Goal: Task Accomplishment & Management: Manage account settings

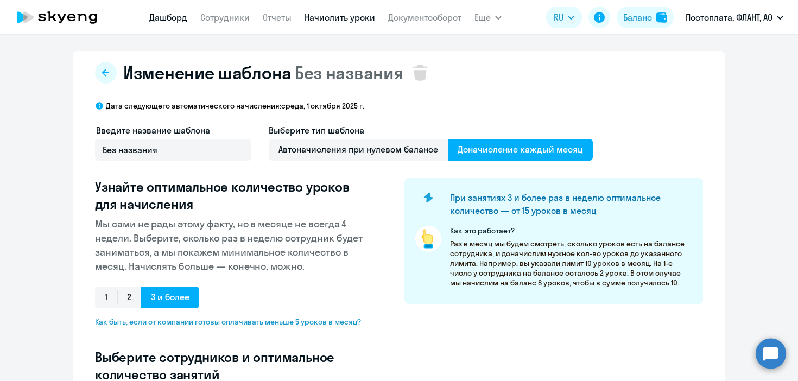
click at [164, 17] on link "Дашборд" at bounding box center [168, 17] width 38 height 11
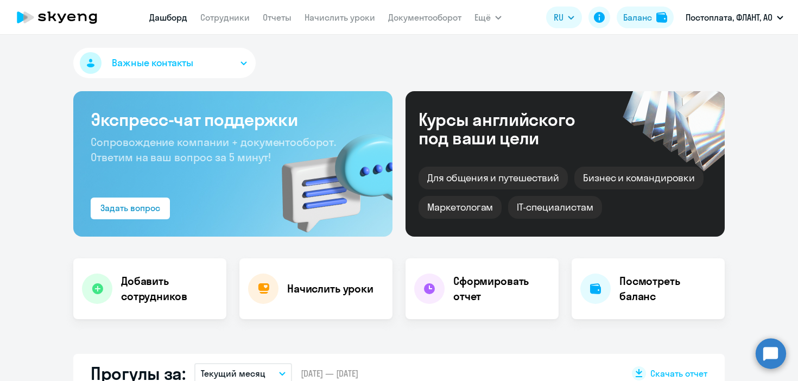
select select "30"
click at [239, 21] on link "Сотрудники" at bounding box center [224, 17] width 49 height 11
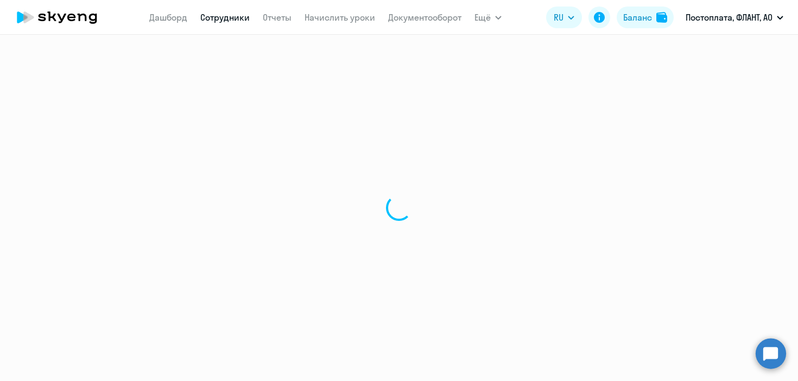
select select "30"
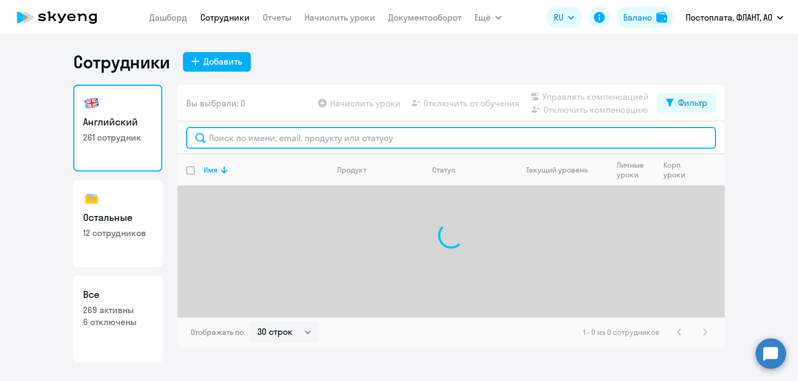
click at [270, 135] on input "text" at bounding box center [451, 138] width 530 height 22
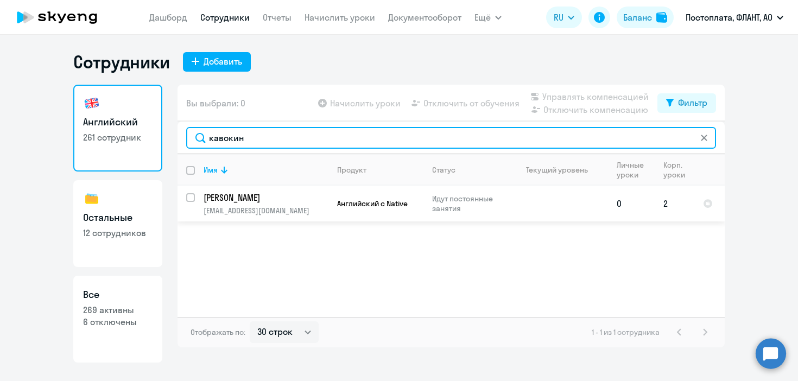
type input "кавокин"
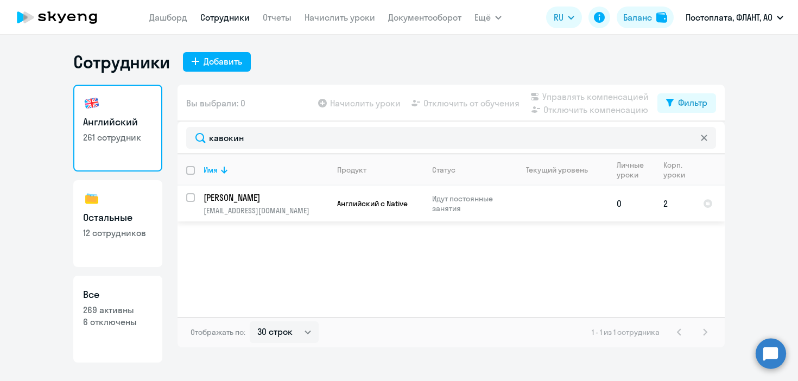
click at [433, 201] on p "Идут постоянные занятия" at bounding box center [469, 204] width 74 height 20
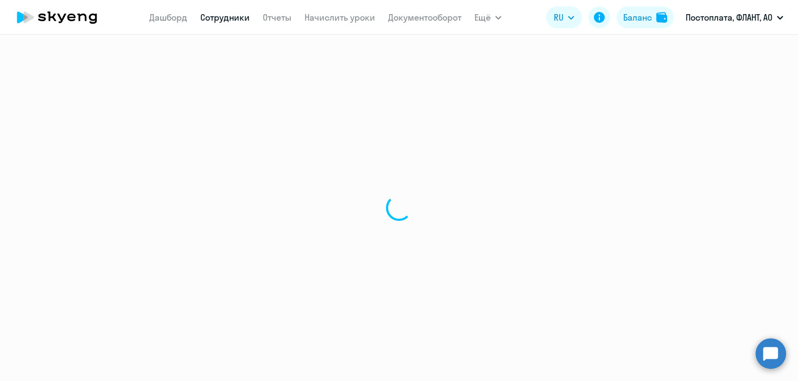
select select "english"
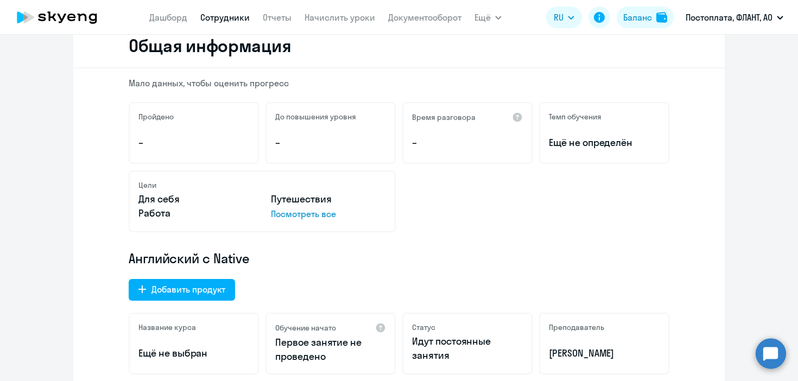
scroll to position [176, 0]
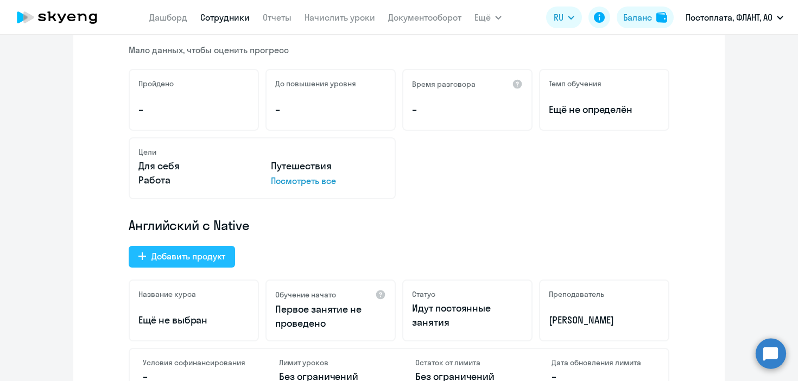
click at [213, 258] on div "Добавить продукт" at bounding box center [188, 256] width 74 height 13
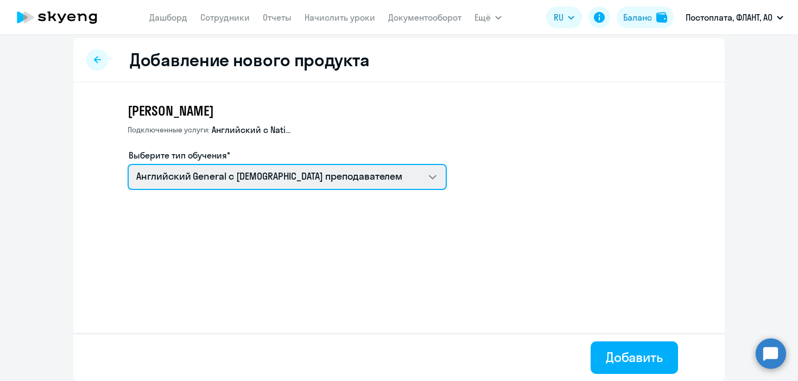
click at [240, 168] on select "Talks 15 минутные разговоры на английском Английский General с русскоговорящим …" at bounding box center [286, 177] width 319 height 26
select select "german_adult_not_native_speaker_premium"
click at [127, 164] on select "Talks 15 минутные разговоры на английском Английский General с русскоговорящим …" at bounding box center [286, 177] width 319 height 26
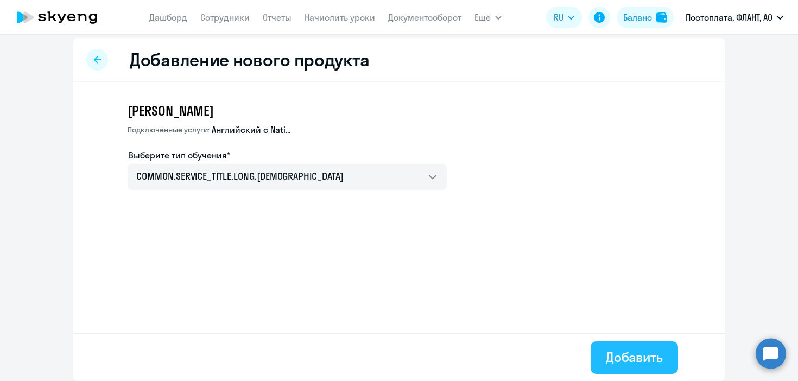
click at [628, 357] on div "Добавить" at bounding box center [633, 356] width 57 height 17
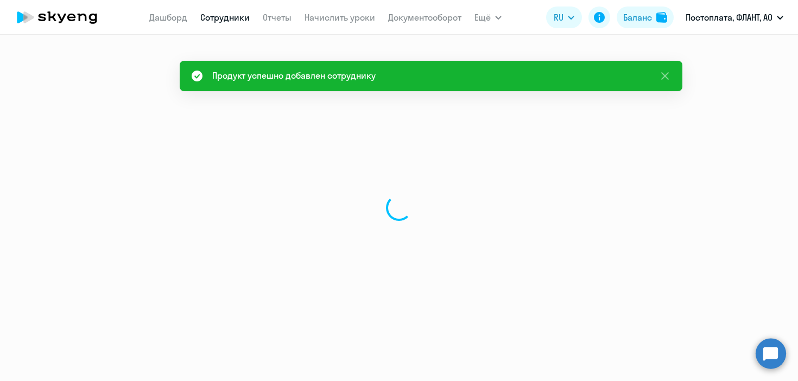
select select "english"
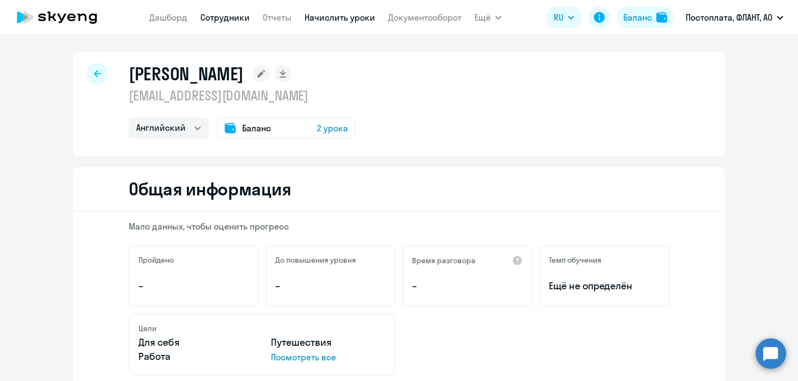
click at [321, 18] on link "Начислить уроки" at bounding box center [339, 17] width 71 height 11
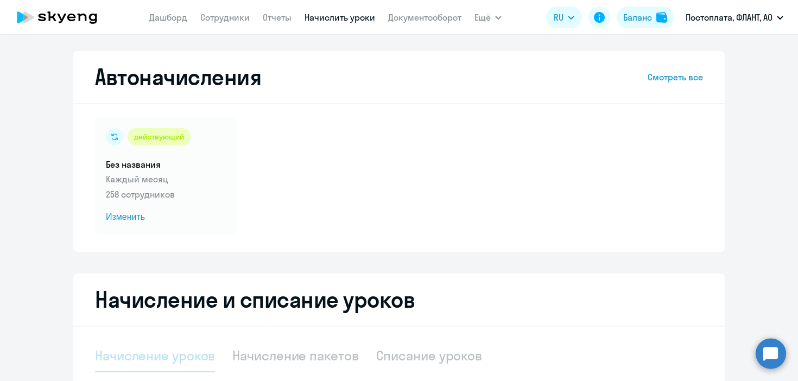
select select "10"
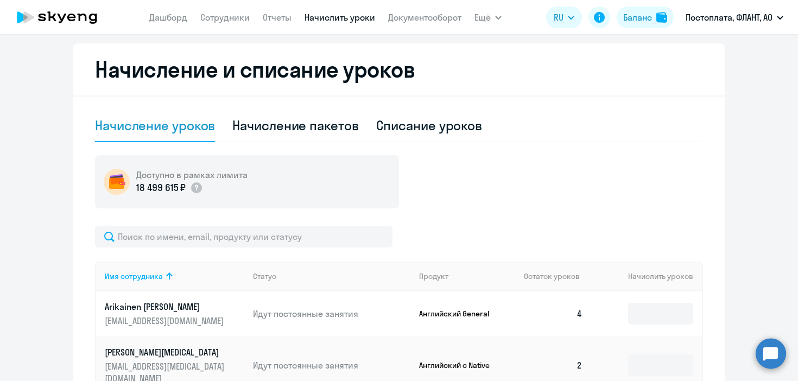
scroll to position [256, 0]
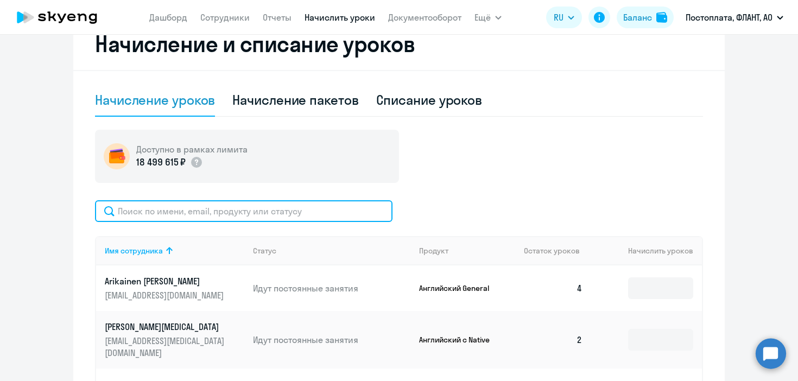
click at [292, 213] on input "text" at bounding box center [243, 211] width 297 height 22
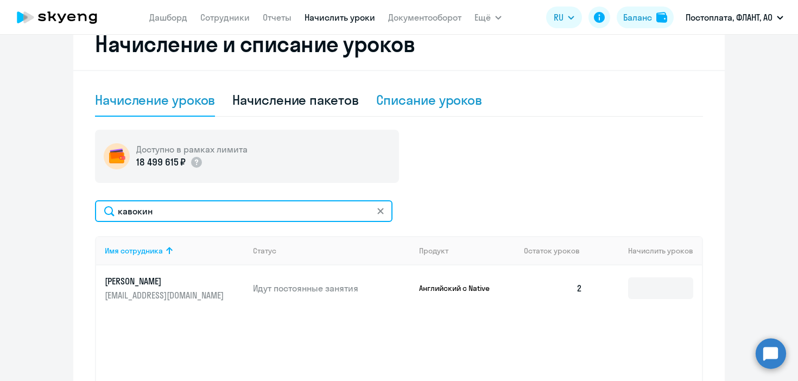
type input "кавокин"
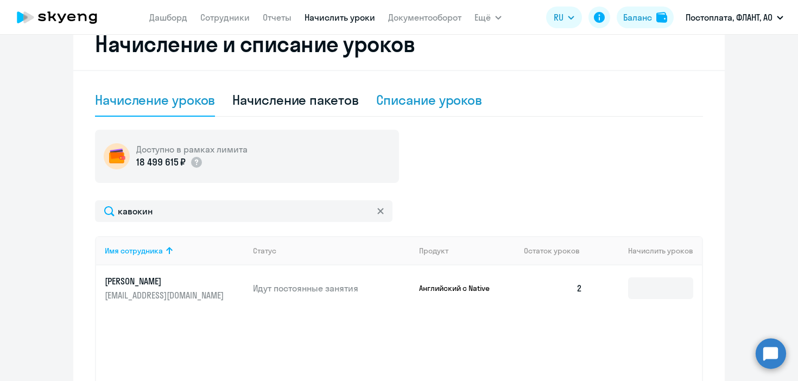
click at [412, 103] on div "Списание уроков" at bounding box center [429, 99] width 106 height 17
select select "10"
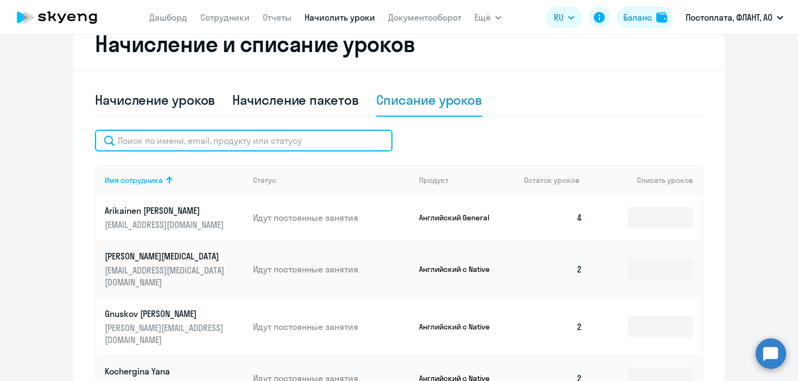
click at [298, 139] on input "text" at bounding box center [243, 141] width 297 height 22
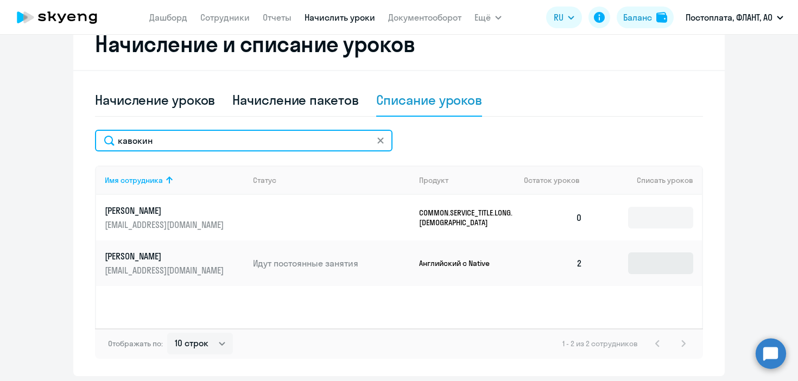
type input "кавокин"
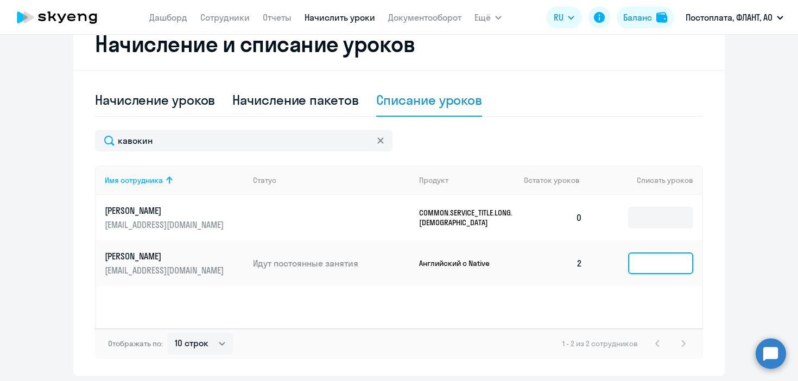
click at [668, 267] on input at bounding box center [660, 263] width 65 height 22
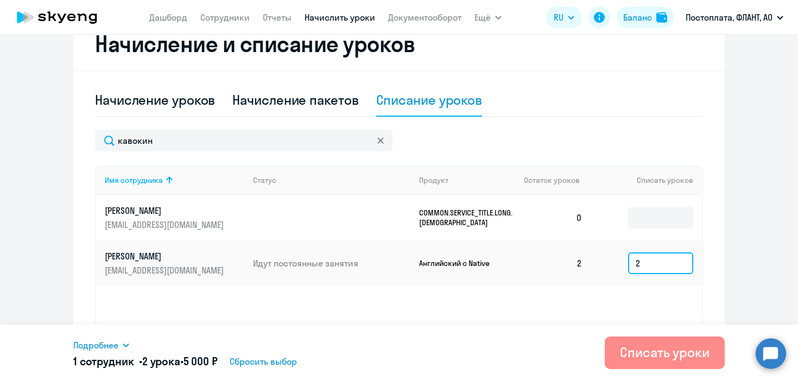
type input "2"
click at [636, 361] on button "Списать уроки" at bounding box center [664, 352] width 120 height 33
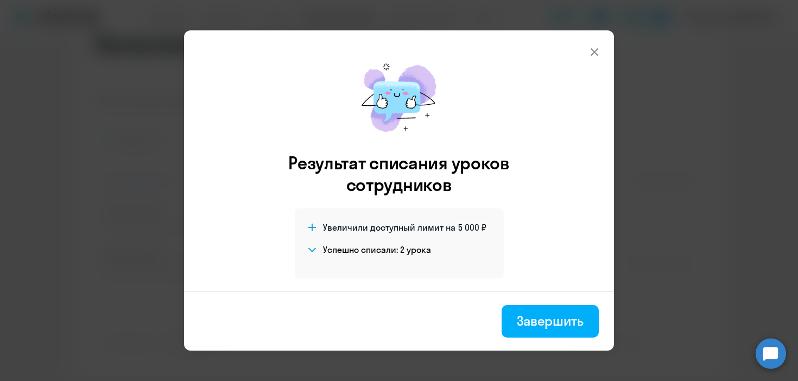
click at [323, 100] on div "Результат списания уроков сотрудников Увеличили доступный лимит на 5 000 ₽ Успе…" at bounding box center [398, 171] width 251 height 239
click at [526, 332] on button "Завершить" at bounding box center [549, 321] width 97 height 33
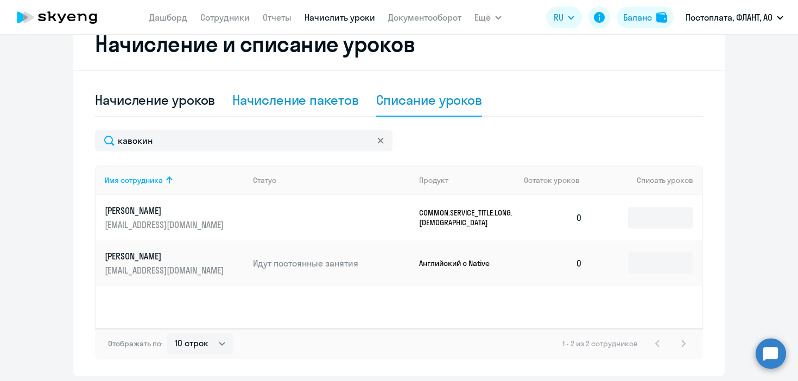
click at [292, 101] on div "Начисление пакетов" at bounding box center [295, 99] width 126 height 17
select select "10"
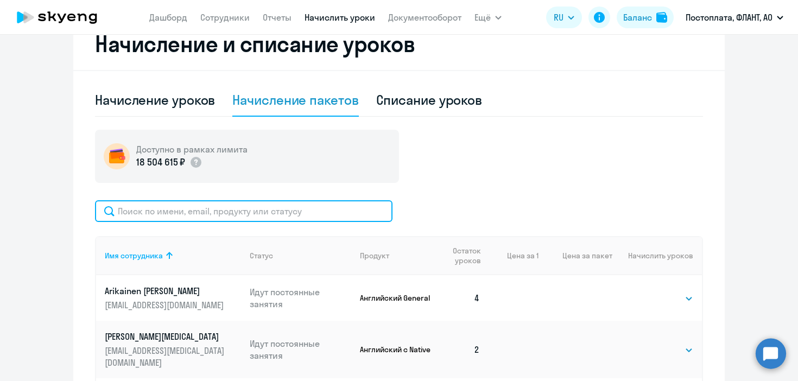
click at [282, 209] on input "text" at bounding box center [243, 211] width 297 height 22
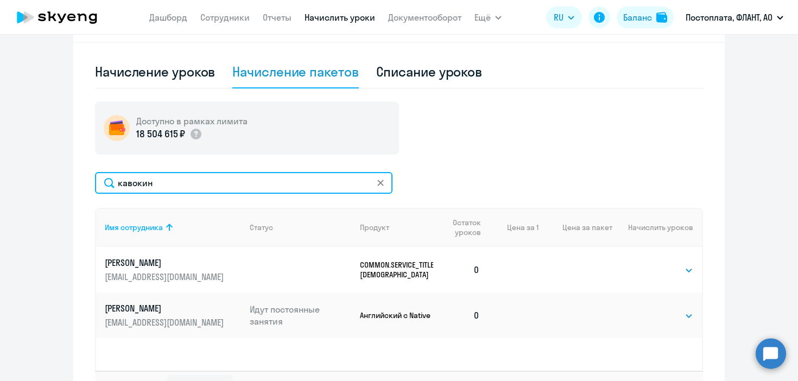
scroll to position [286, 0]
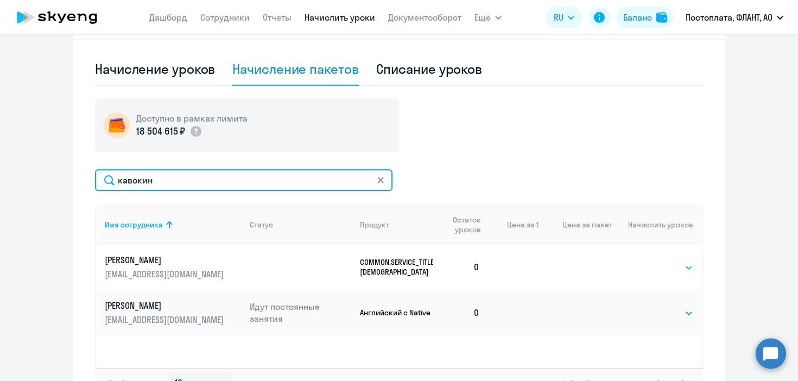
type input "кавокин"
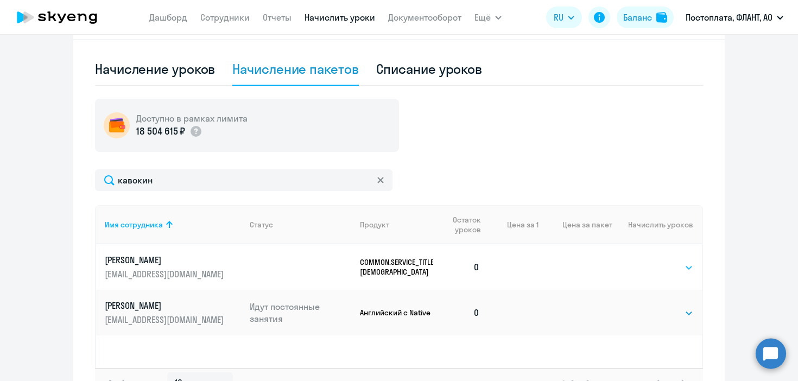
click at [670, 271] on select "Выбрать 4 8 16 32 64 96 128" at bounding box center [670, 267] width 44 height 13
select select "4"
click at [648, 261] on select "Выбрать 4 8 16 32 64 96 128" at bounding box center [670, 267] width 44 height 13
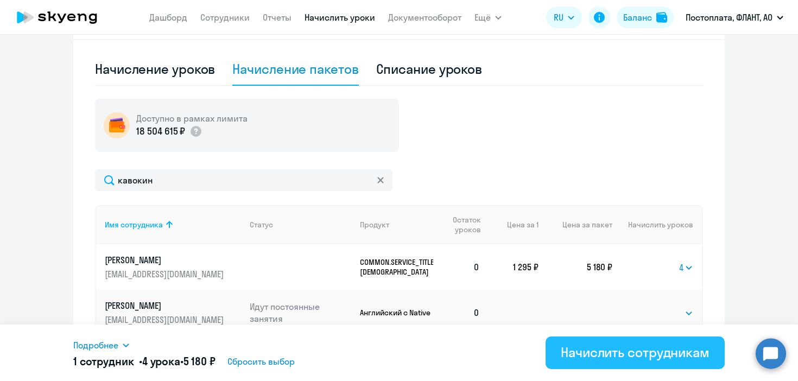
click at [600, 367] on button "Начислить сотрудникам" at bounding box center [634, 352] width 179 height 33
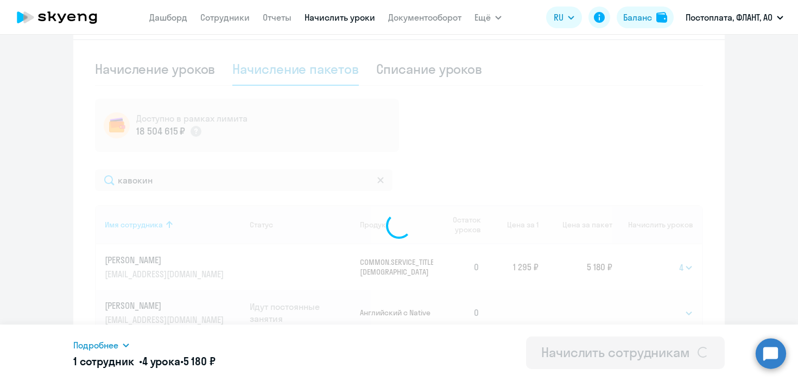
select select
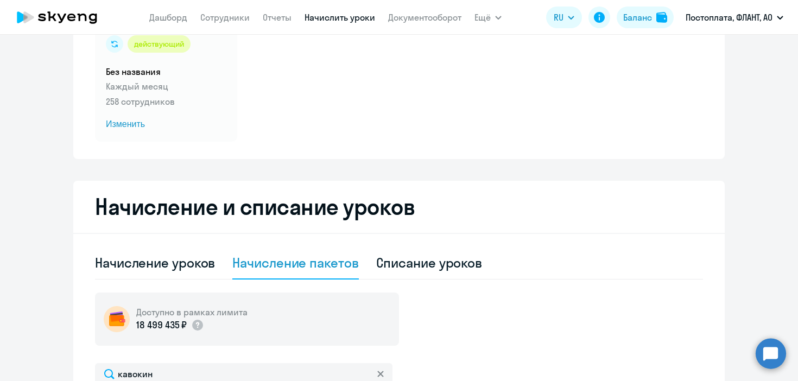
scroll to position [0, 0]
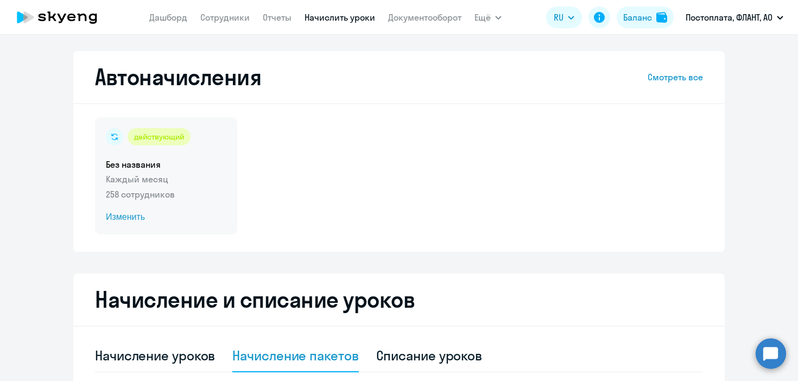
click at [130, 219] on span "Изменить" at bounding box center [166, 217] width 120 height 13
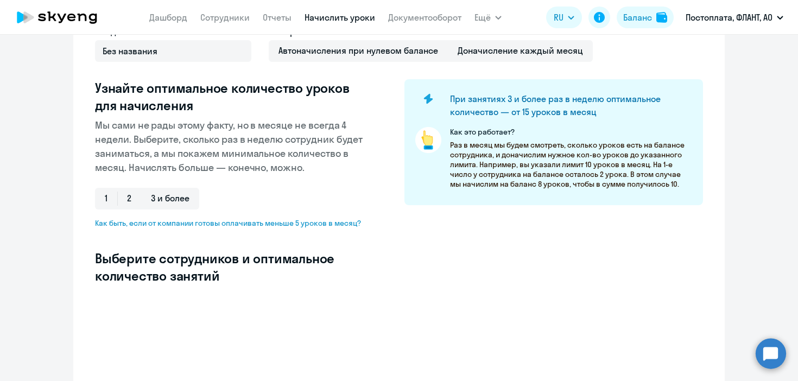
select select "10"
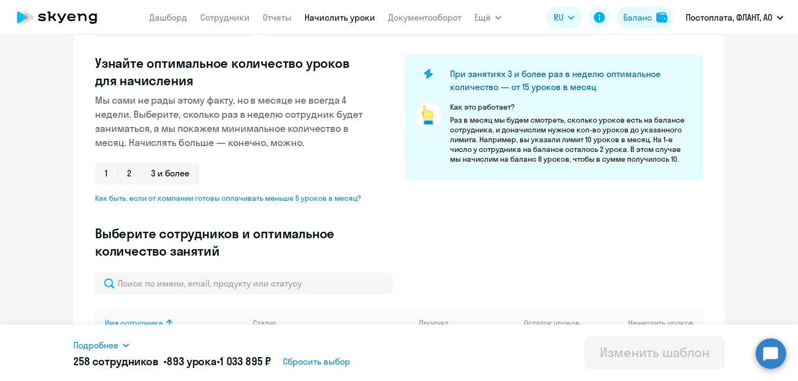
scroll to position [212, 0]
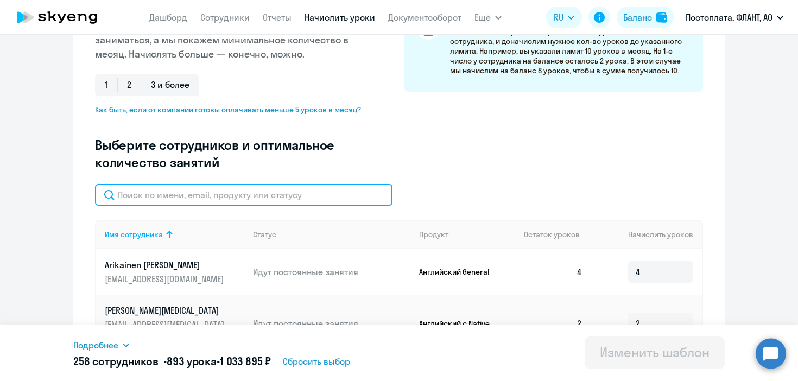
click at [200, 192] on input "text" at bounding box center [243, 195] width 297 height 22
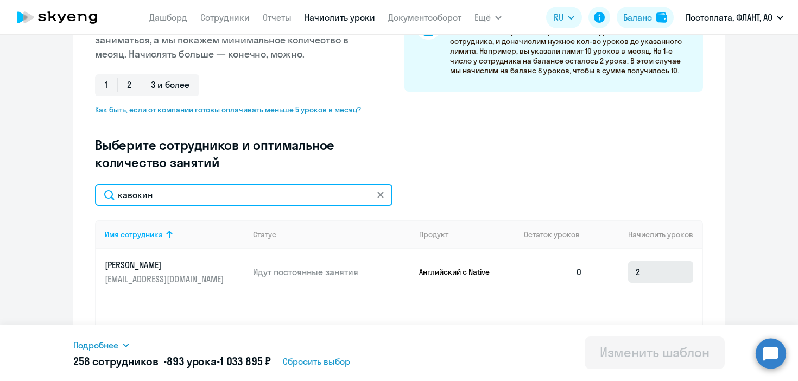
type input "кавокин"
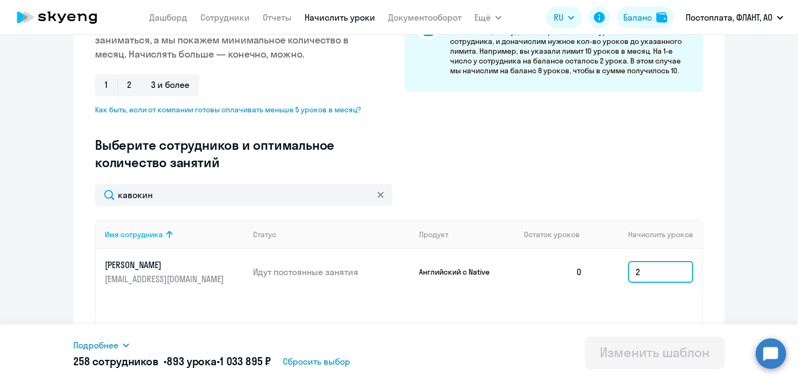
drag, startPoint x: 652, startPoint y: 273, endPoint x: 602, endPoint y: 273, distance: 49.4
click at [630, 273] on input "2" at bounding box center [660, 272] width 65 height 22
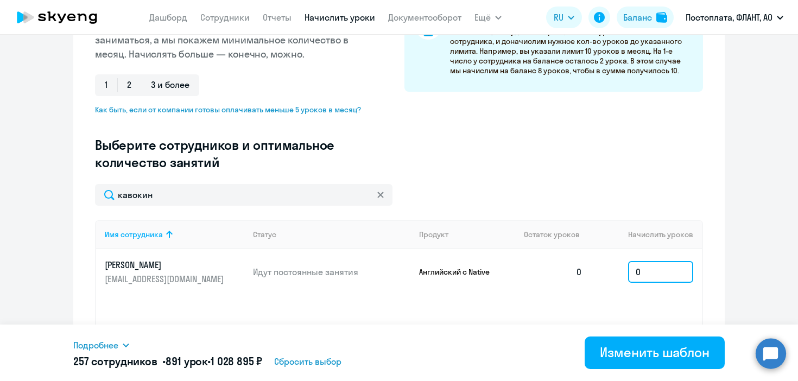
type input "0"
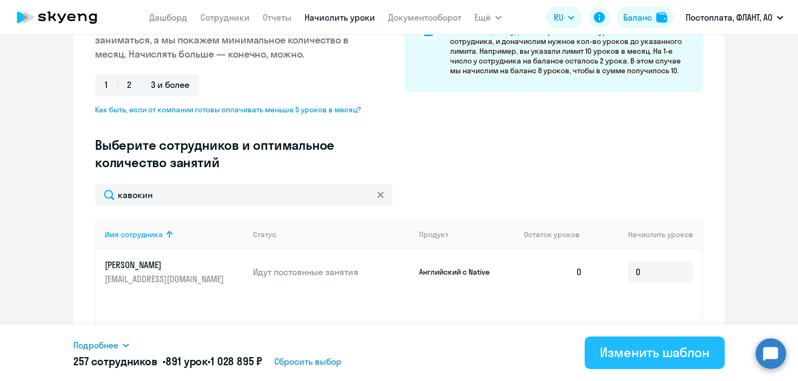
click at [699, 362] on button "Изменить шаблон" at bounding box center [654, 352] width 140 height 33
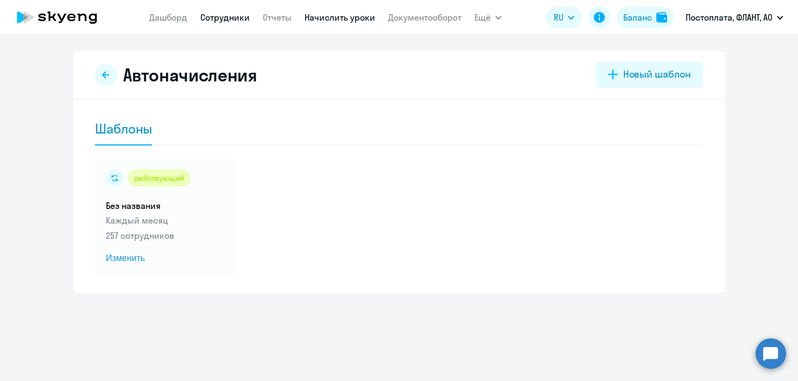
click at [225, 17] on link "Сотрудники" at bounding box center [224, 17] width 49 height 11
select select "30"
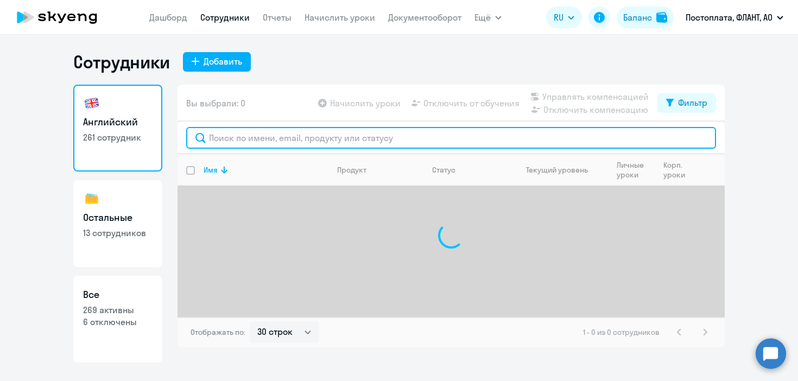
click at [250, 138] on input "text" at bounding box center [451, 138] width 530 height 22
type input "[PERSON_NAME]"
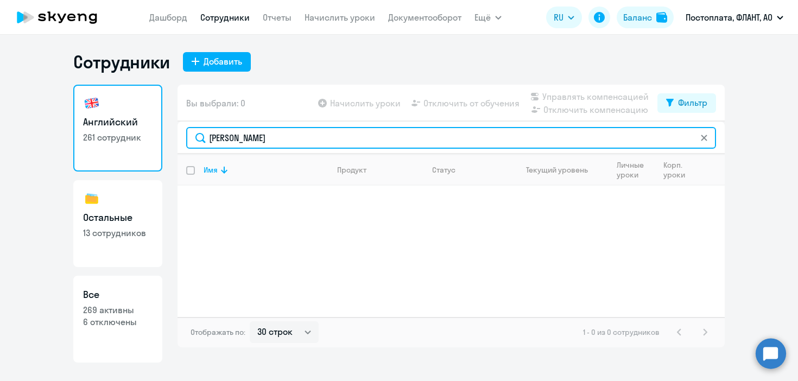
drag, startPoint x: 264, startPoint y: 139, endPoint x: 173, endPoint y: 130, distance: 91.6
click at [174, 130] on div "Английский 261 сотрудник Остальные 13 сотрудников Все 269 активны 6 отключены В…" at bounding box center [398, 224] width 651 height 278
drag, startPoint x: 265, startPoint y: 142, endPoint x: 152, endPoint y: 142, distance: 113.4
click at [152, 142] on div "Английский 261 сотрудник Остальные 13 сотрудников Все 269 активны 6 отключены В…" at bounding box center [398, 224] width 651 height 278
paste input "[EMAIL_ADDRESS][DOMAIN_NAME]"
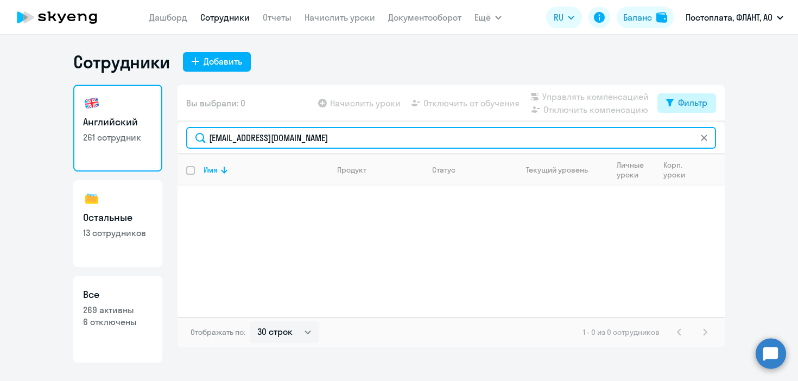
type input "[EMAIL_ADDRESS][DOMAIN_NAME]"
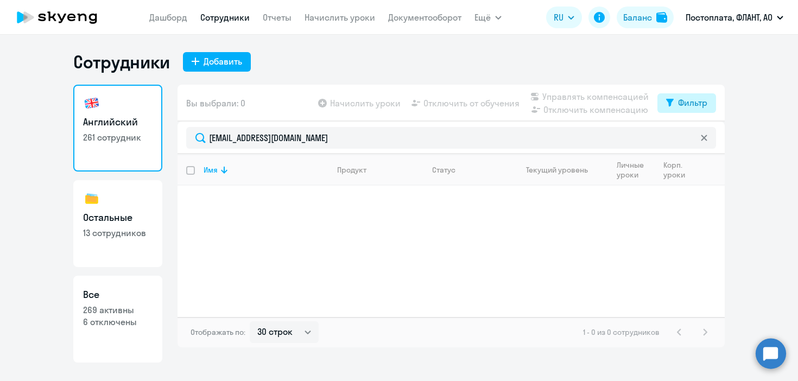
click at [685, 101] on div "Фильтр" at bounding box center [692, 102] width 29 height 13
click at [702, 139] on span at bounding box center [697, 138] width 18 height 11
click at [688, 138] on input "checkbox" at bounding box center [688, 138] width 1 height 1
checkbox input "true"
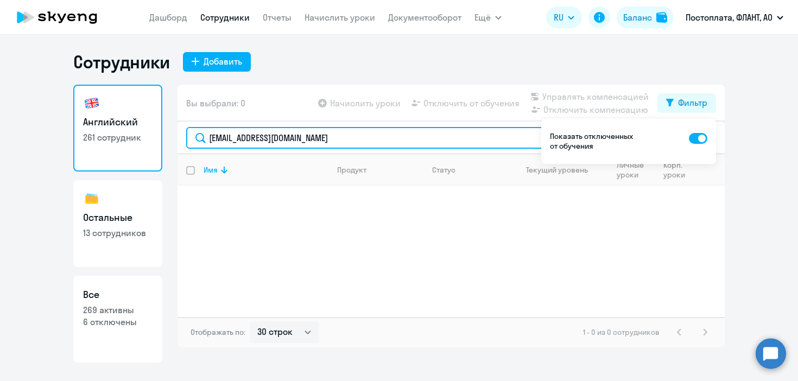
drag, startPoint x: 344, startPoint y: 138, endPoint x: 170, endPoint y: 140, distance: 174.2
click at [172, 140] on div "Английский 261 сотрудник Остальные 13 сотрудников Все 269 активны 6 отключены В…" at bounding box center [398, 224] width 651 height 278
drag, startPoint x: 253, startPoint y: 135, endPoint x: 168, endPoint y: 133, distance: 84.7
click at [168, 133] on div "Английский 261 сотрудник Остальные 13 сотрудников Все 269 активны 6 отключены В…" at bounding box center [398, 224] width 651 height 278
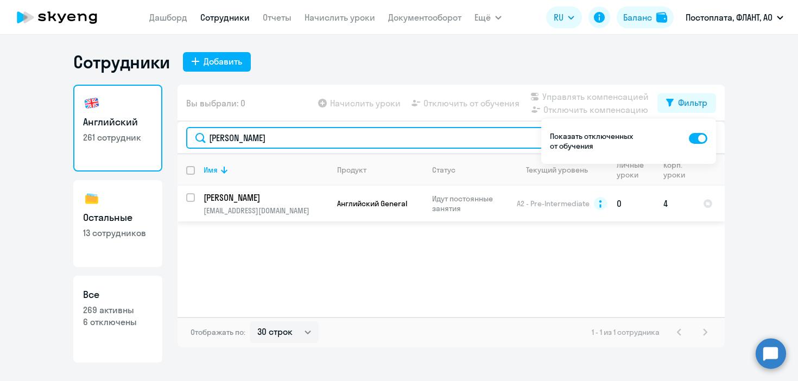
type input "[PERSON_NAME]"
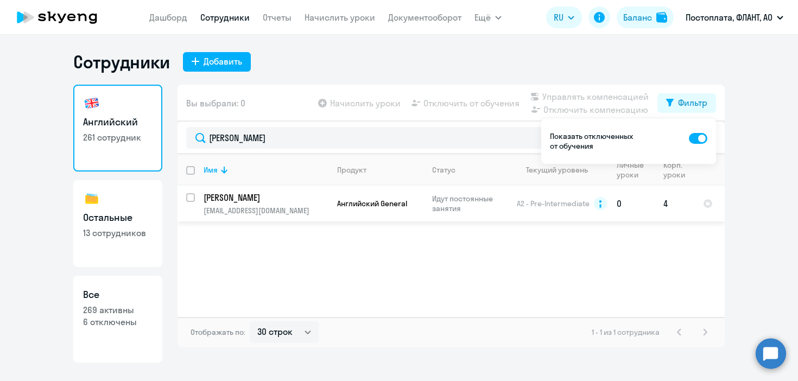
click at [324, 212] on p "[EMAIL_ADDRESS][DOMAIN_NAME]" at bounding box center [265, 211] width 124 height 10
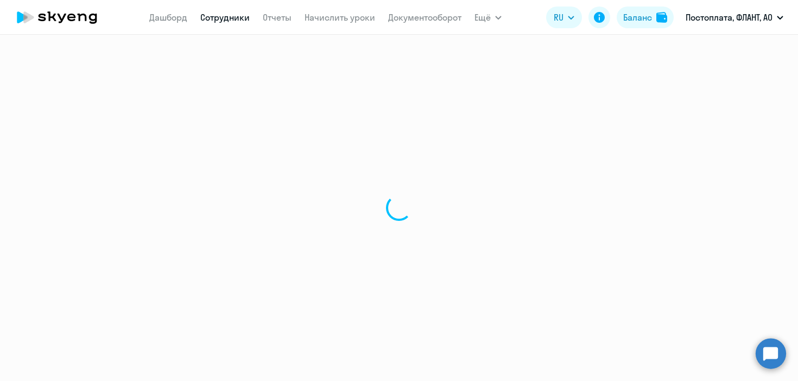
select select "english"
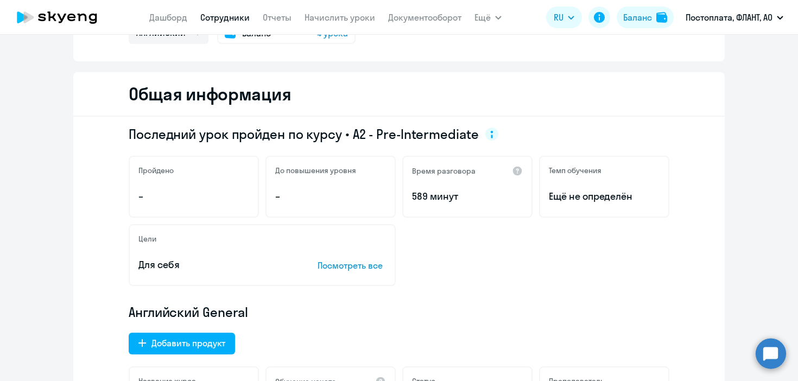
scroll to position [278, 0]
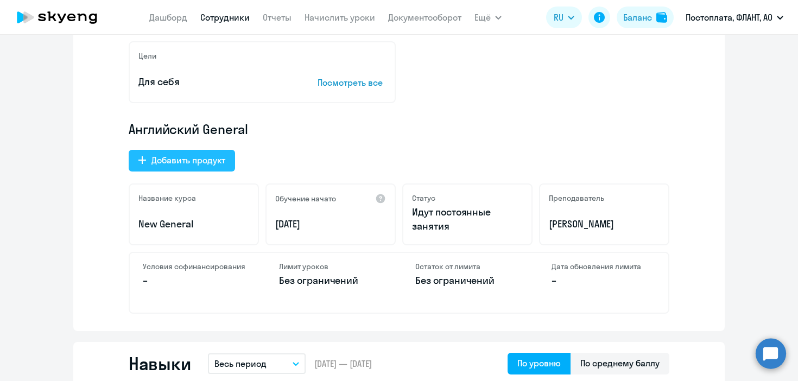
click at [212, 156] on div "Добавить продукт" at bounding box center [188, 160] width 74 height 13
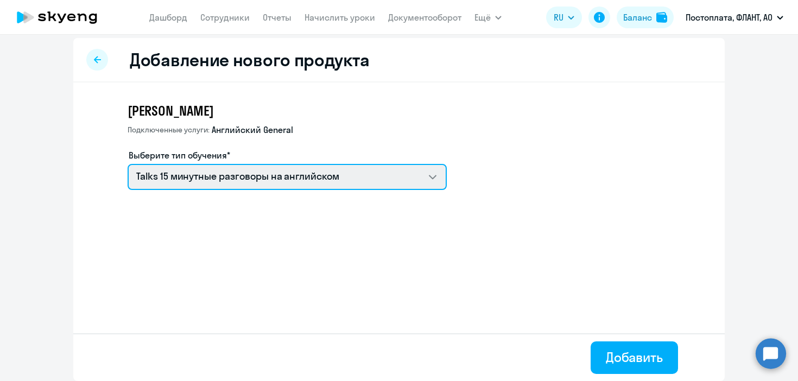
click at [375, 184] on select "Talks 15 минутные разговоры на английском Английский General с [DEMOGRAPHIC_DAT…" at bounding box center [286, 177] width 319 height 26
select select "german_adult_not_native_speaker_premium"
click at [127, 164] on select "Talks 15 минутные разговоры на английском Английский General с [DEMOGRAPHIC_DAT…" at bounding box center [286, 177] width 319 height 26
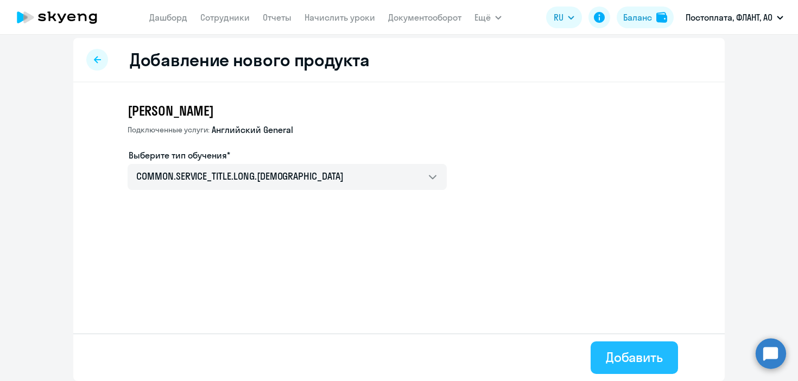
click at [618, 363] on div "Добавить" at bounding box center [633, 356] width 57 height 17
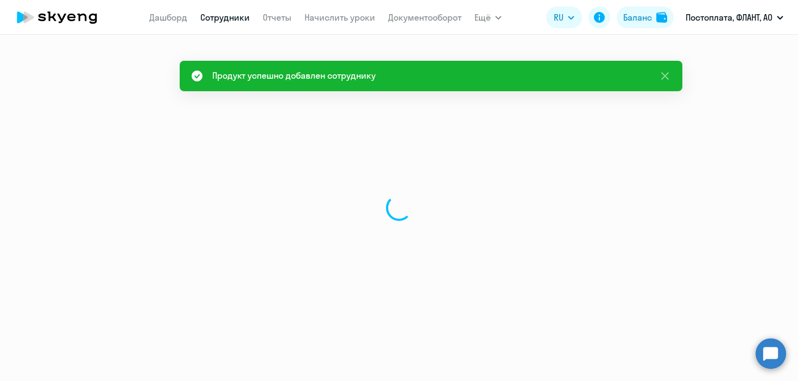
select select "english"
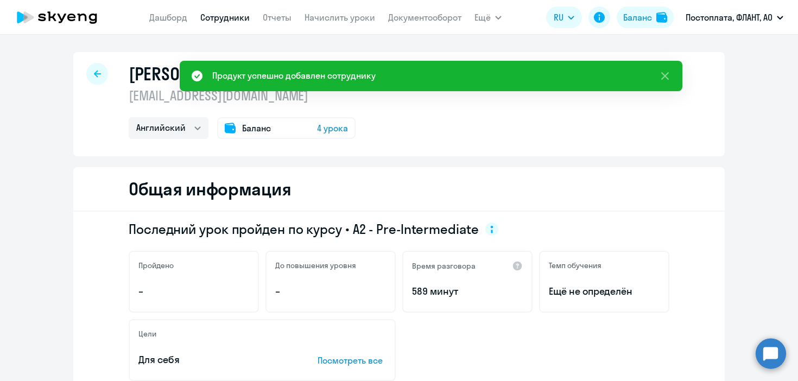
click at [330, 11] on app-menu-item-link "Начислить уроки" at bounding box center [339, 18] width 71 height 14
click at [331, 19] on link "Начислить уроки" at bounding box center [339, 17] width 71 height 11
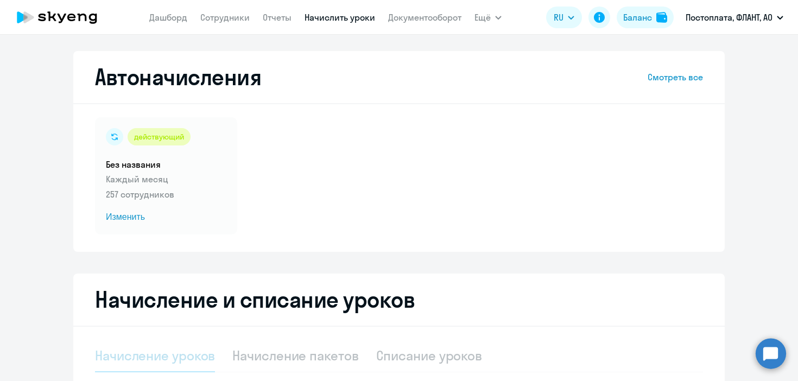
scroll to position [231, 0]
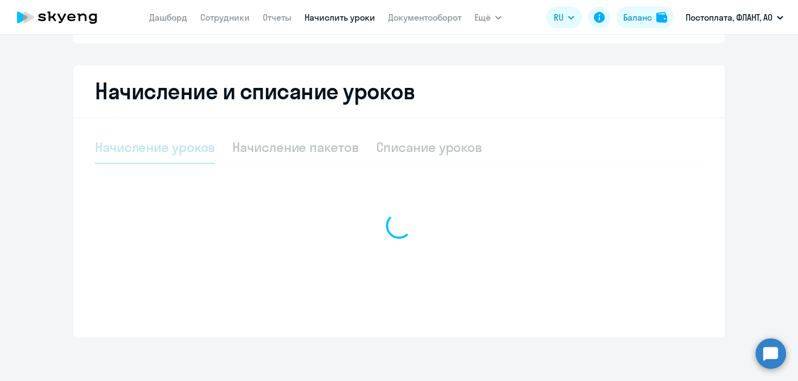
select select "10"
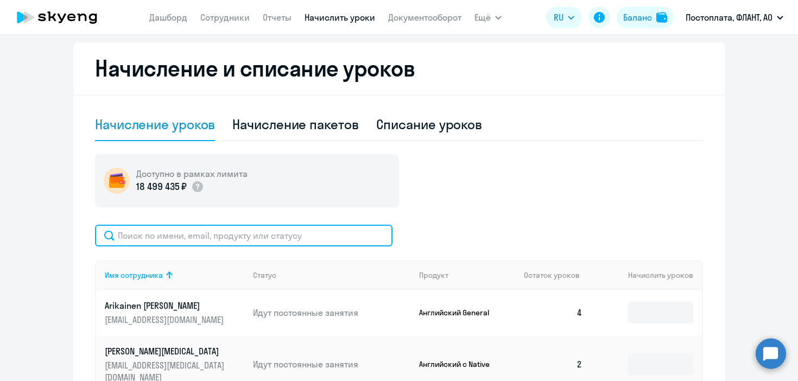
click at [266, 238] on input "text" at bounding box center [243, 236] width 297 height 22
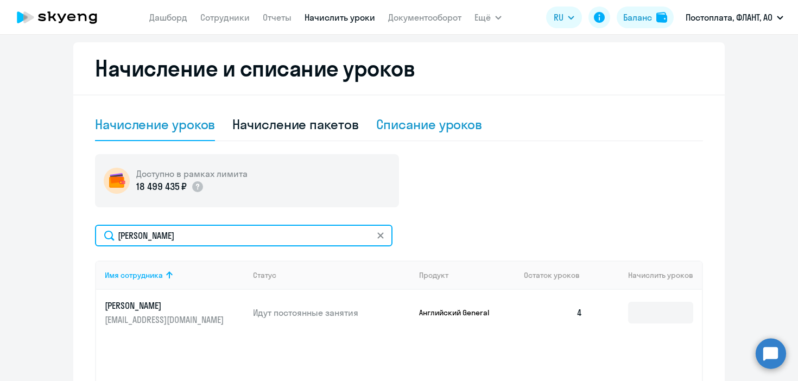
type input "[PERSON_NAME]"
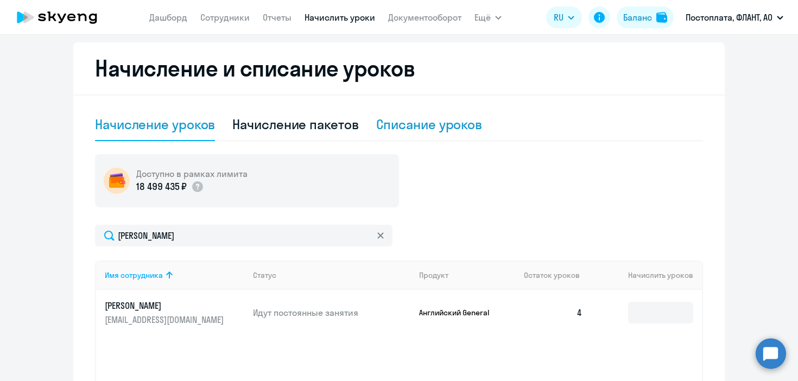
click at [437, 126] on div "Списание уроков" at bounding box center [429, 124] width 106 height 17
select select "10"
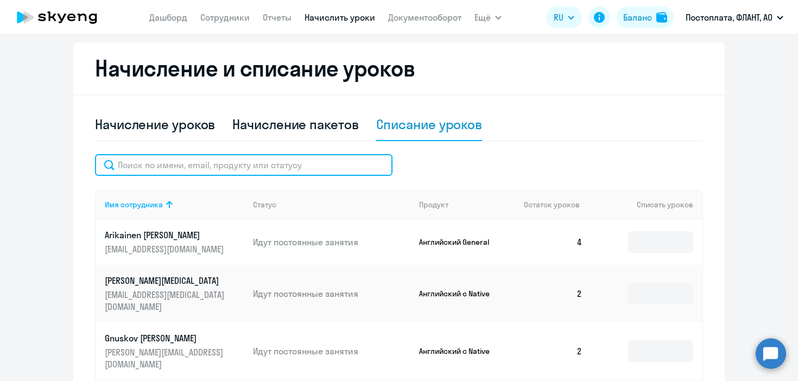
click at [262, 164] on input "text" at bounding box center [243, 165] width 297 height 22
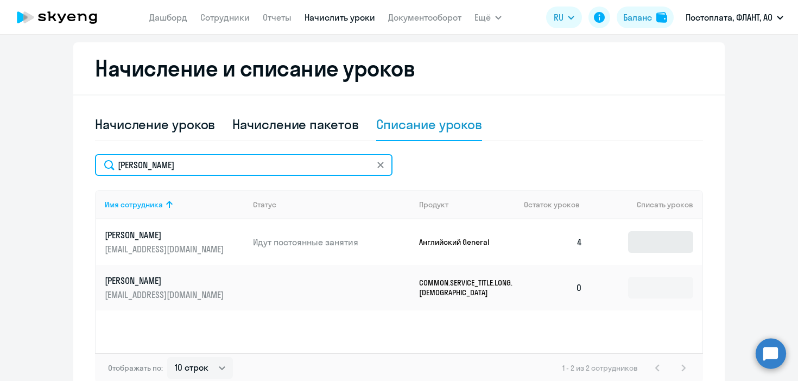
type input "[PERSON_NAME]"
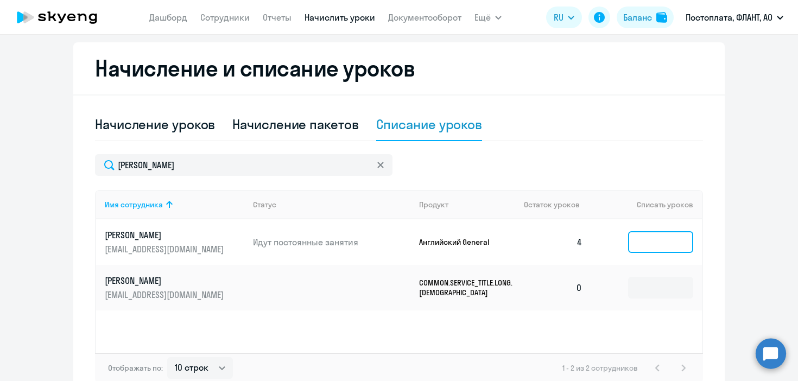
click at [668, 248] on input at bounding box center [660, 242] width 65 height 22
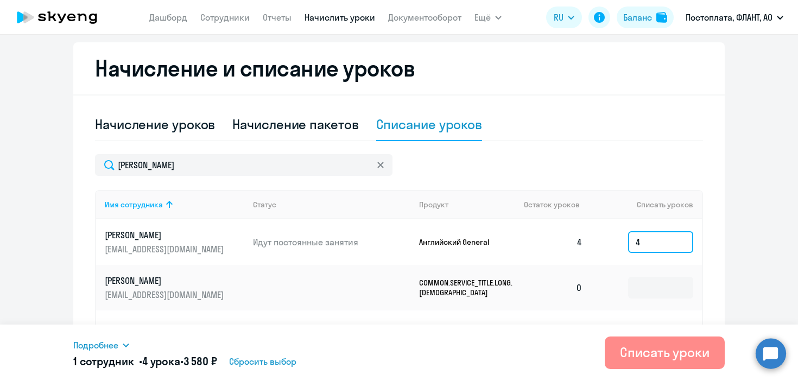
type input "4"
click at [649, 361] on button "Списать уроки" at bounding box center [664, 352] width 120 height 33
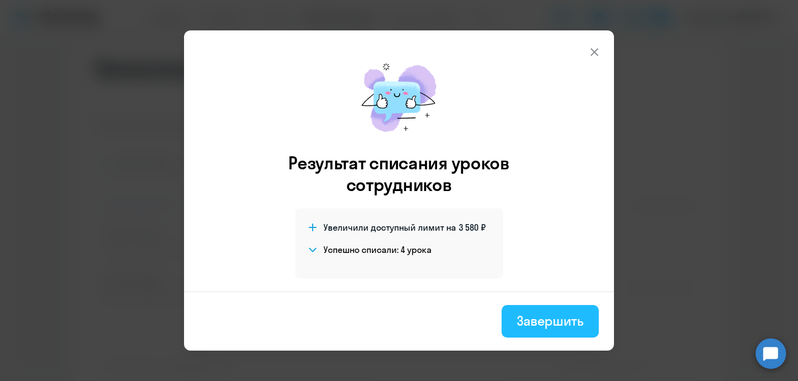
click at [550, 321] on div "Завершить" at bounding box center [549, 320] width 67 height 17
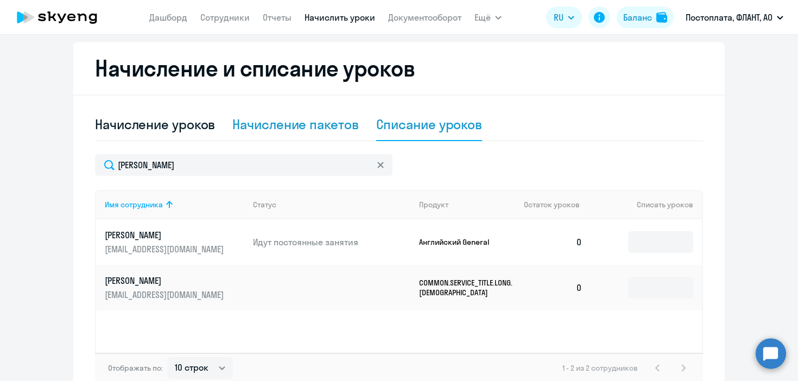
click at [296, 132] on div "Начисление пакетов" at bounding box center [295, 124] width 126 height 17
select select "10"
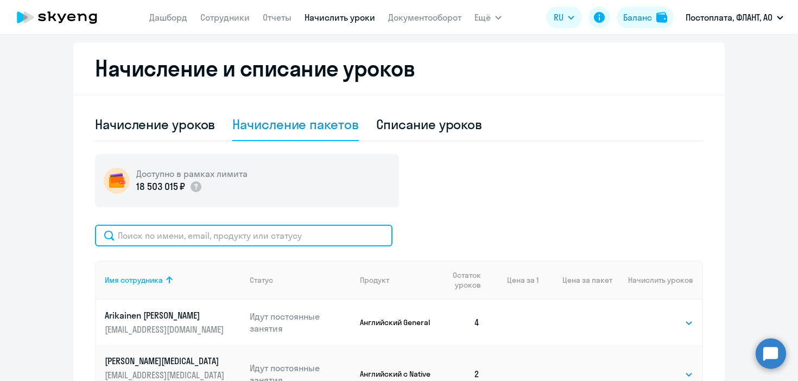
click at [307, 233] on input "text" at bounding box center [243, 236] width 297 height 22
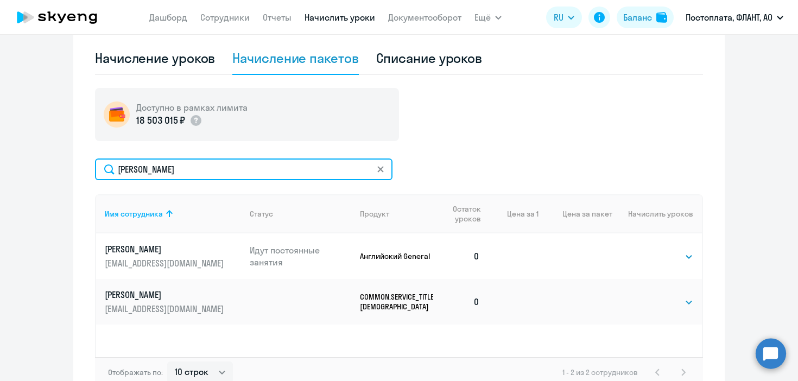
scroll to position [298, 0]
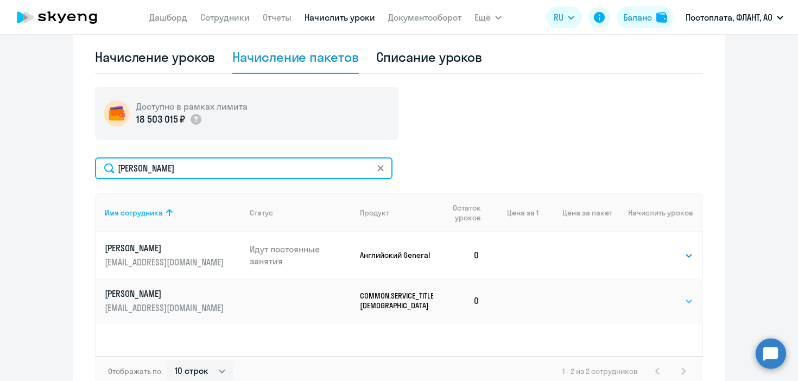
type input "[PERSON_NAME]"
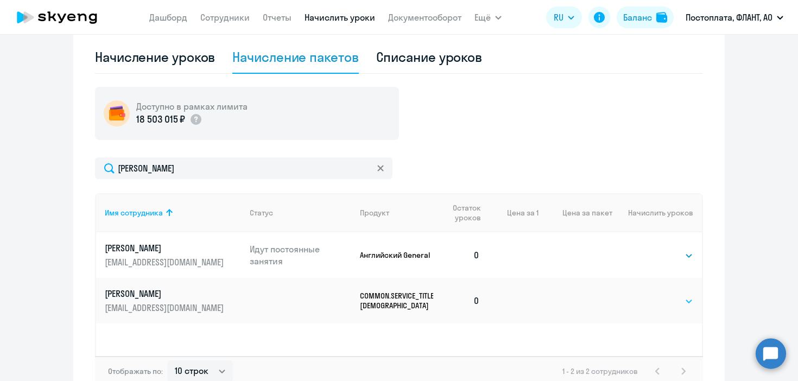
click at [676, 304] on select "Выбрать 4 8 16 32 64 96 128" at bounding box center [670, 301] width 44 height 13
select select "4"
click at [648, 295] on select "Выбрать 4 8 16 32 64 96 128" at bounding box center [670, 301] width 44 height 13
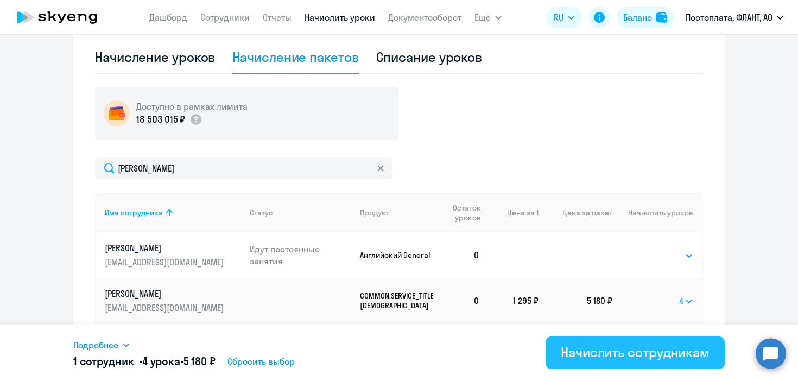
click at [659, 349] on div "Начислить сотрудникам" at bounding box center [634, 351] width 149 height 17
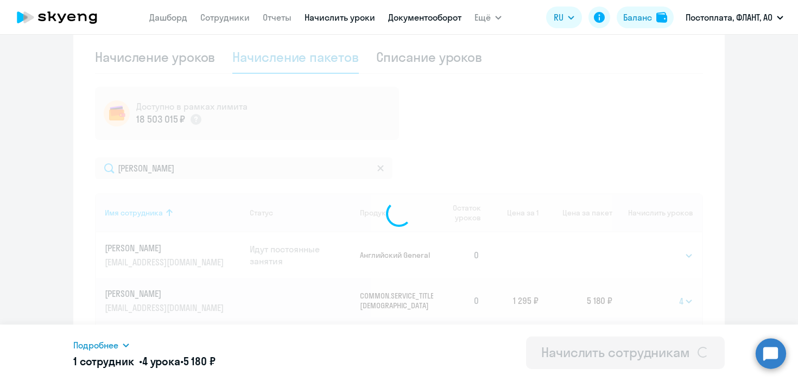
select select
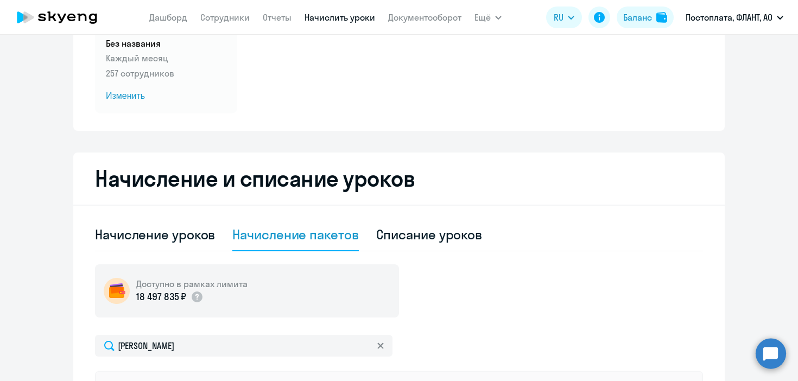
scroll to position [0, 0]
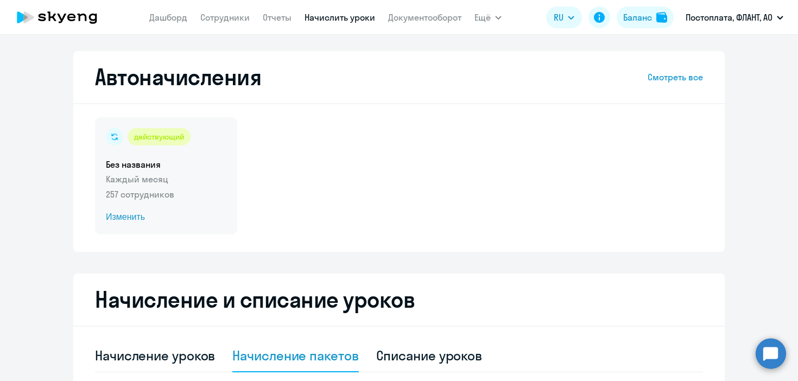
click at [123, 219] on span "Изменить" at bounding box center [166, 217] width 120 height 13
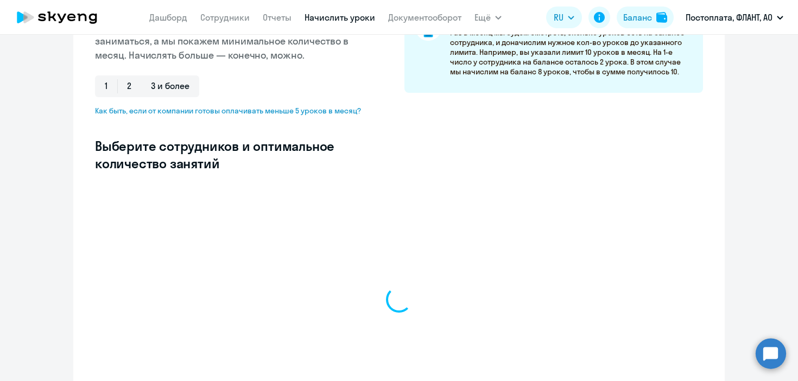
scroll to position [228, 0]
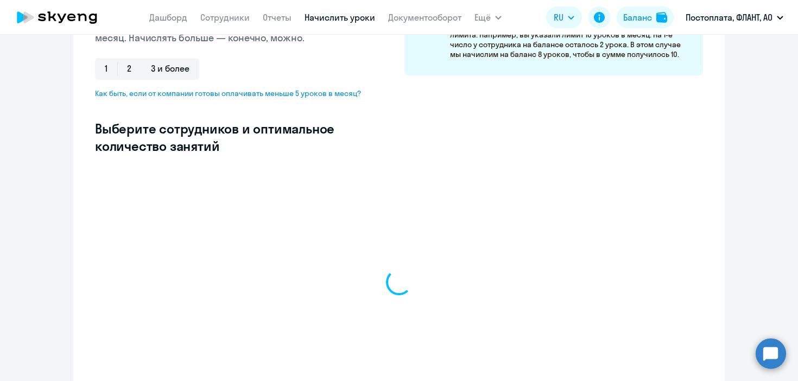
select select "10"
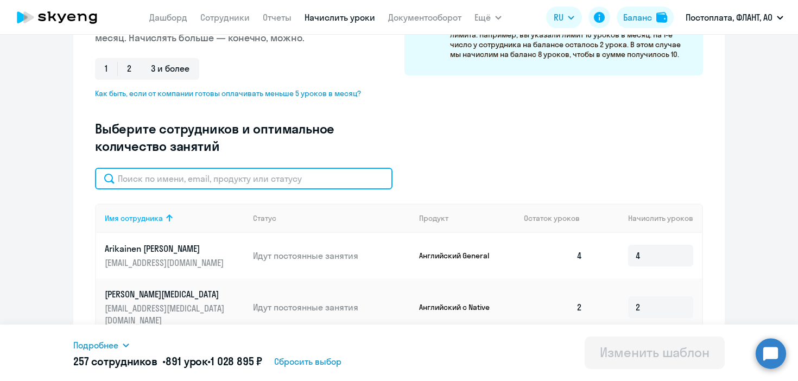
click at [188, 182] on input "text" at bounding box center [243, 179] width 297 height 22
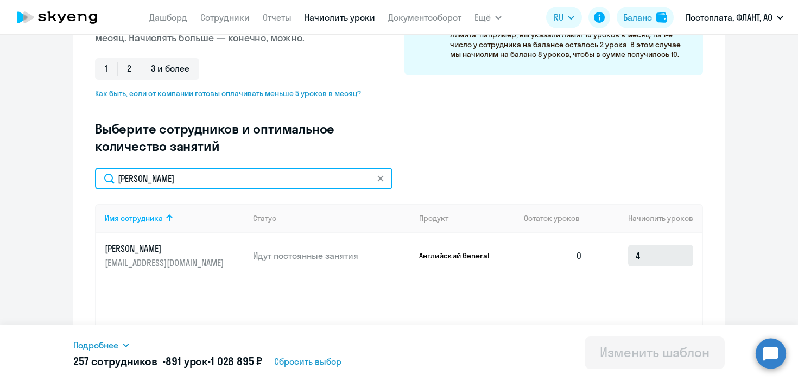
type input "[PERSON_NAME]"
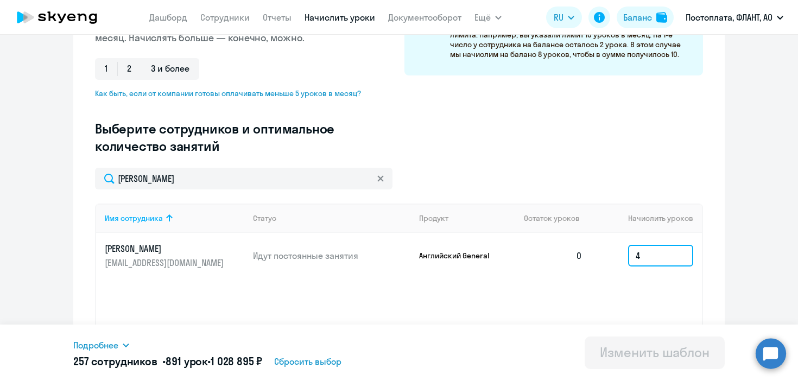
drag, startPoint x: 648, startPoint y: 253, endPoint x: 613, endPoint y: 253, distance: 34.7
click at [621, 253] on td "4" at bounding box center [646, 256] width 111 height 46
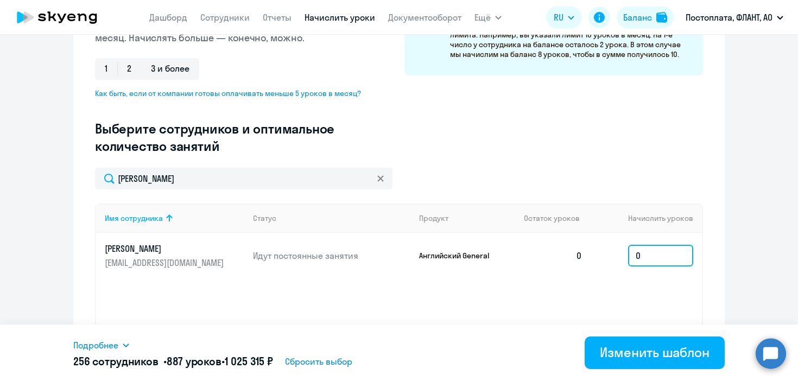
type input "0"
click at [707, 335] on div "Подробнее Имя сотрудника Продукт Начислить уроков [PERSON_NAME] Premium 3 [PERS…" at bounding box center [398, 352] width 651 height 56
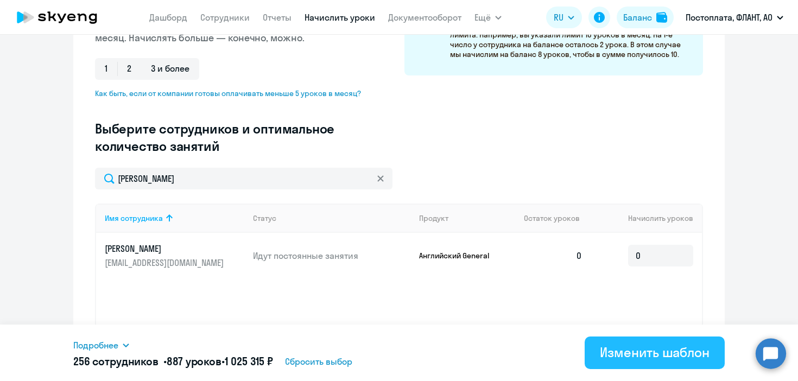
click at [695, 353] on div "Изменить шаблон" at bounding box center [655, 351] width 110 height 17
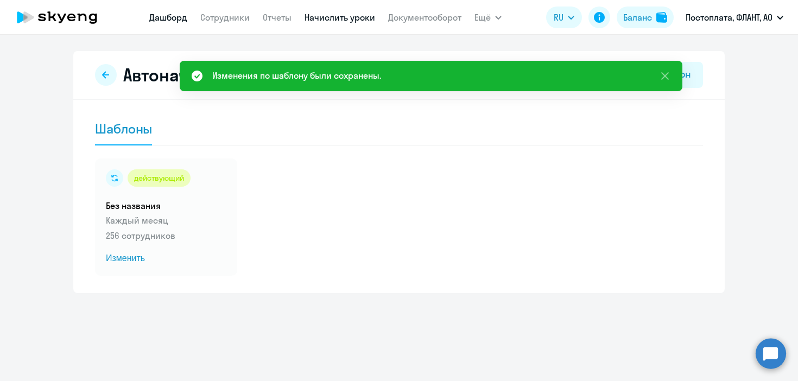
click at [164, 18] on link "Дашборд" at bounding box center [168, 17] width 38 height 11
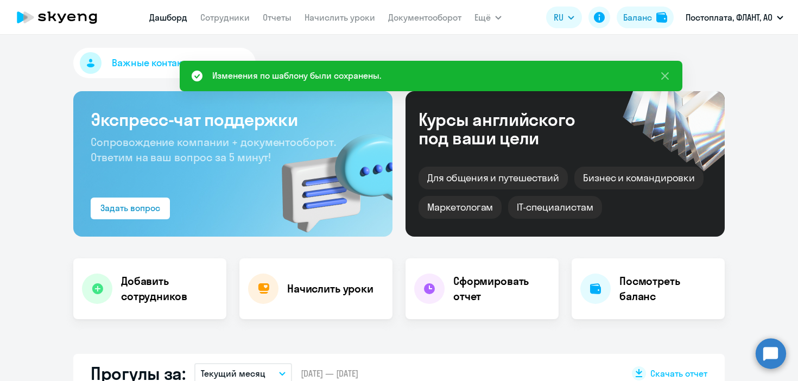
click at [222, 11] on app-menu-item-link "Сотрудники" at bounding box center [224, 18] width 49 height 14
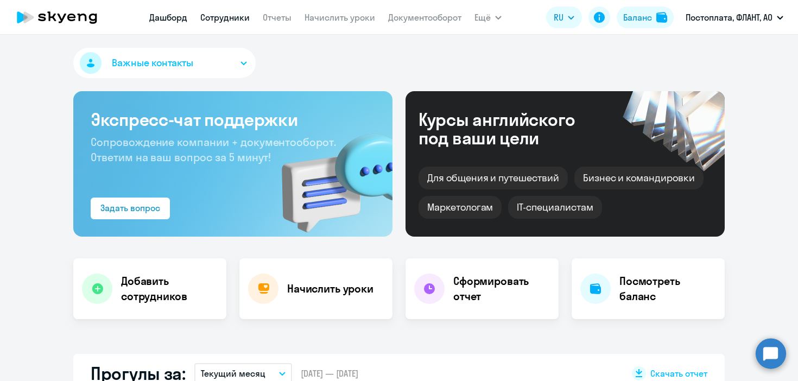
click at [222, 21] on link "Сотрудники" at bounding box center [224, 17] width 49 height 11
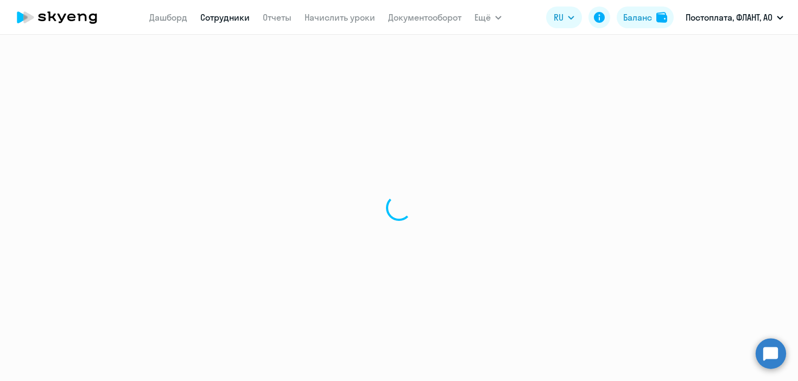
select select "30"
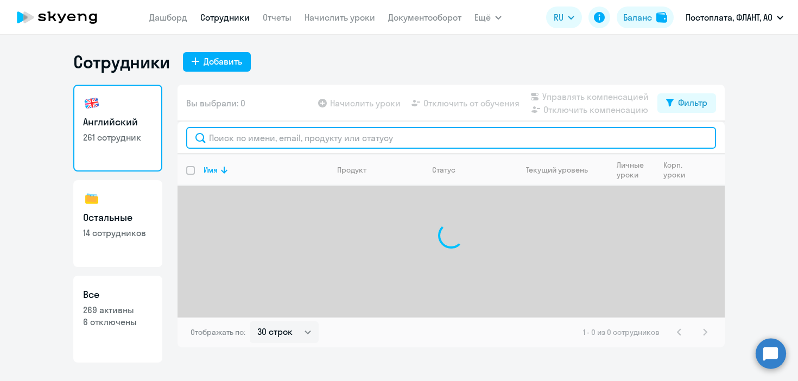
click at [239, 142] on input "text" at bounding box center [451, 138] width 530 height 22
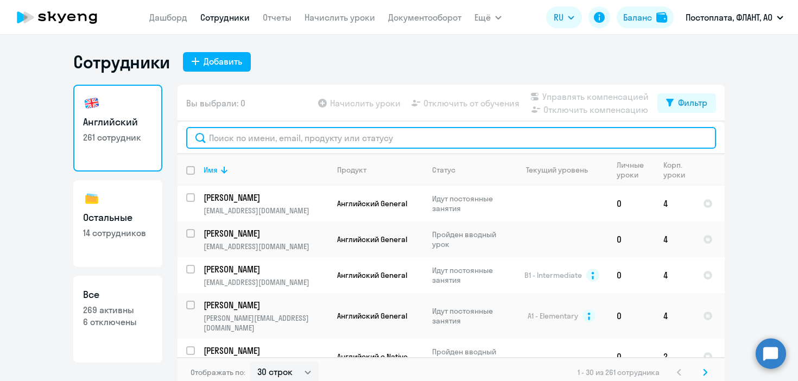
paste input "[EMAIL_ADDRESS][DOMAIN_NAME]"
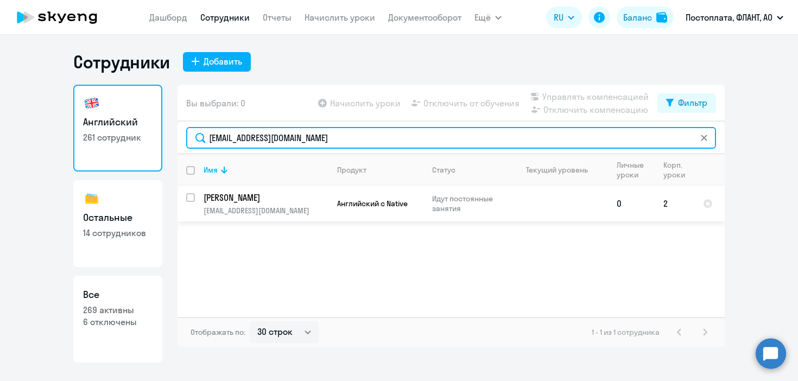
type input "[EMAIL_ADDRESS][DOMAIN_NAME]"
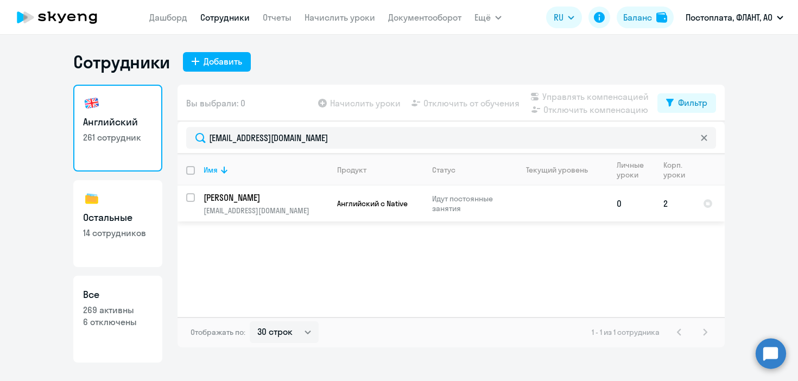
click at [277, 203] on td "[PERSON_NAME] [PERSON_NAME][EMAIL_ADDRESS][DOMAIN_NAME]" at bounding box center [261, 204] width 133 height 36
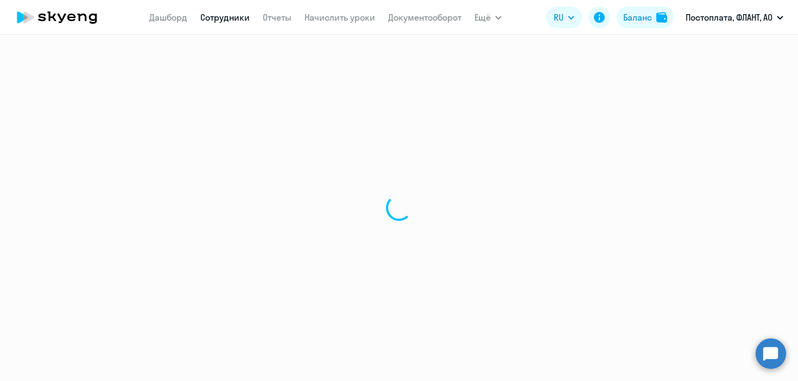
select select "english"
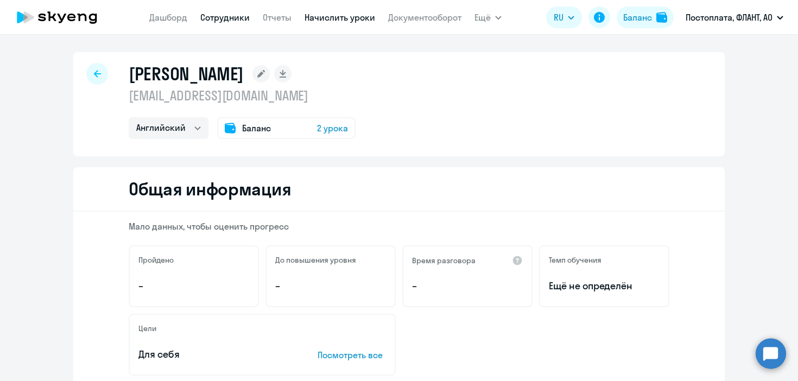
click at [335, 18] on link "Начислить уроки" at bounding box center [339, 17] width 71 height 11
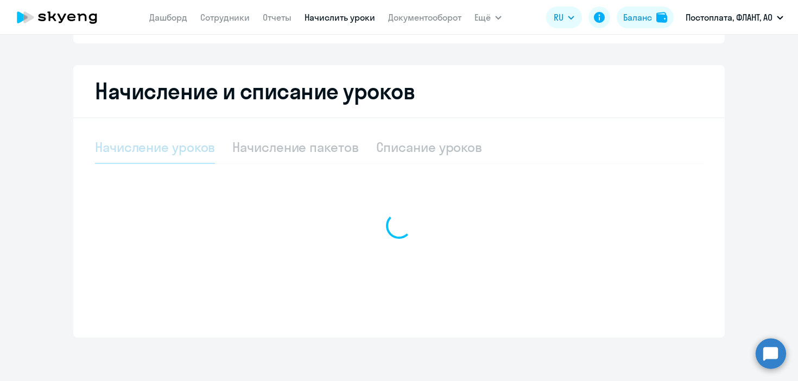
select select "10"
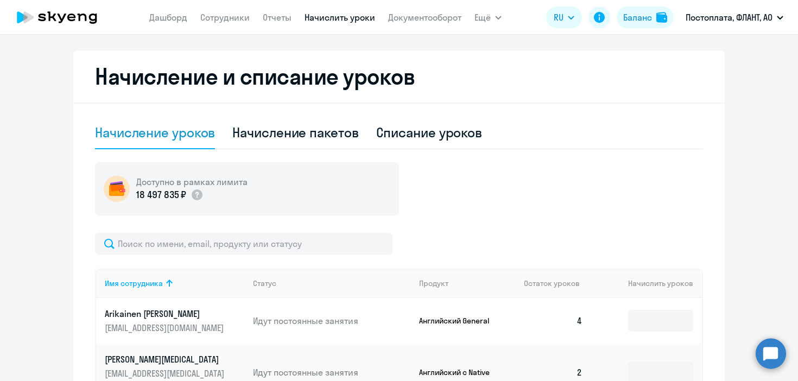
scroll to position [224, 0]
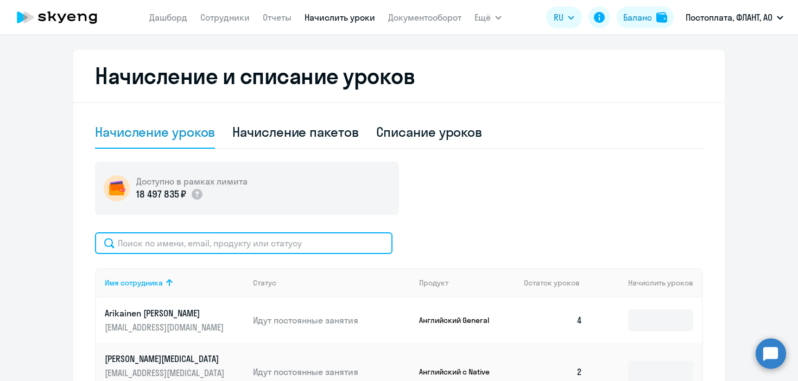
click at [238, 245] on input "text" at bounding box center [243, 243] width 297 height 22
paste input "[EMAIL_ADDRESS][DOMAIN_NAME]"
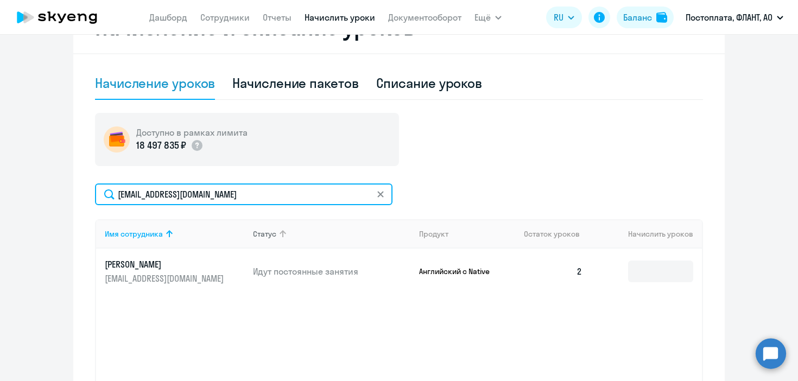
scroll to position [318, 0]
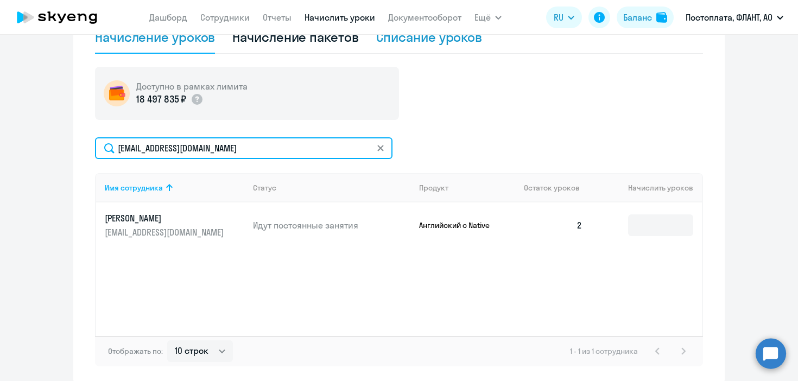
type input "[EMAIL_ADDRESS][DOMAIN_NAME]"
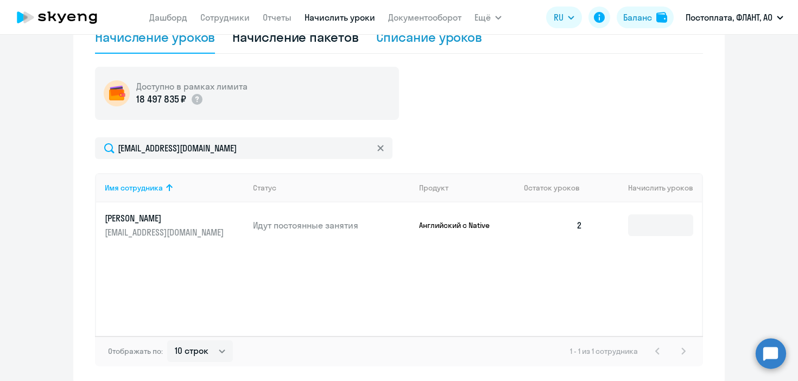
click at [460, 35] on div "Списание уроков" at bounding box center [429, 36] width 106 height 17
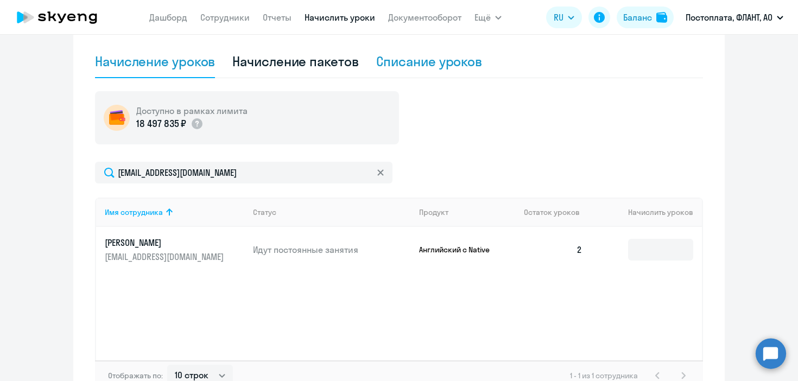
select select "10"
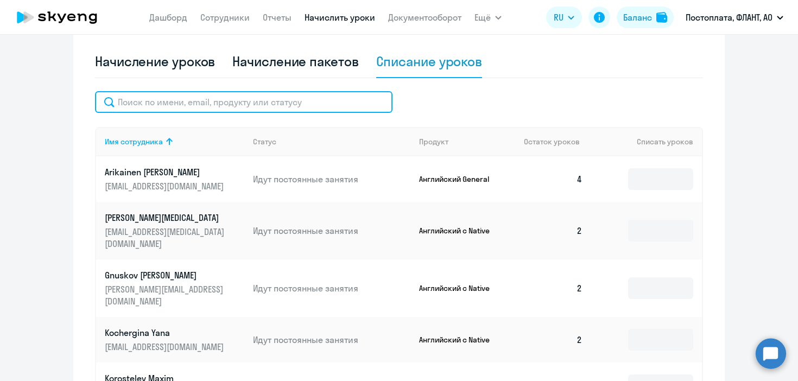
click at [248, 103] on input "text" at bounding box center [243, 102] width 297 height 22
paste input "[EMAIL_ADDRESS][DOMAIN_NAME]"
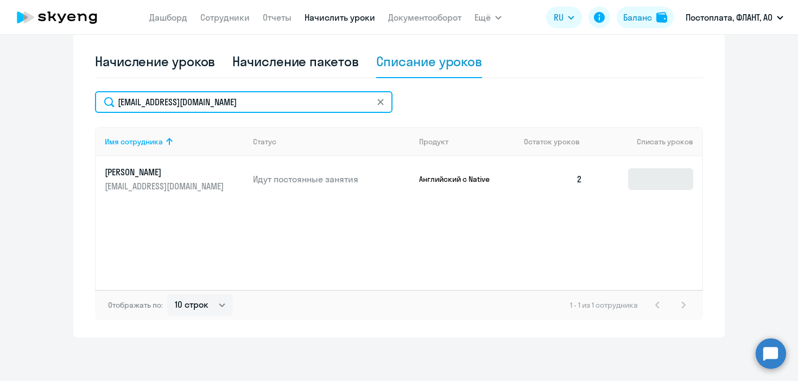
type input "[EMAIL_ADDRESS][DOMAIN_NAME]"
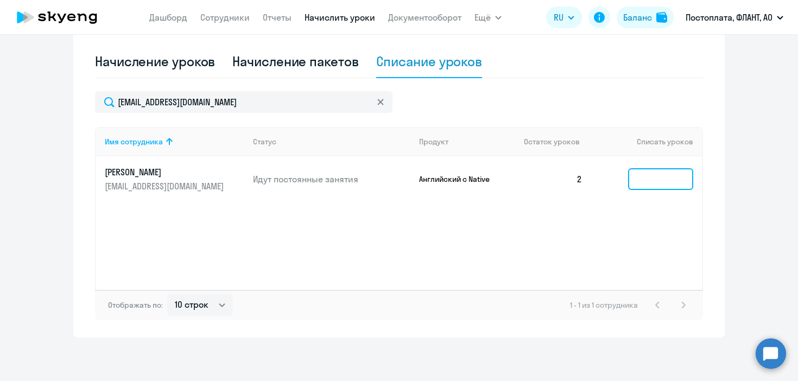
click at [663, 188] on input at bounding box center [660, 179] width 65 height 22
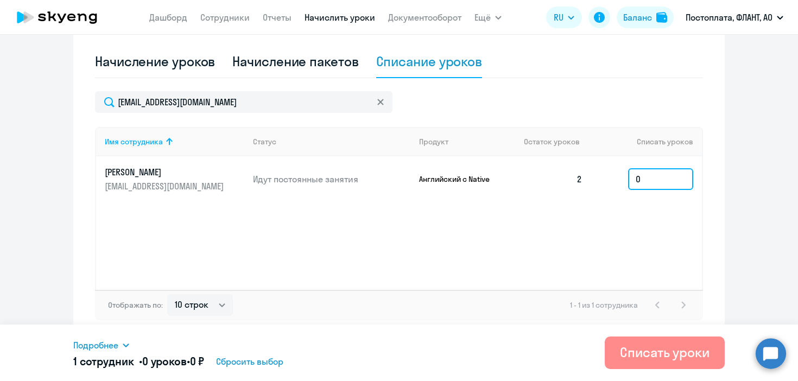
type input "0"
click at [651, 366] on button "Списать уроки" at bounding box center [664, 352] width 120 height 33
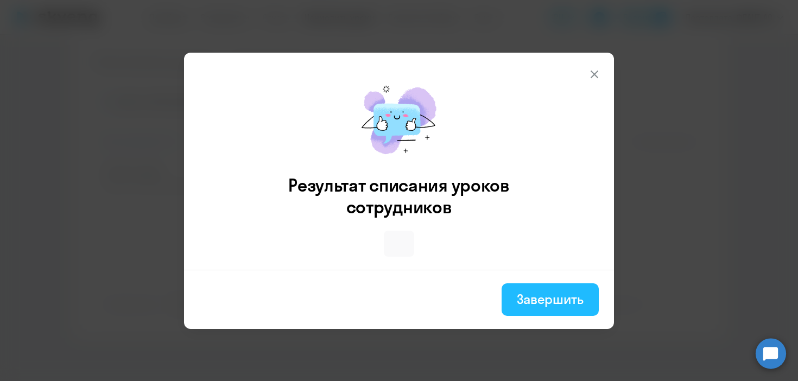
click at [547, 311] on button "Завершить" at bounding box center [549, 299] width 97 height 33
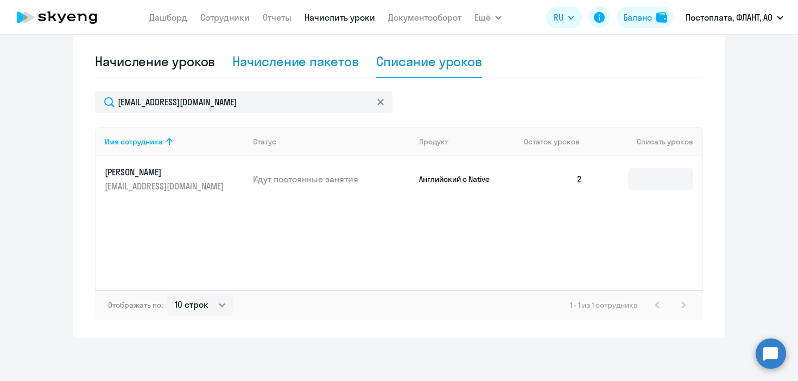
click at [270, 64] on div "Начисление пакетов" at bounding box center [295, 61] width 126 height 17
select select "10"
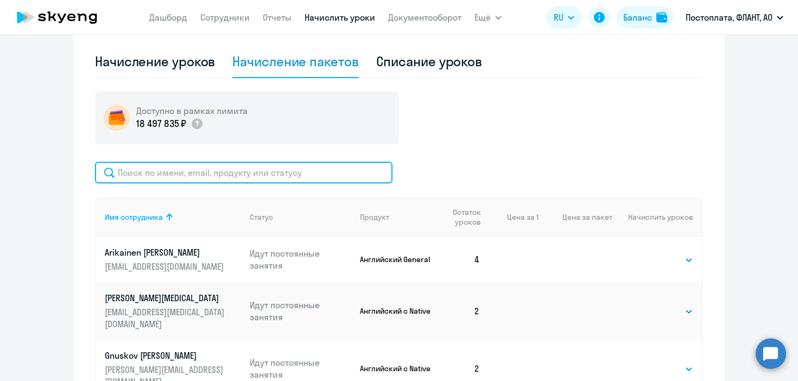
click at [288, 164] on input "text" at bounding box center [243, 173] width 297 height 22
paste input "[EMAIL_ADDRESS][DOMAIN_NAME]"
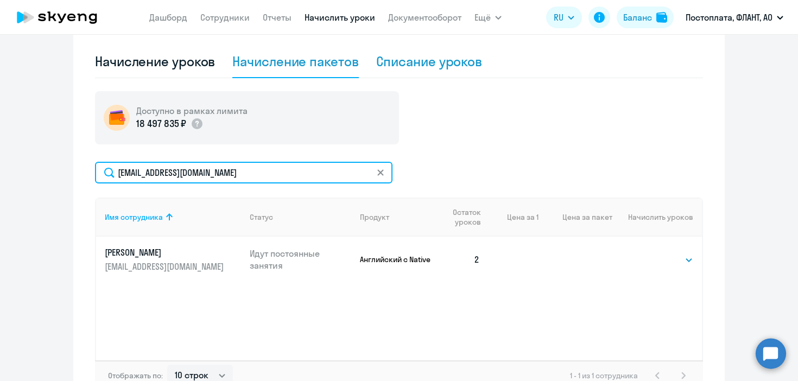
type input "[EMAIL_ADDRESS][DOMAIN_NAME]"
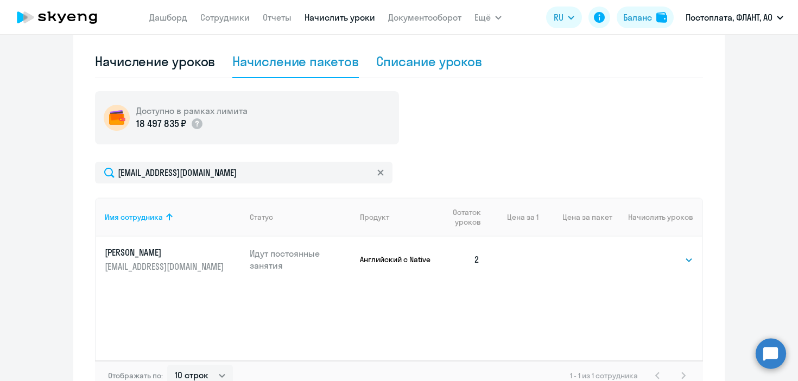
click at [397, 49] on div "Списание уроков" at bounding box center [429, 62] width 106 height 33
select select "10"
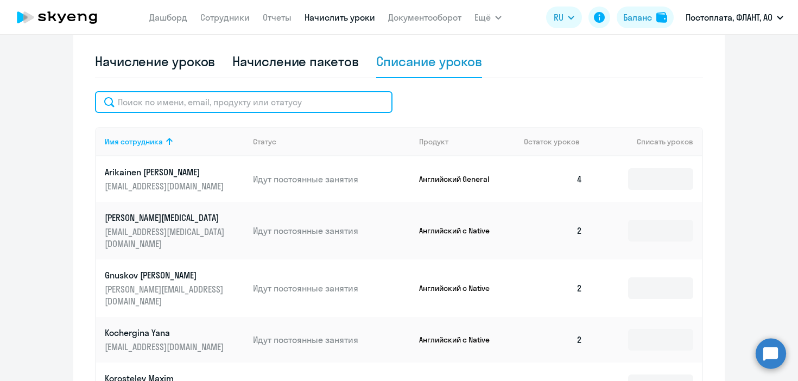
click at [280, 103] on input "text" at bounding box center [243, 102] width 297 height 22
paste input "[EMAIL_ADDRESS][DOMAIN_NAME]"
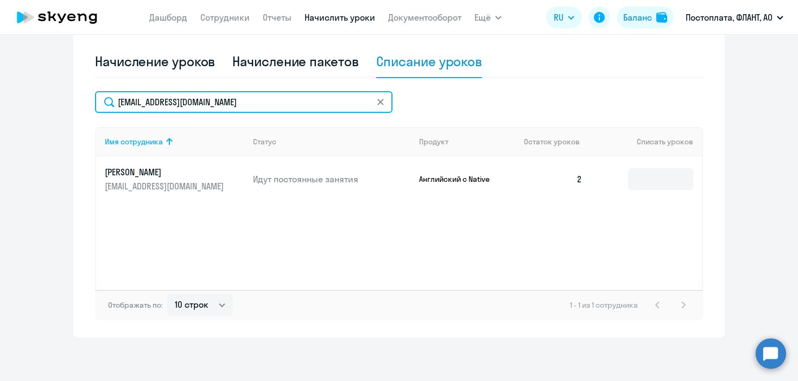
type input "[EMAIL_ADDRESS][DOMAIN_NAME]"
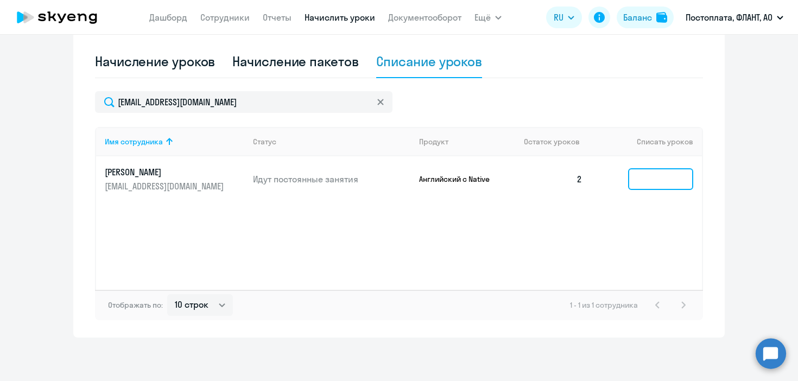
click at [652, 183] on input at bounding box center [660, 179] width 65 height 22
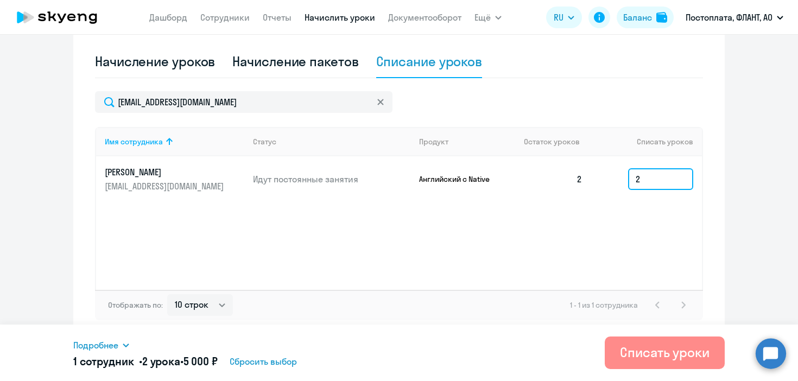
type input "2"
click at [651, 361] on button "Списать уроки" at bounding box center [664, 352] width 120 height 33
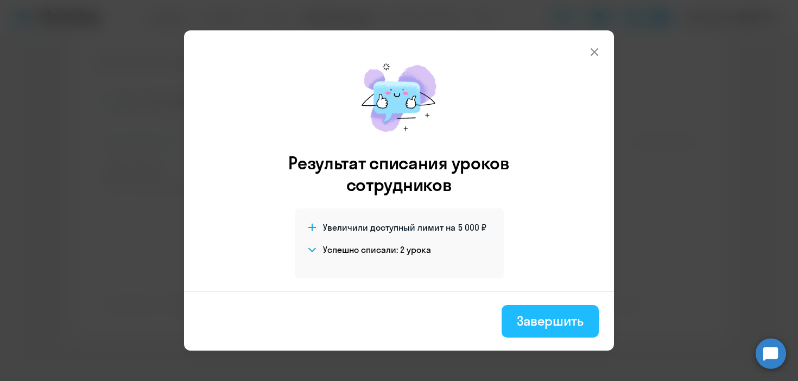
click at [533, 320] on div "Завершить" at bounding box center [549, 320] width 67 height 17
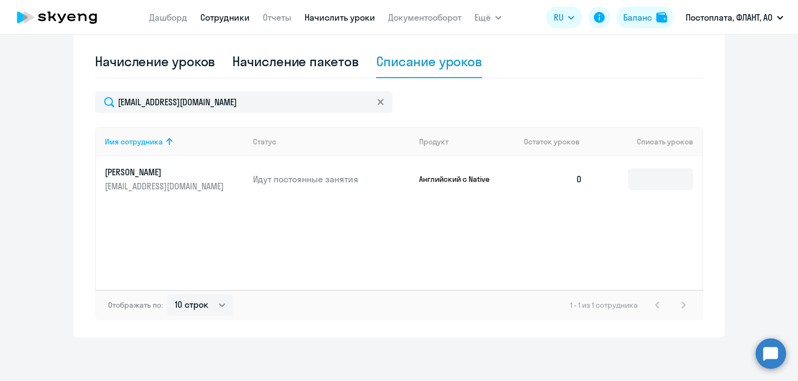
click at [227, 15] on link "Сотрудники" at bounding box center [224, 17] width 49 height 11
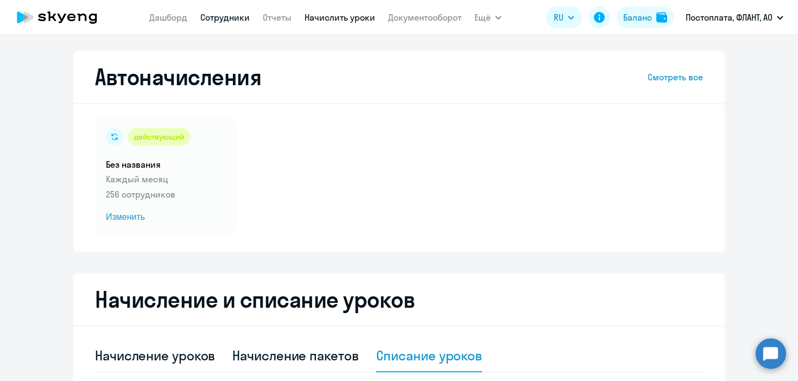
select select "30"
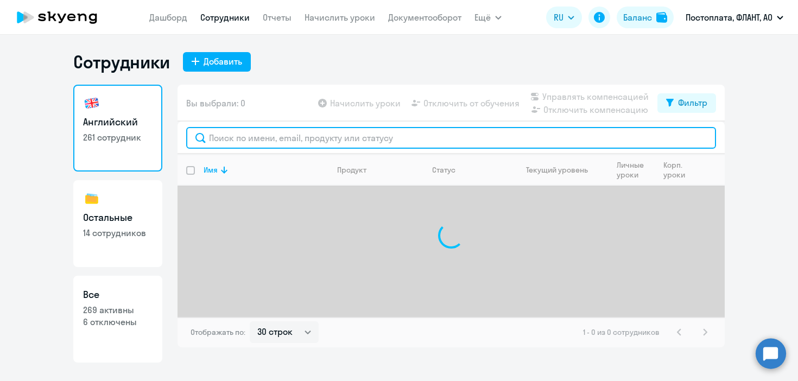
click at [268, 146] on input "text" at bounding box center [451, 138] width 530 height 22
paste input "[EMAIL_ADDRESS][DOMAIN_NAME]"
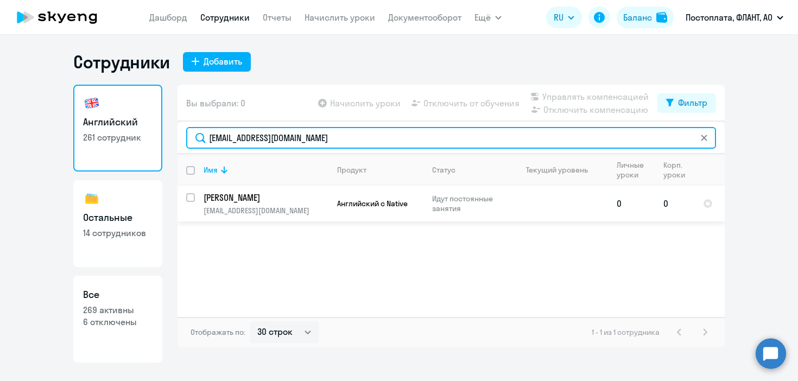
type input "[EMAIL_ADDRESS][DOMAIN_NAME]"
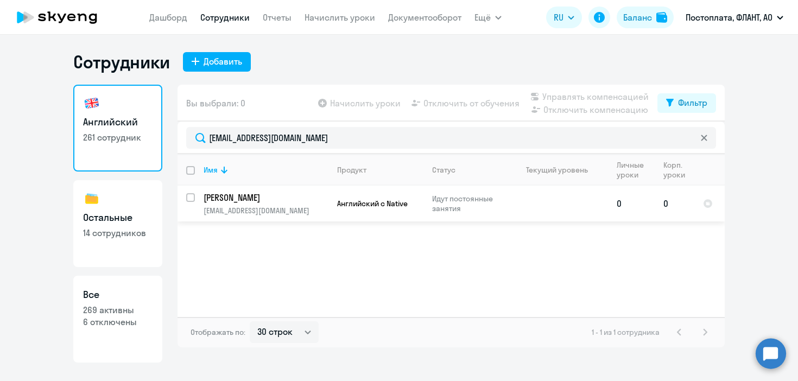
click at [295, 208] on p "[EMAIL_ADDRESS][DOMAIN_NAME]" at bounding box center [265, 211] width 124 height 10
select select "english"
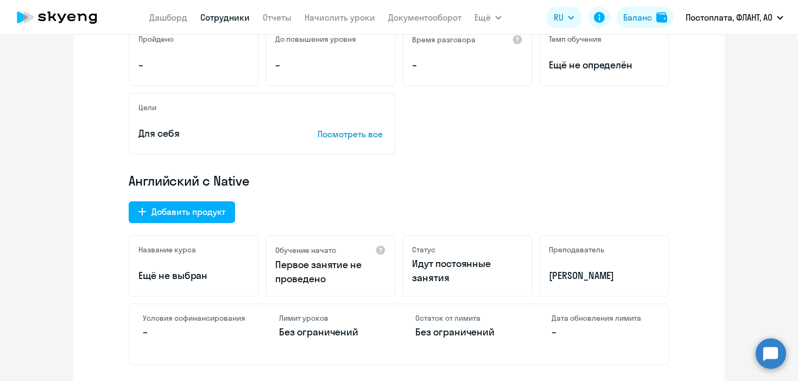
scroll to position [285, 0]
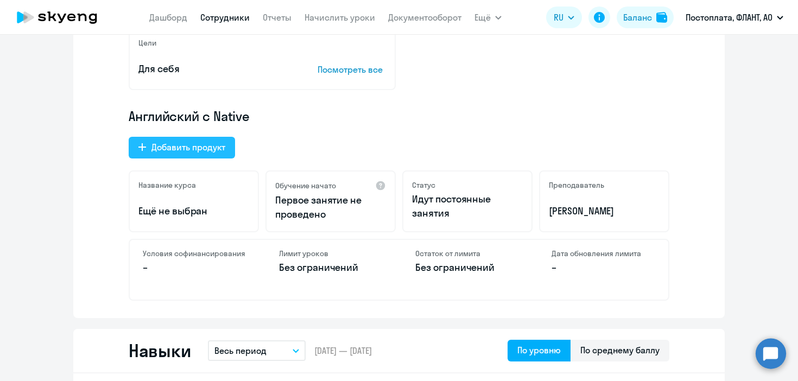
click at [199, 147] on div "Добавить продукт" at bounding box center [188, 147] width 74 height 13
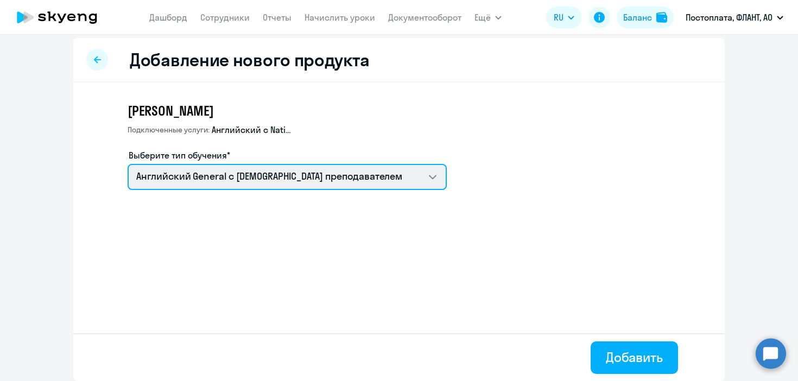
click at [232, 171] on select "Talks 15 минутные разговоры на английском Английский General с русскоговорящим …" at bounding box center [286, 177] width 319 height 26
select select "spanish_adult_not_native_speaker_premium"
click at [127, 164] on select "Talks 15 минутные разговоры на английском Английский General с русскоговорящим …" at bounding box center [286, 177] width 319 height 26
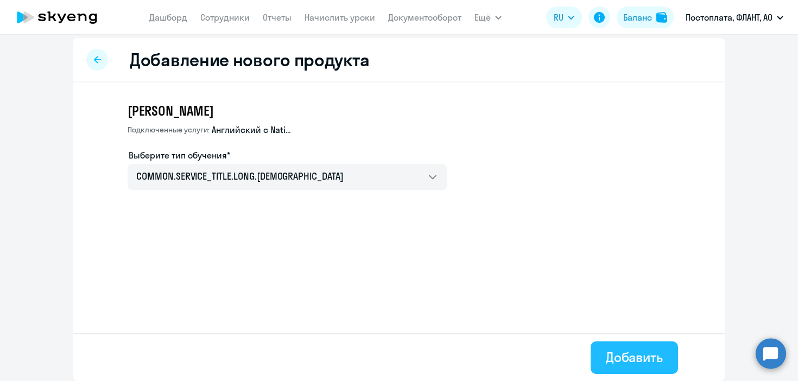
click at [603, 356] on button "Добавить" at bounding box center [633, 357] width 87 height 33
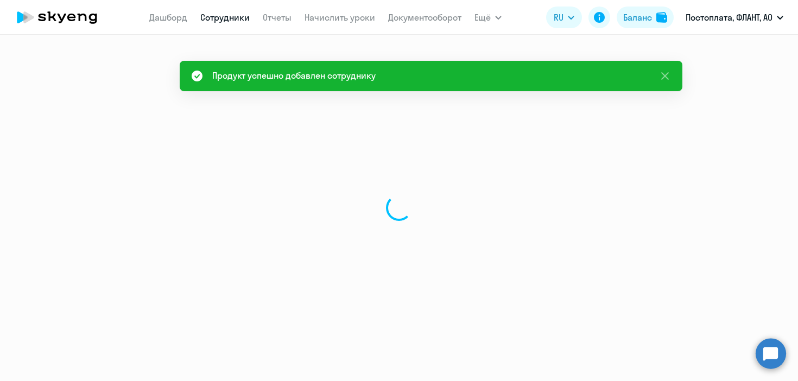
select select "english"
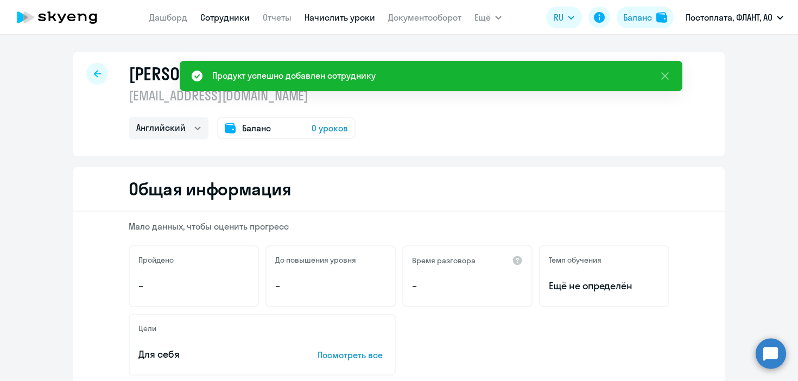
click at [336, 16] on link "Начислить уроки" at bounding box center [339, 17] width 71 height 11
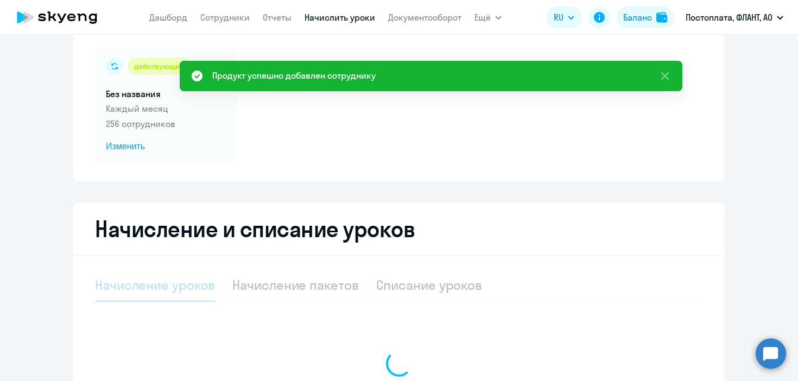
scroll to position [70, 0]
select select "10"
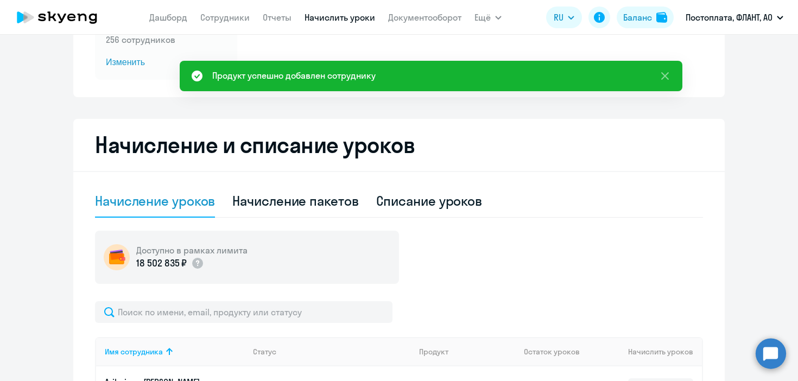
scroll to position [156, 0]
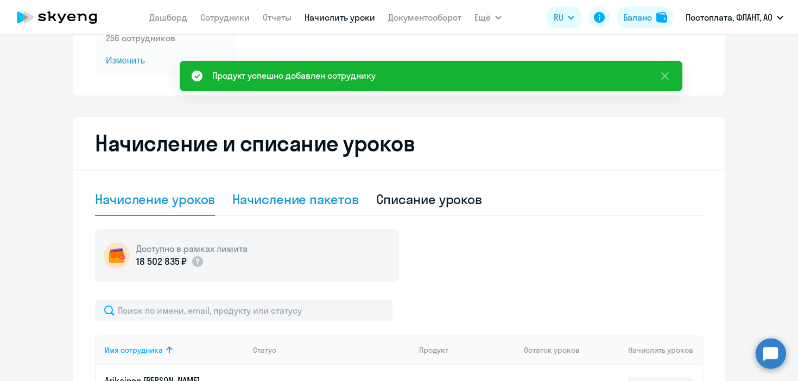
click at [313, 201] on div "Начисление пакетов" at bounding box center [295, 198] width 126 height 17
select select "10"
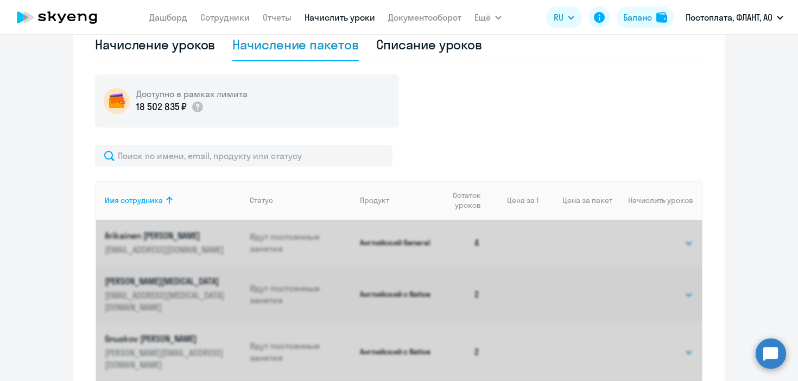
scroll to position [316, 0]
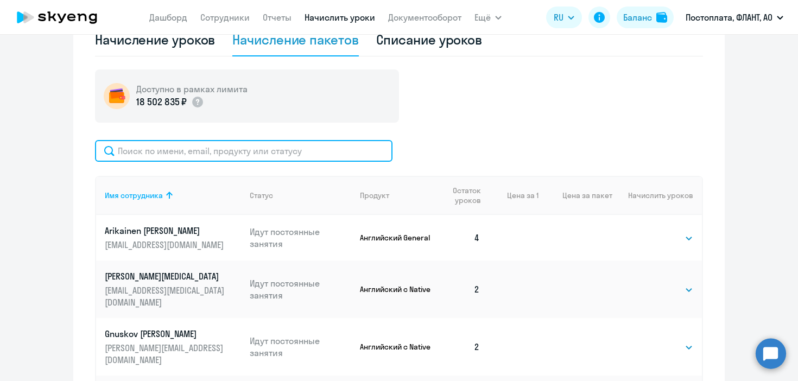
click at [295, 154] on input "text" at bounding box center [243, 151] width 297 height 22
paste input "[EMAIL_ADDRESS][DOMAIN_NAME]"
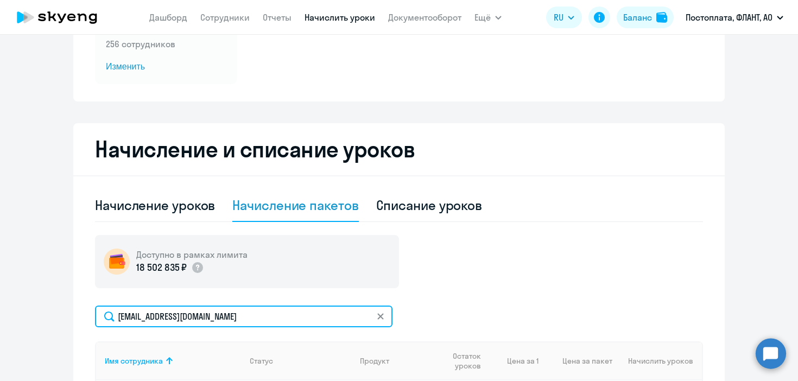
scroll to position [0, 0]
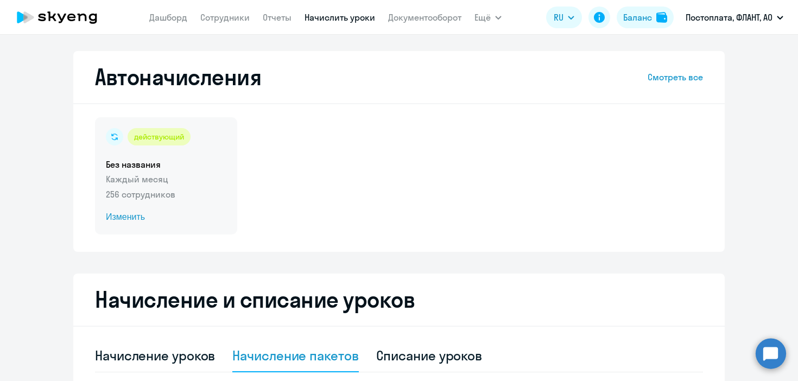
type input "[EMAIL_ADDRESS][DOMAIN_NAME]"
click at [127, 217] on span "Изменить" at bounding box center [166, 217] width 120 height 13
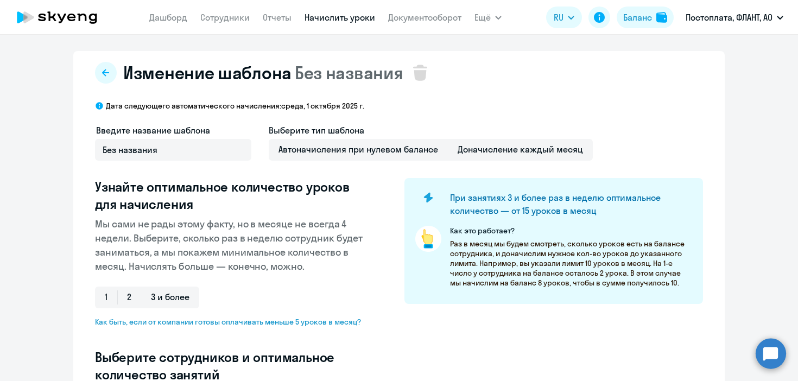
select select "10"
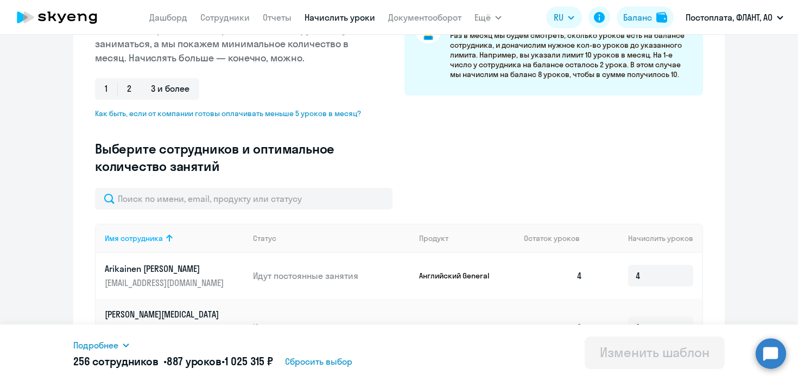
scroll to position [214, 0]
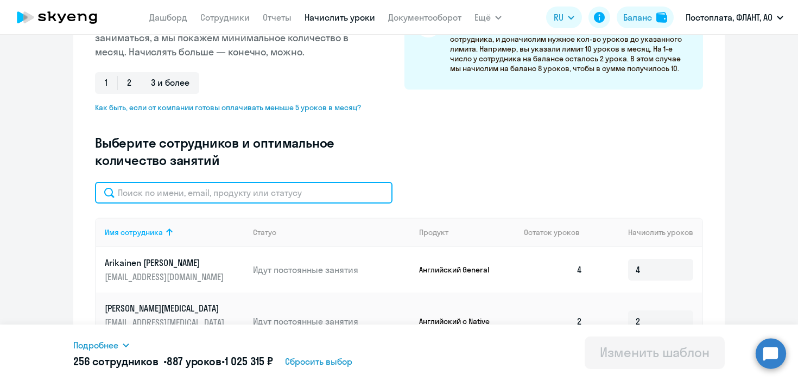
click at [207, 187] on input "text" at bounding box center [243, 193] width 297 height 22
paste input "[EMAIL_ADDRESS][DOMAIN_NAME]"
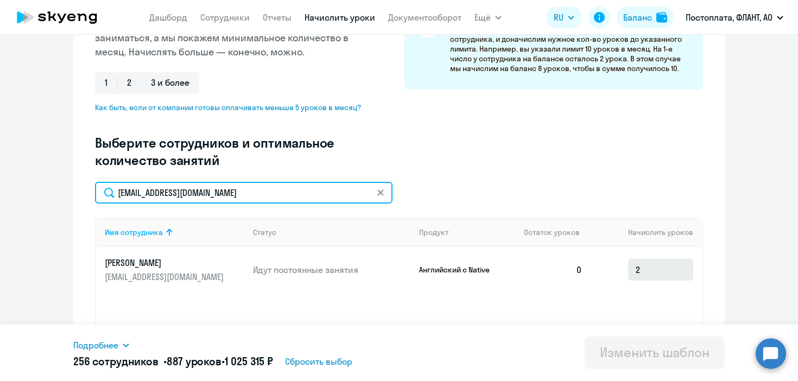
type input "[EMAIL_ADDRESS][DOMAIN_NAME]"
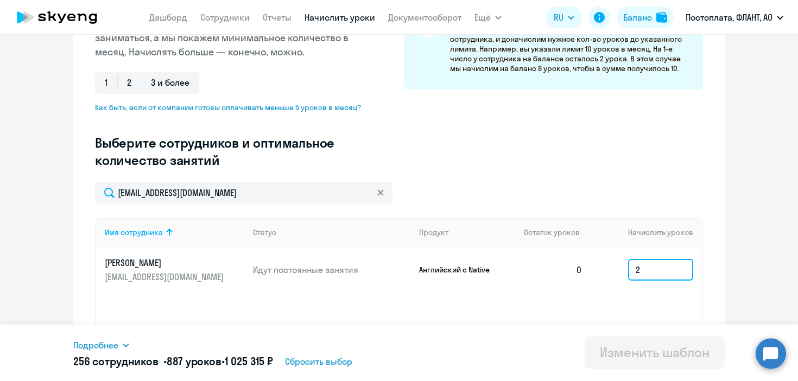
drag, startPoint x: 656, startPoint y: 269, endPoint x: 585, endPoint y: 261, distance: 71.5
click at [585, 261] on tr "[PERSON_NAME] [PERSON_NAME][EMAIL_ADDRESS][DOMAIN_NAME] Идут постоянные занятия…" at bounding box center [398, 270] width 605 height 46
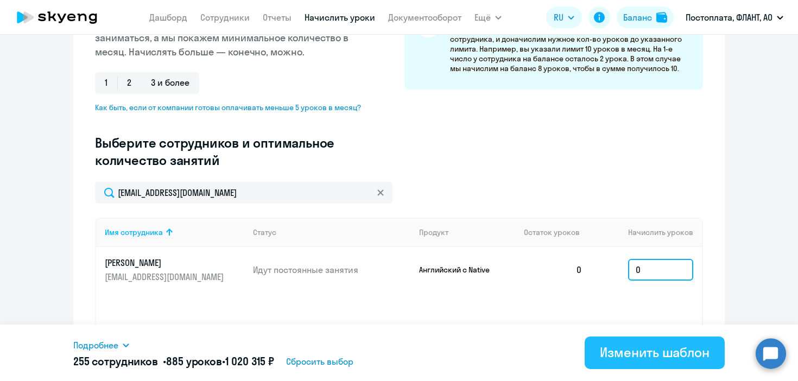
type input "0"
click at [659, 354] on div "Изменить шаблон" at bounding box center [655, 351] width 110 height 17
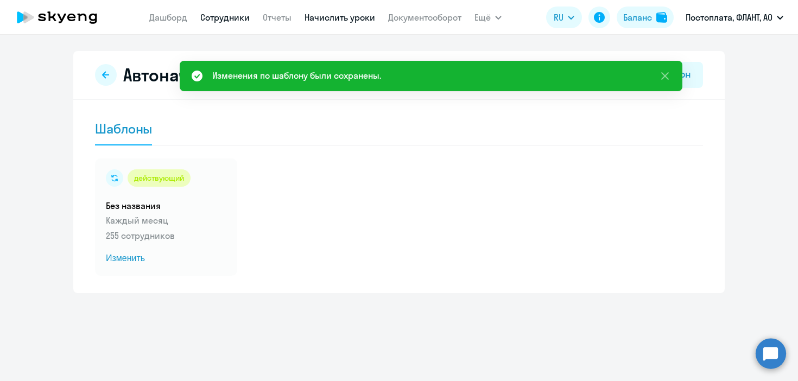
click at [201, 20] on link "Сотрудники" at bounding box center [224, 17] width 49 height 11
select select "30"
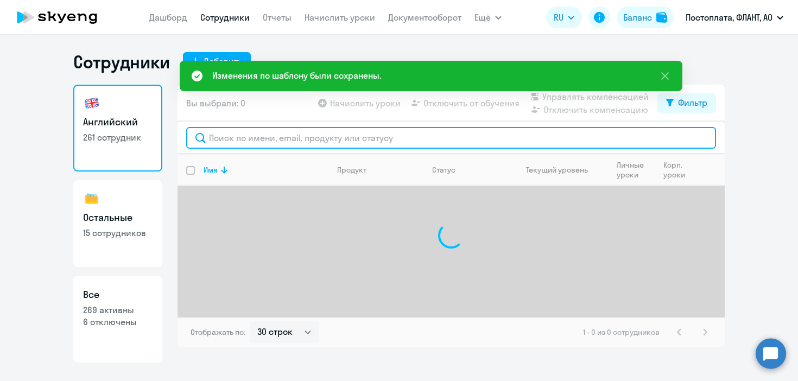
click at [271, 137] on input "text" at bounding box center [451, 138] width 530 height 22
paste input "[EMAIL_ADDRESS][DOMAIN_NAME]"
type input "[EMAIL_ADDRESS][DOMAIN_NAME]"
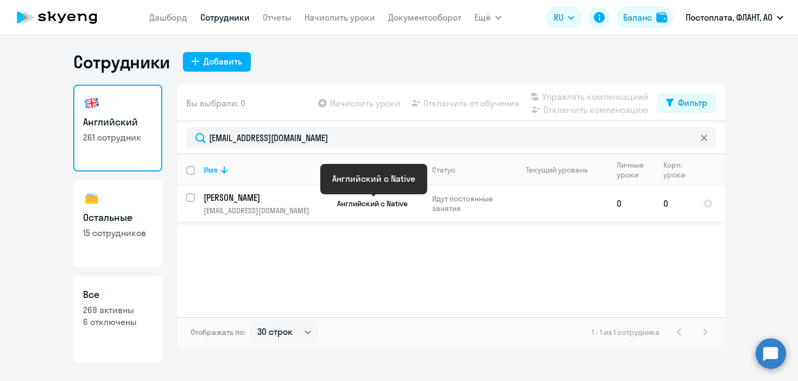
click at [283, 196] on p "[PERSON_NAME]" at bounding box center [264, 198] width 123 height 12
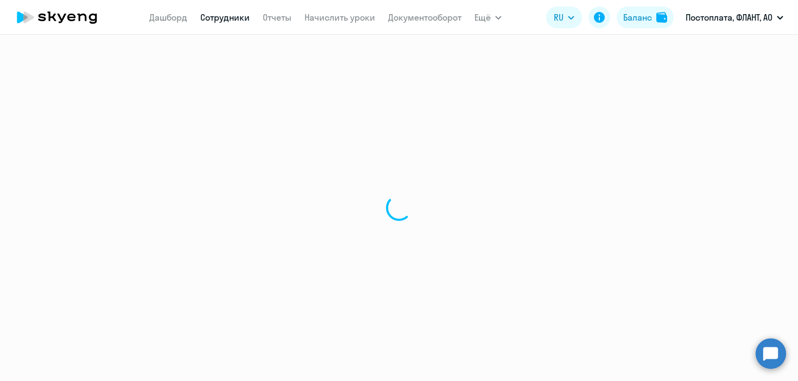
select select "english"
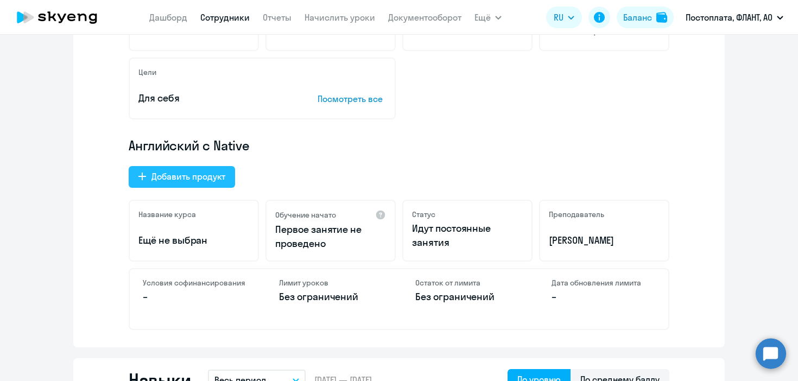
click at [224, 178] on div "Добавить продукт" at bounding box center [188, 176] width 74 height 13
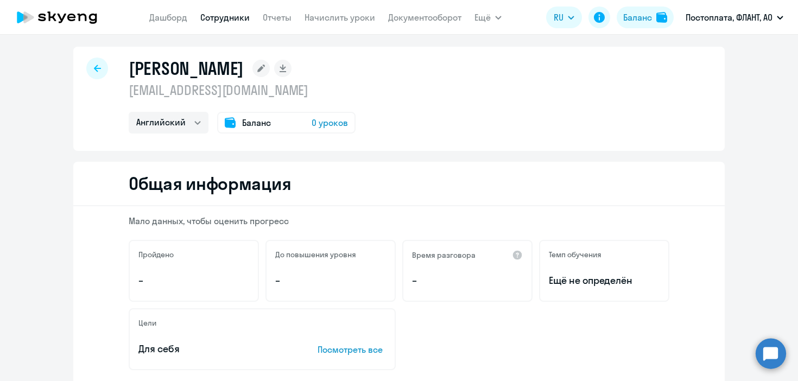
select select "english_adult_not_native_speaker"
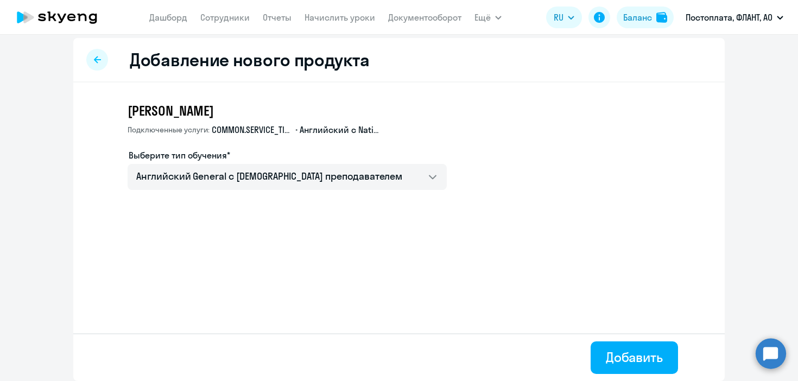
click at [91, 58] on div at bounding box center [97, 60] width 22 height 22
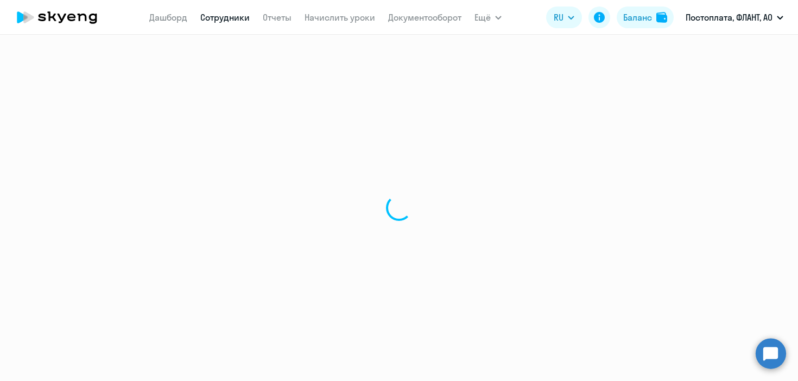
select select "english"
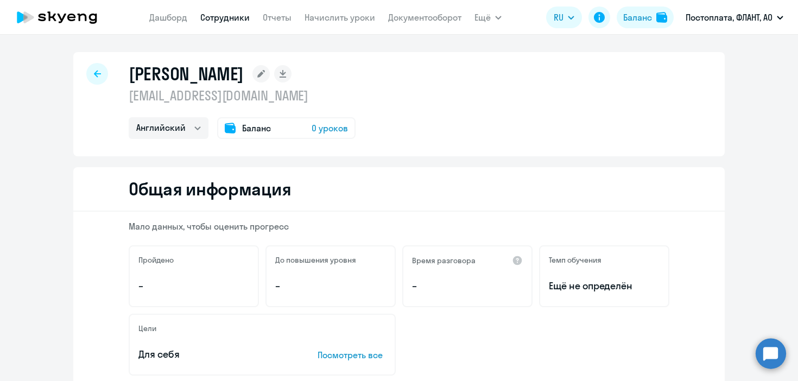
click at [320, 24] on nav "[PERSON_NAME] Отчеты Начислить уроки Документооборот" at bounding box center [305, 18] width 312 height 22
click at [328, 18] on link "Начислить уроки" at bounding box center [339, 17] width 71 height 11
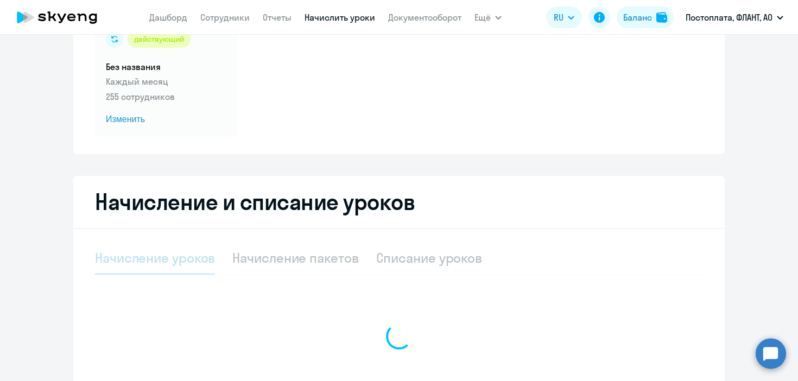
scroll to position [98, 0]
select select "10"
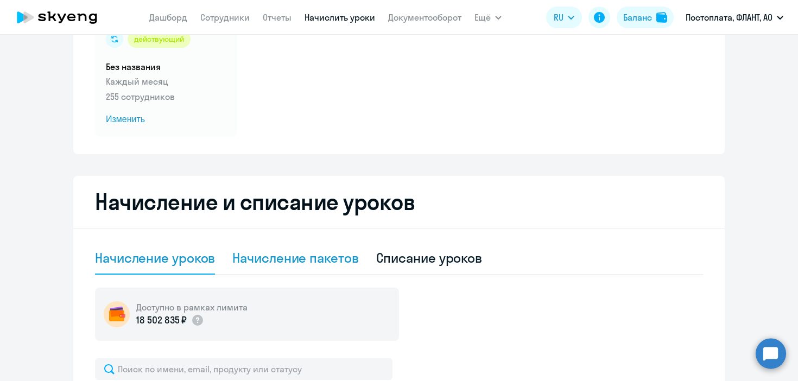
click at [324, 261] on div "Начисление пакетов" at bounding box center [295, 257] width 126 height 17
select select "10"
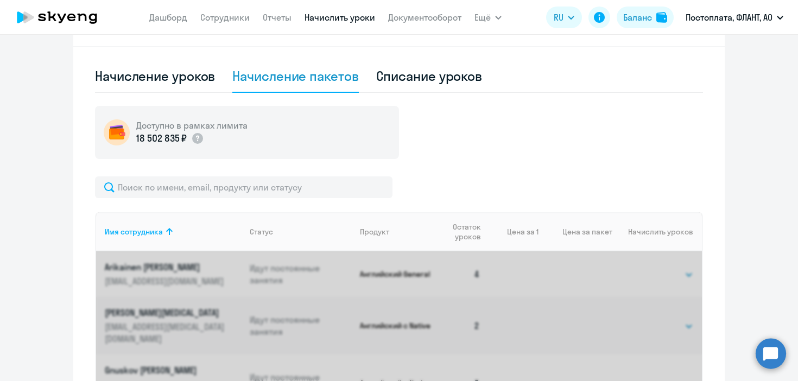
scroll to position [305, 0]
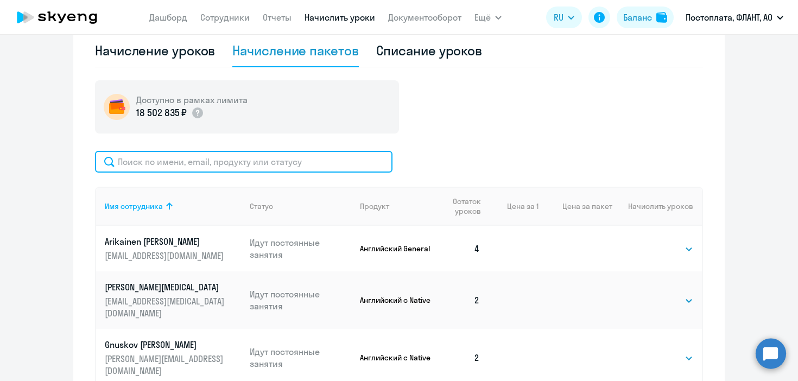
click at [292, 165] on input "text" at bounding box center [243, 162] width 297 height 22
paste input "[EMAIL_ADDRESS][DOMAIN_NAME]"
type input "[EMAIL_ADDRESS][DOMAIN_NAME]"
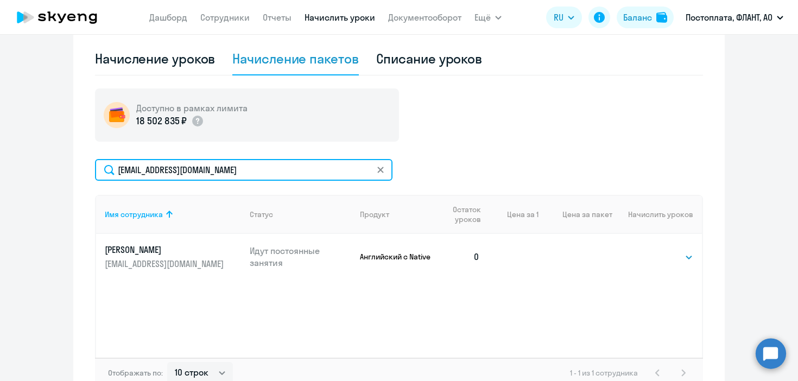
scroll to position [365, 0]
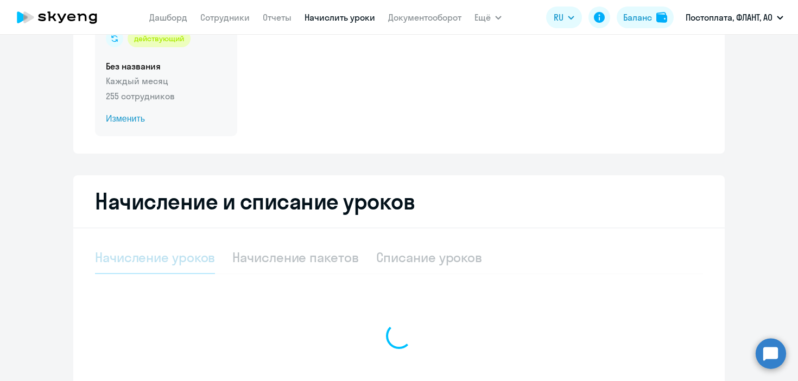
scroll to position [208, 0]
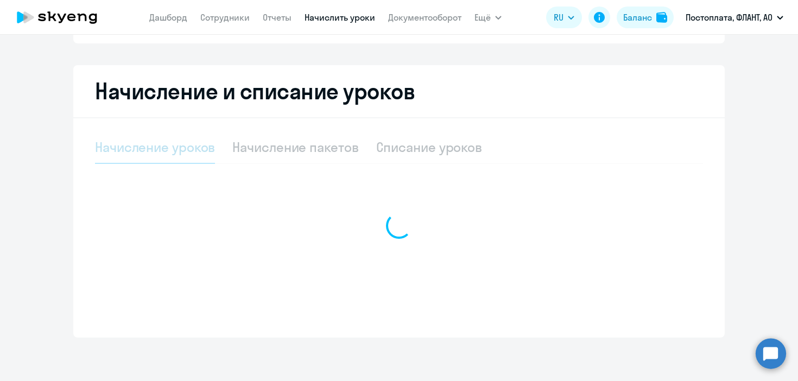
select select "10"
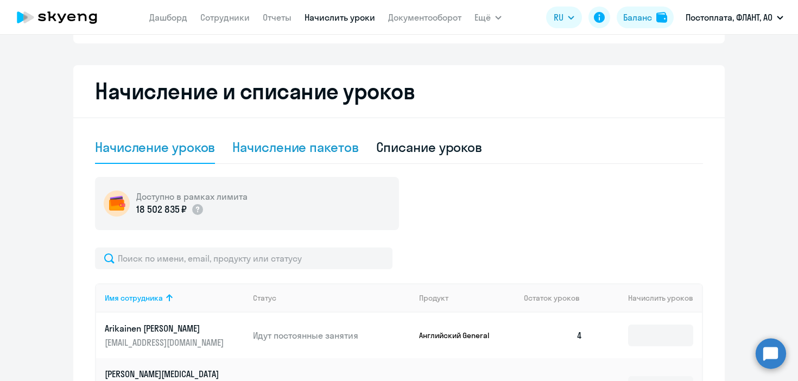
click at [309, 138] on div "Начисление пакетов" at bounding box center [295, 146] width 126 height 17
select select "10"
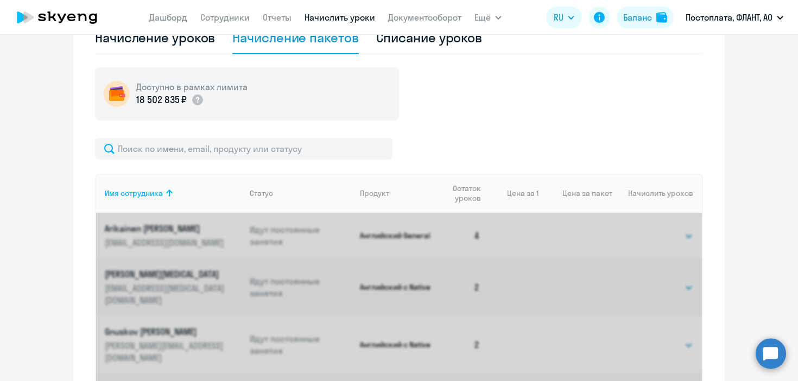
scroll to position [353, 0]
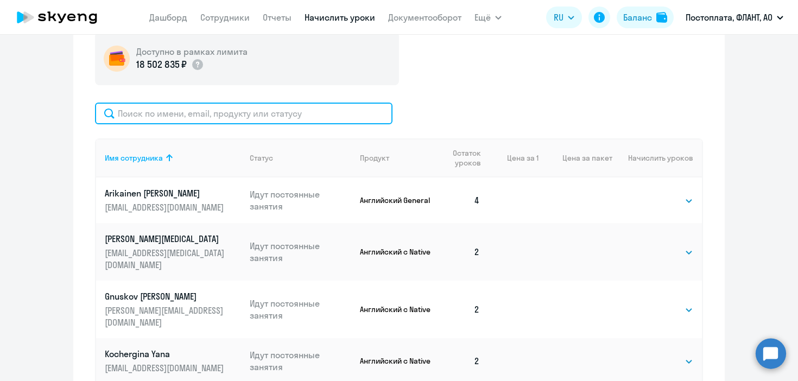
click at [254, 120] on input "text" at bounding box center [243, 114] width 297 height 22
paste input "[EMAIL_ADDRESS][DOMAIN_NAME]"
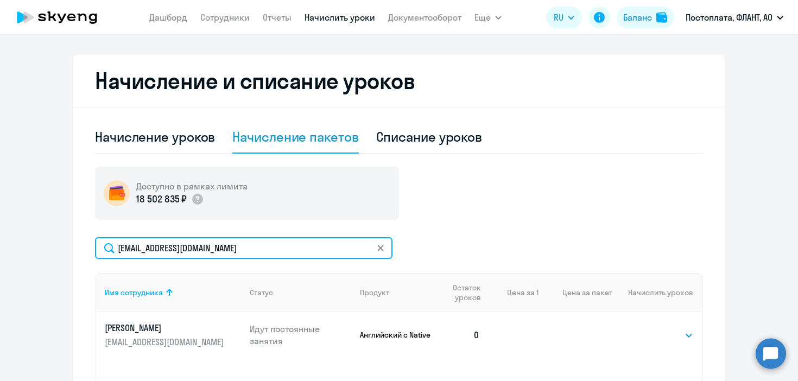
scroll to position [116, 0]
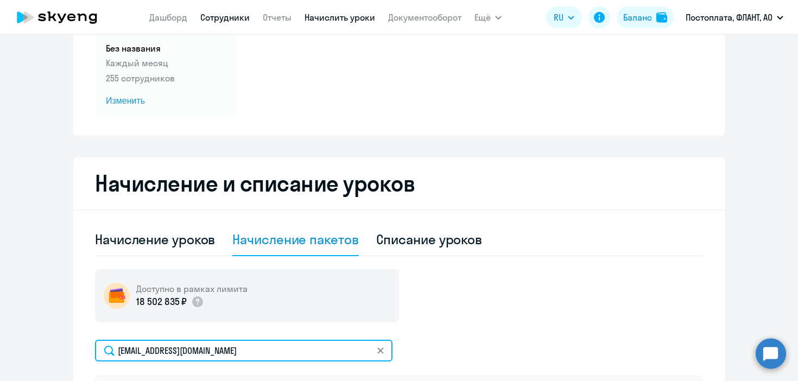
type input "[EMAIL_ADDRESS][DOMAIN_NAME]"
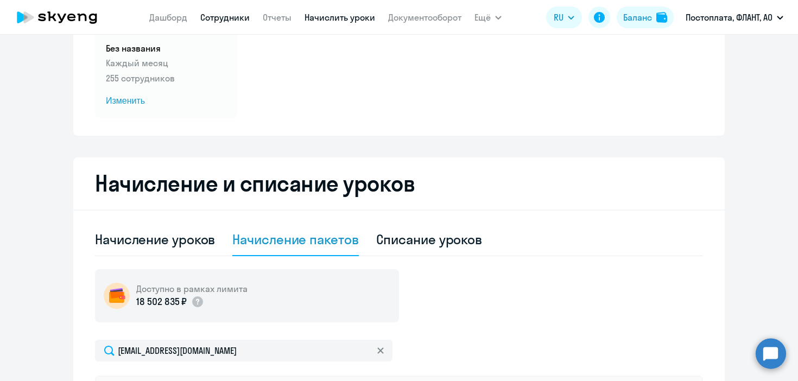
click at [237, 14] on link "Сотрудники" at bounding box center [224, 17] width 49 height 11
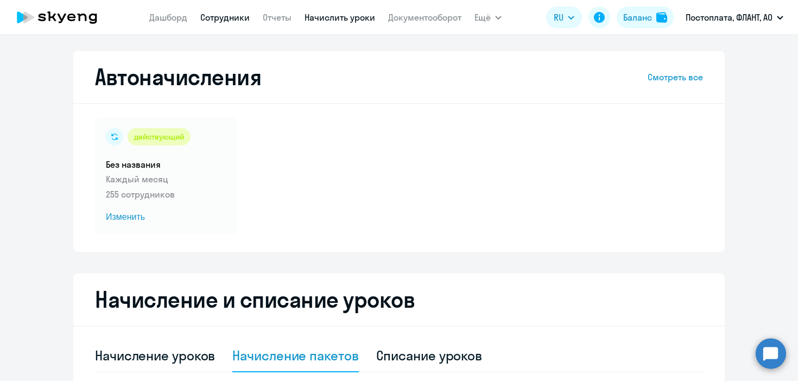
select select "30"
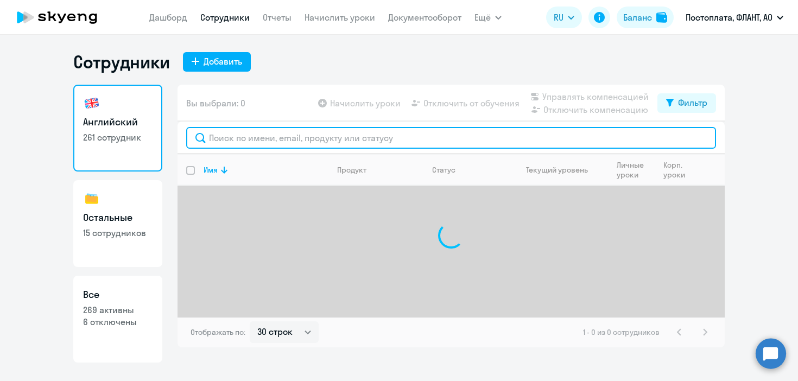
click at [262, 133] on input "text" at bounding box center [451, 138] width 530 height 22
paste input "[EMAIL_ADDRESS][DOMAIN_NAME]"
type input "[EMAIL_ADDRESS][DOMAIN_NAME]"
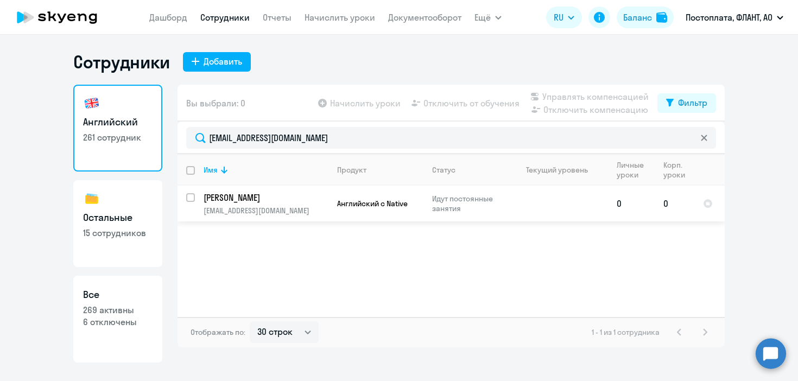
click at [471, 207] on p "Идут постоянные занятия" at bounding box center [469, 204] width 74 height 20
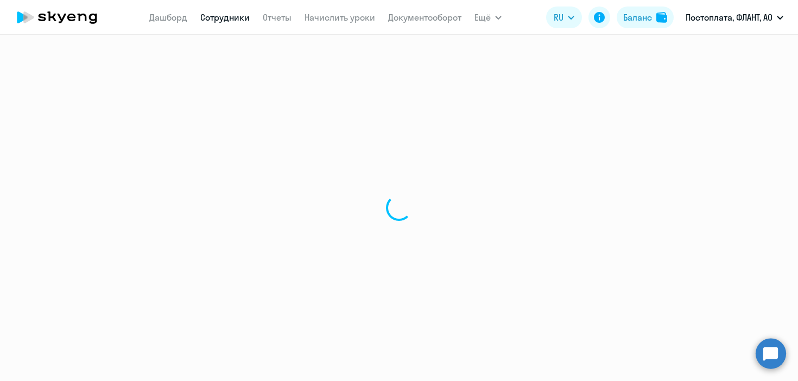
select select "english"
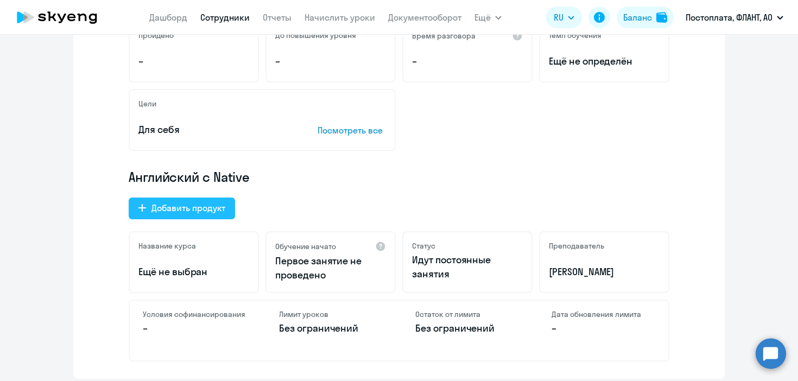
click at [203, 216] on button "Добавить продукт" at bounding box center [182, 208] width 106 height 22
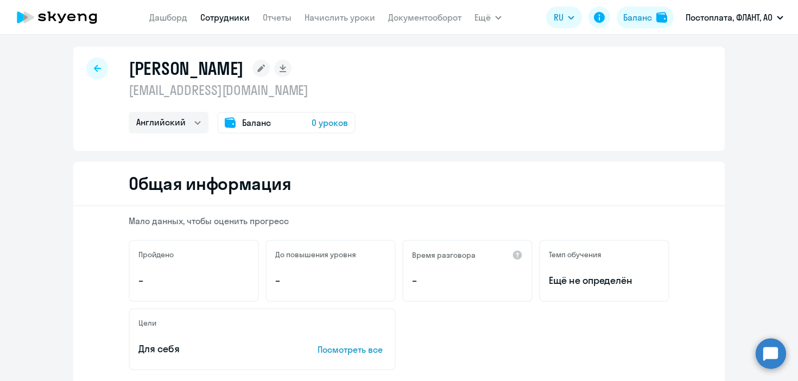
select select "english_adult_not_native_speaker"
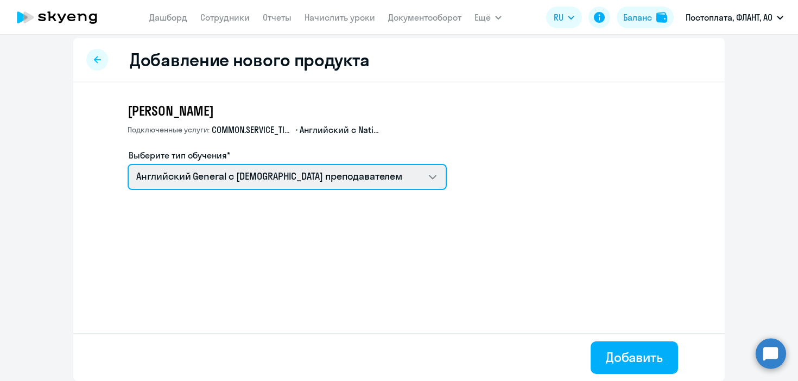
click at [342, 172] on select "Talks 15 минутные разговоры на английском Английский General с русскоговорящим …" at bounding box center [286, 177] width 319 height 26
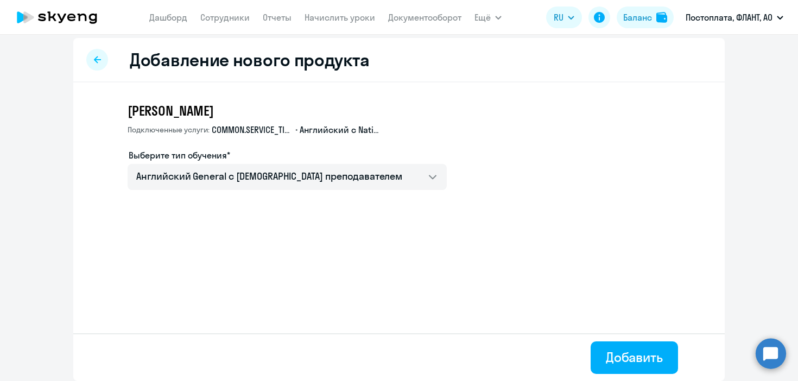
click at [225, 23] on app-menu-item-link "Сотрудники" at bounding box center [224, 18] width 49 height 14
click at [226, 17] on link "Сотрудники" at bounding box center [224, 17] width 49 height 11
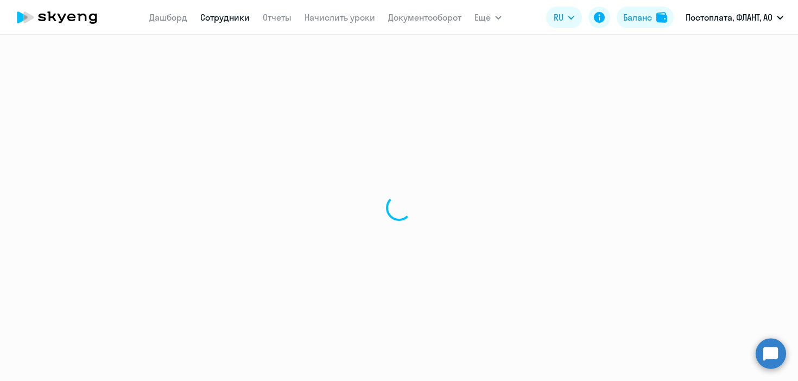
select select "30"
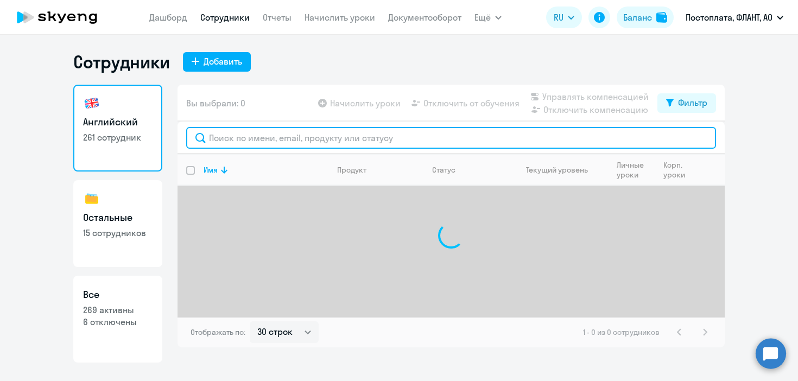
click at [273, 133] on input "text" at bounding box center [451, 138] width 530 height 22
type input "корякин"
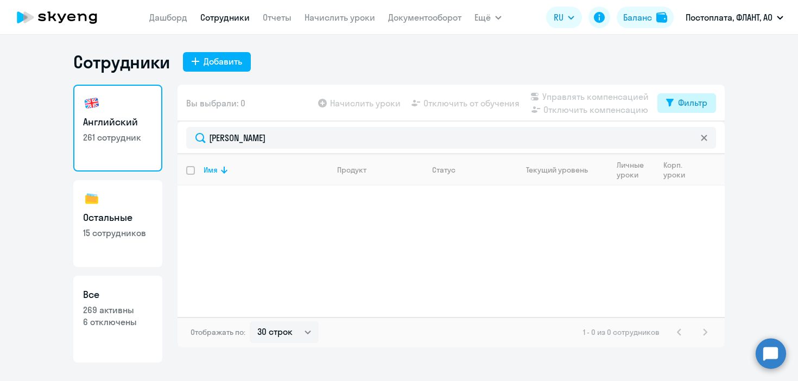
click at [699, 109] on button "Фильтр" at bounding box center [686, 103] width 59 height 20
click at [698, 137] on span at bounding box center [697, 138] width 18 height 11
click at [688, 138] on input "checkbox" at bounding box center [688, 138] width 1 height 1
checkbox input "true"
click at [647, 71] on div "Сотрудники Добавить" at bounding box center [398, 62] width 651 height 22
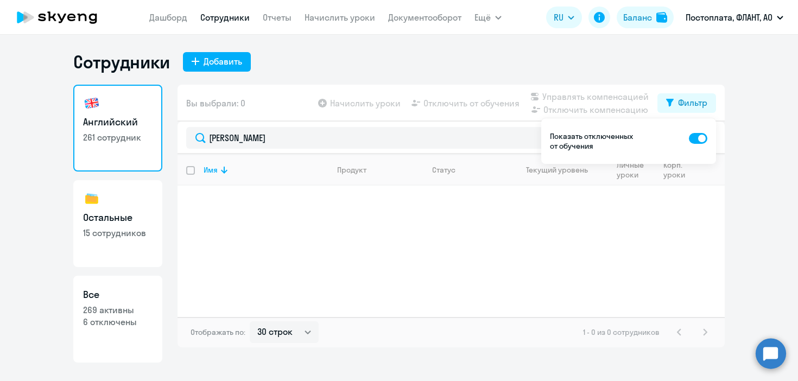
click at [328, 74] on div "Сотрудники Добавить Английский 261 сотрудник Остальные 15 сотрудников Все 269 а…" at bounding box center [398, 206] width 651 height 311
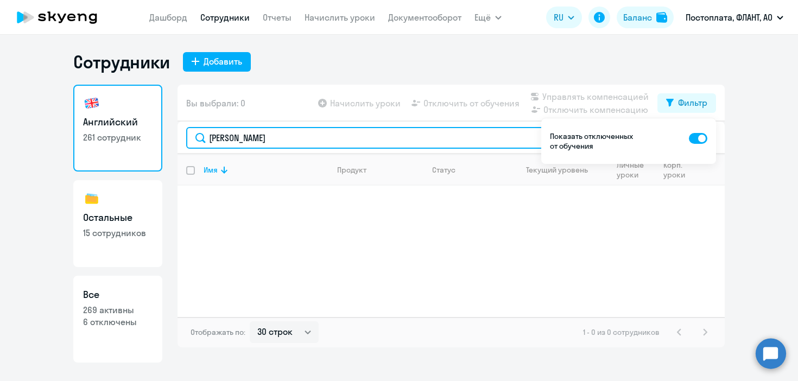
click at [264, 132] on input "корякин" at bounding box center [451, 138] width 530 height 22
drag, startPoint x: 264, startPoint y: 135, endPoint x: 128, endPoint y: 129, distance: 135.8
click at [129, 129] on div "Английский 261 сотрудник Остальные 15 сотрудников Все 269 активны 6 отключены В…" at bounding box center [398, 224] width 651 height 278
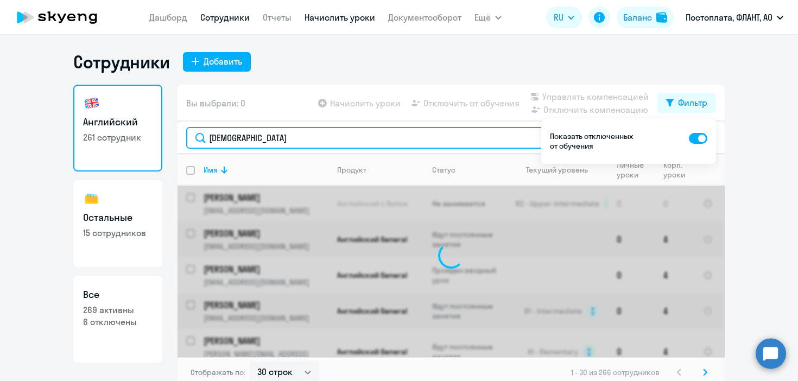
type input "поляк"
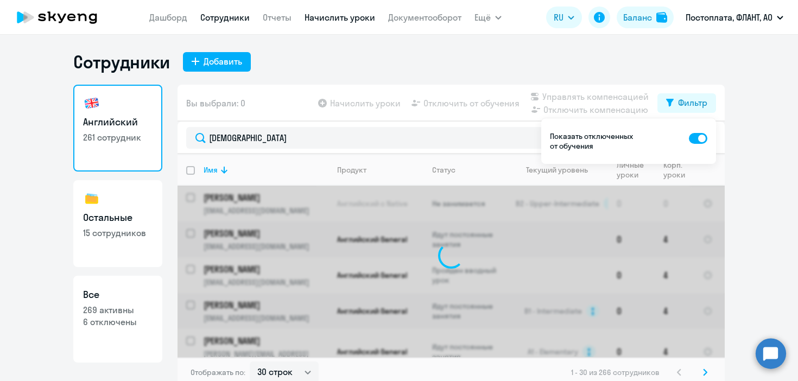
click at [328, 20] on link "Начислить уроки" at bounding box center [339, 17] width 71 height 11
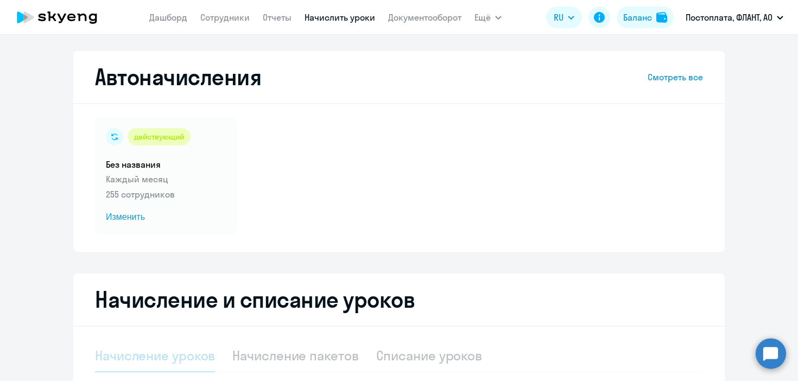
select select "10"
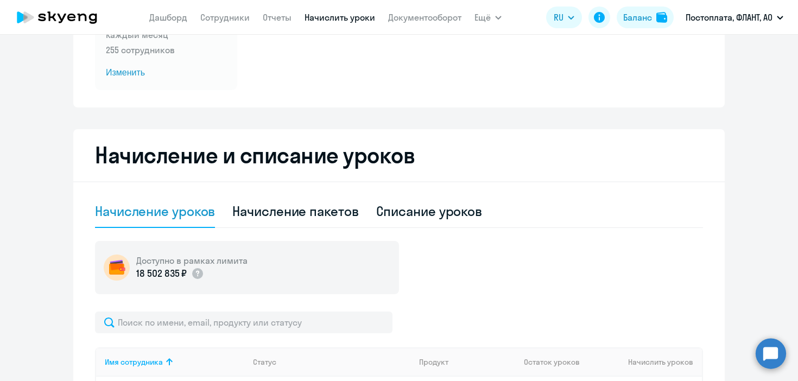
scroll to position [229, 0]
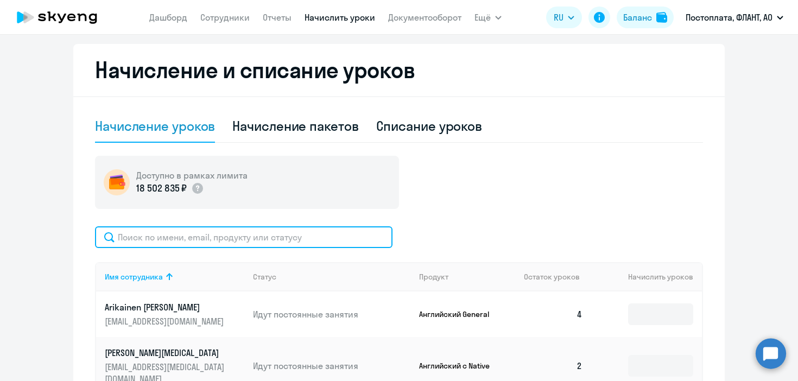
click at [252, 246] on input "text" at bounding box center [243, 237] width 297 height 22
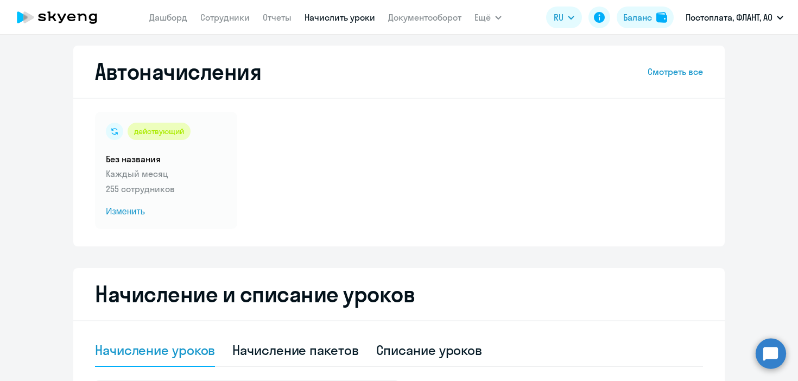
scroll to position [86, 0]
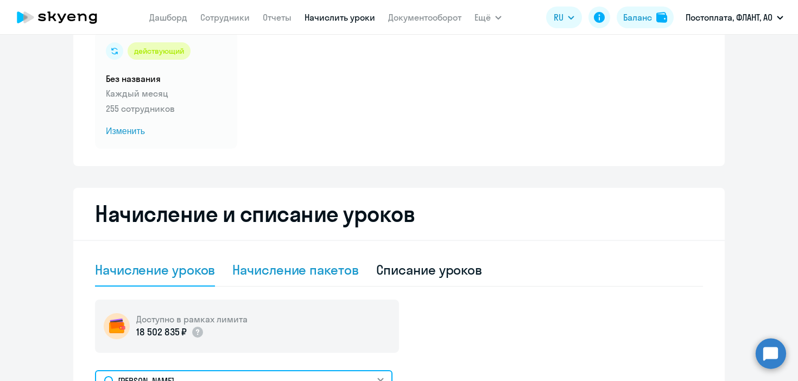
type input "полякова"
click at [310, 275] on div "Начисление пакетов" at bounding box center [295, 269] width 126 height 17
select select "10"
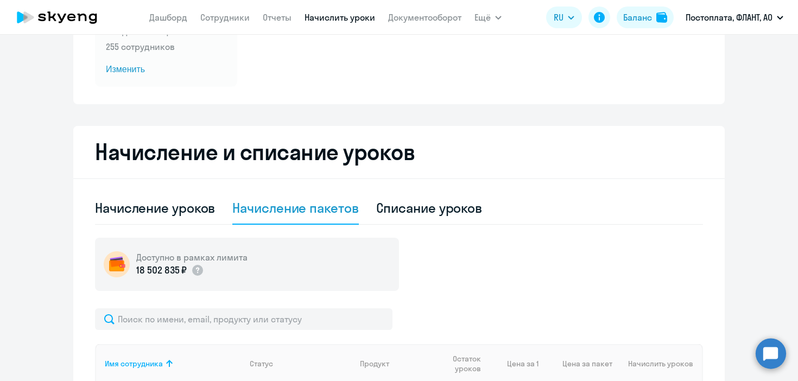
scroll to position [365, 0]
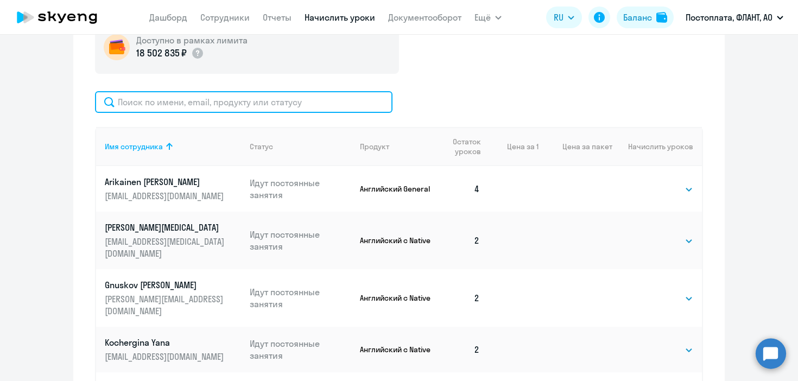
click at [231, 104] on input "text" at bounding box center [243, 102] width 297 height 22
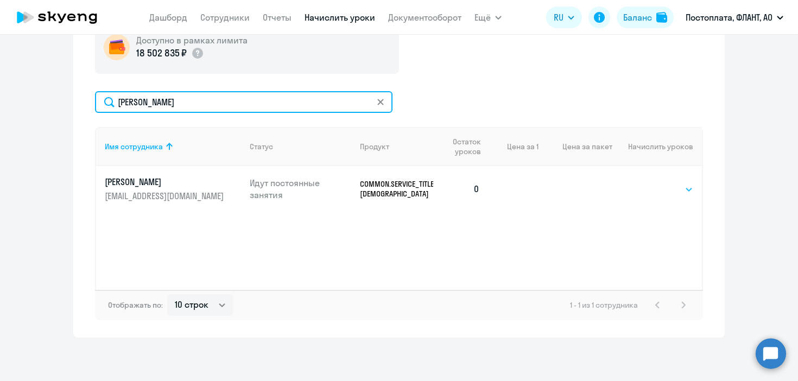
type input "полякова"
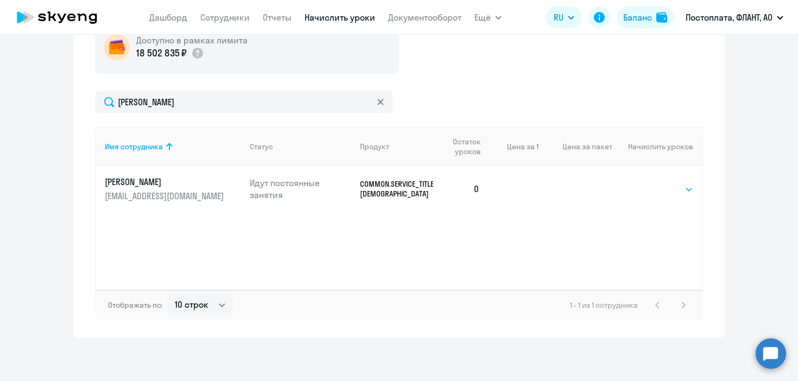
click at [663, 188] on select "Выбрать 4 8 16 32 64 96 128" at bounding box center [670, 189] width 44 height 13
select select "4"
click at [648, 183] on select "Выбрать 4 8 16 32 64 96 128" at bounding box center [670, 189] width 44 height 13
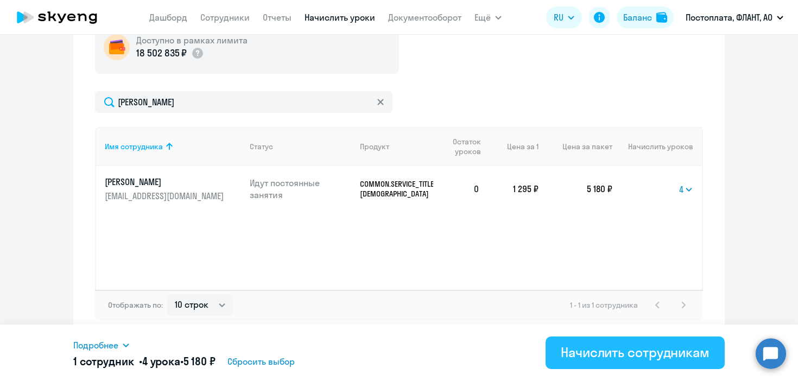
click at [596, 356] on div "Начислить сотрудникам" at bounding box center [634, 351] width 149 height 17
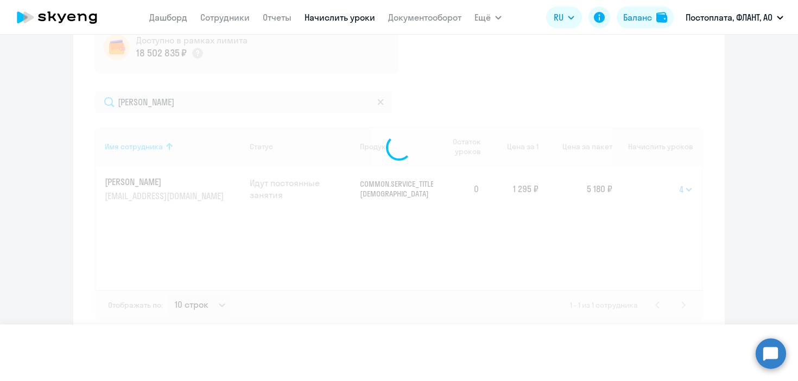
select select
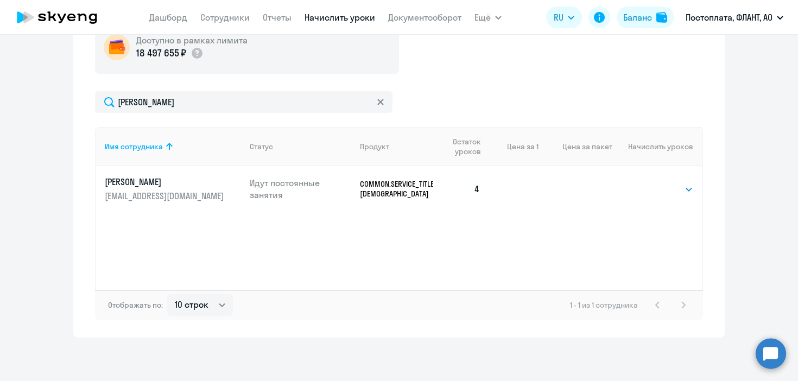
click at [381, 105] on icon at bounding box center [380, 102] width 7 height 7
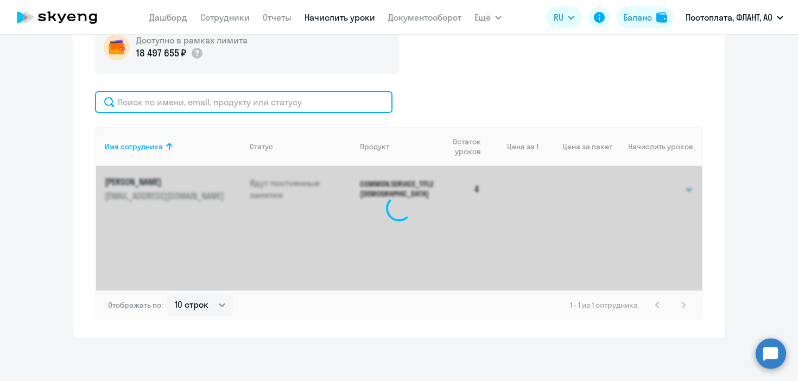
click at [322, 105] on input "text" at bounding box center [243, 102] width 297 height 22
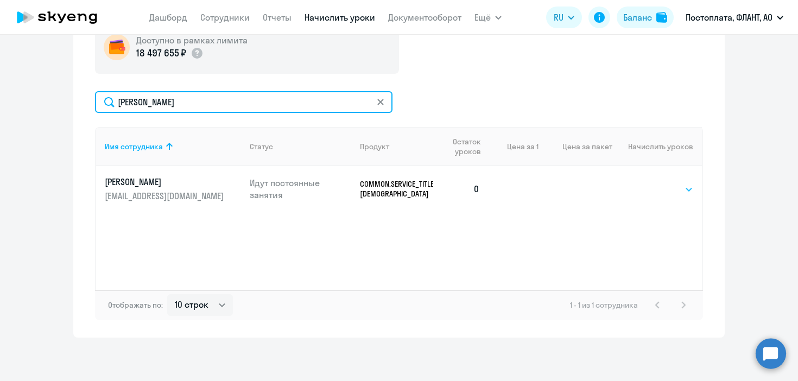
type input "бакута"
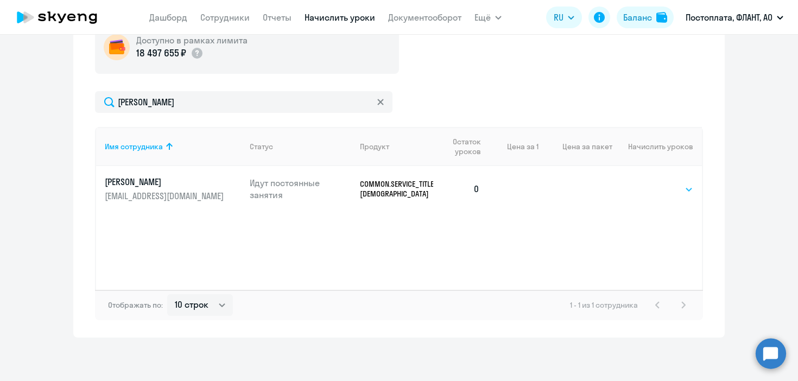
click at [669, 188] on select "Выбрать 4 8 16 32 64 96 128" at bounding box center [670, 189] width 44 height 13
select select "4"
click at [648, 183] on select "Выбрать 4 8 16 32 64 96 128" at bounding box center [670, 189] width 44 height 13
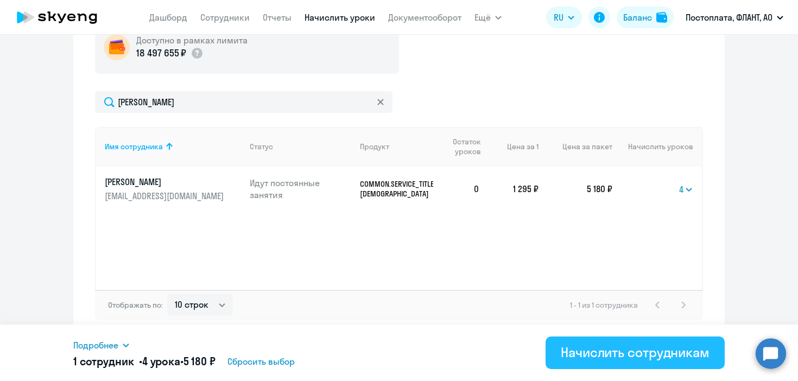
click at [583, 353] on div "Начислить сотрудникам" at bounding box center [634, 351] width 149 height 17
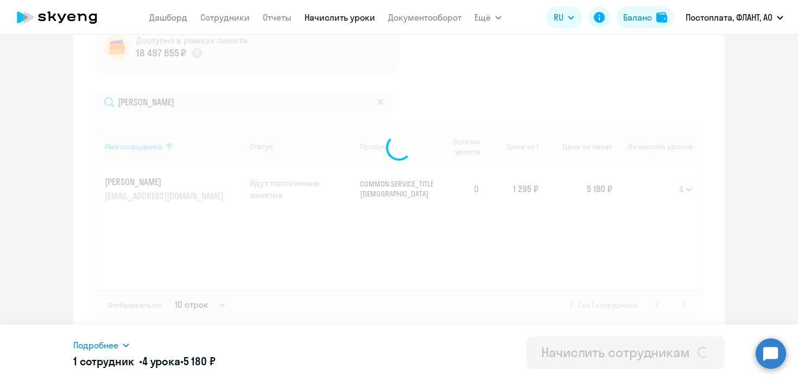
select select
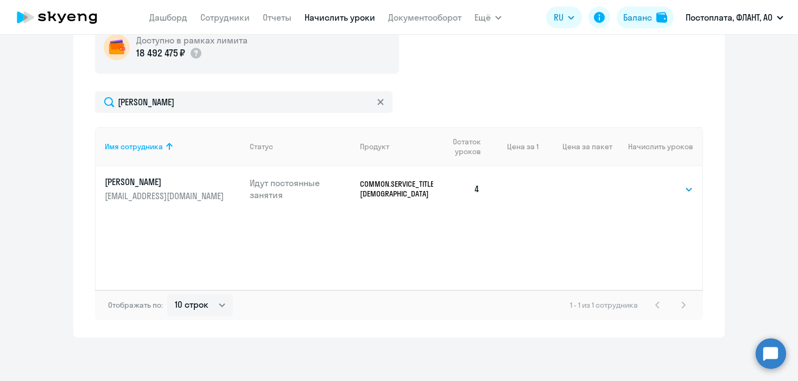
click at [381, 103] on icon at bounding box center [380, 102] width 6 height 6
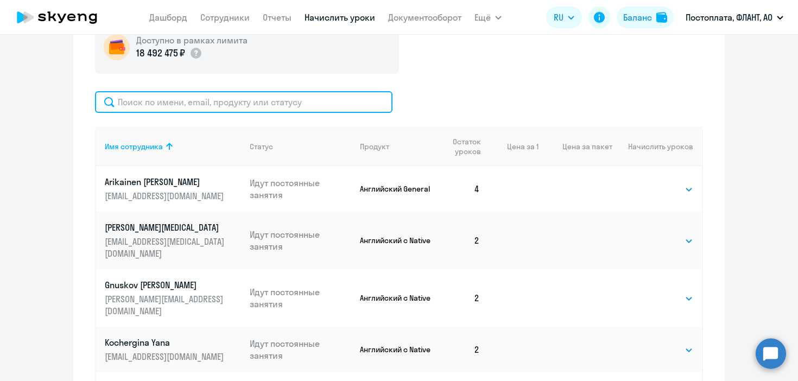
click at [334, 99] on input "text" at bounding box center [243, 102] width 297 height 22
type input "д"
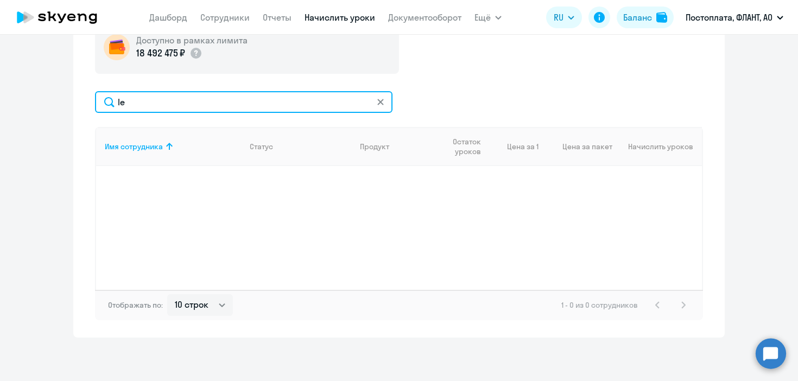
type input "l"
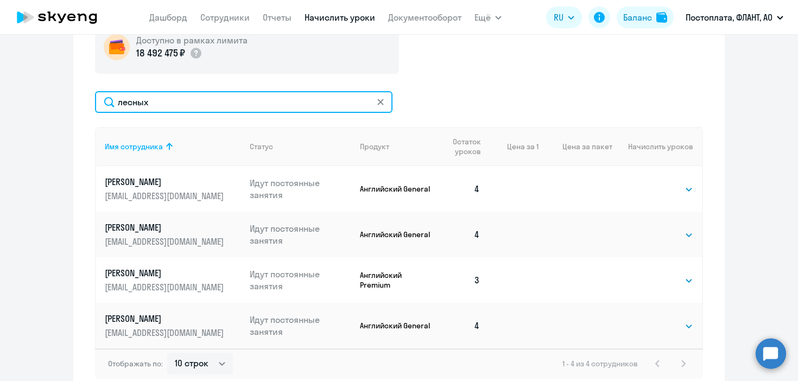
type input "лесных"
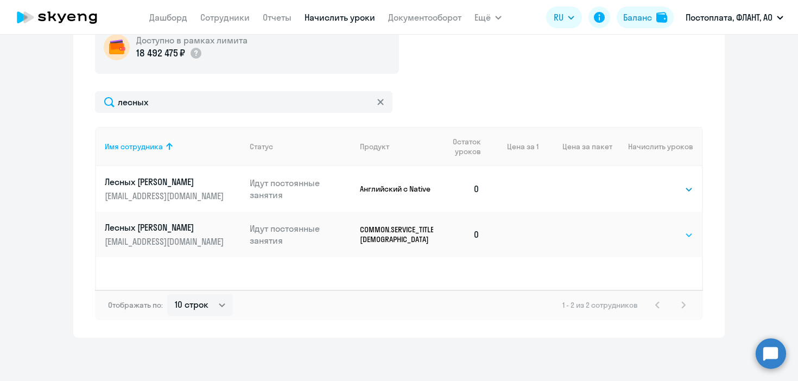
click at [674, 240] on select "Выбрать 4 8 16 32 64 96 128" at bounding box center [670, 234] width 44 height 13
select select "4"
click at [648, 228] on select "Выбрать 4 8 16 32 64 96 128" at bounding box center [670, 234] width 44 height 13
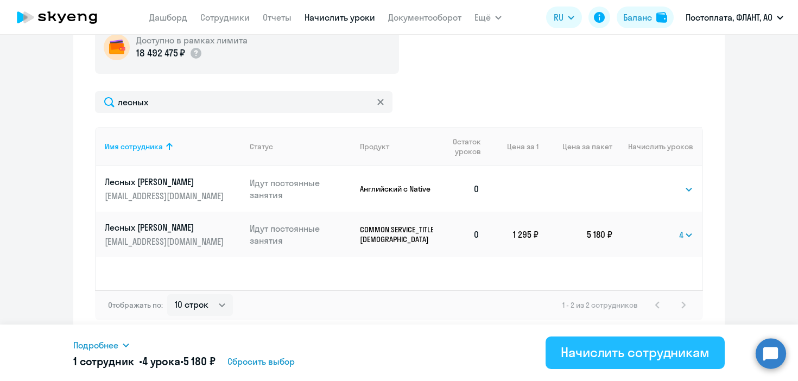
click at [677, 340] on button "Начислить сотрудникам" at bounding box center [634, 352] width 179 height 33
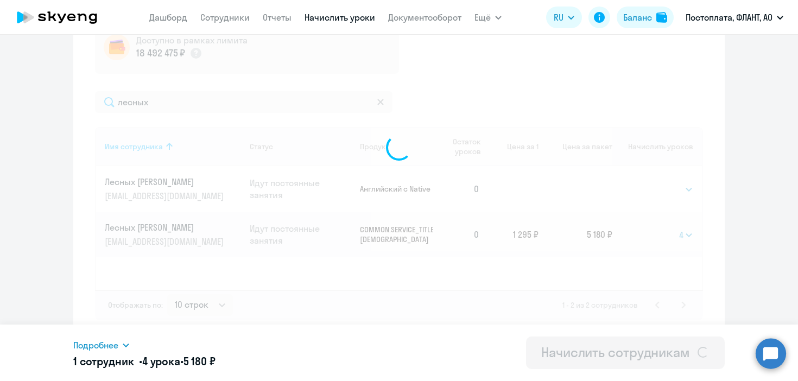
select select
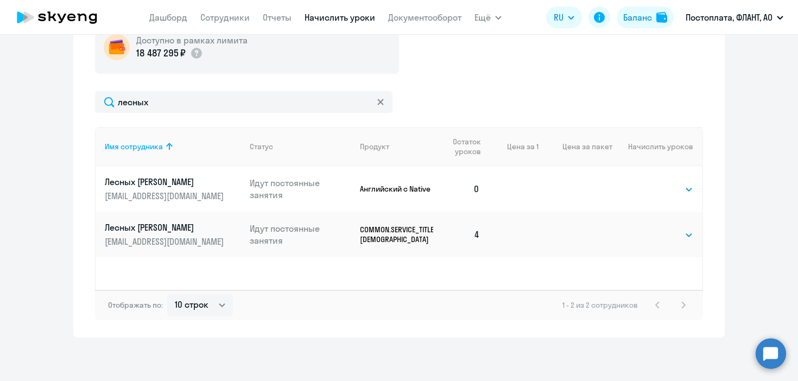
click at [379, 104] on icon at bounding box center [380, 102] width 7 height 7
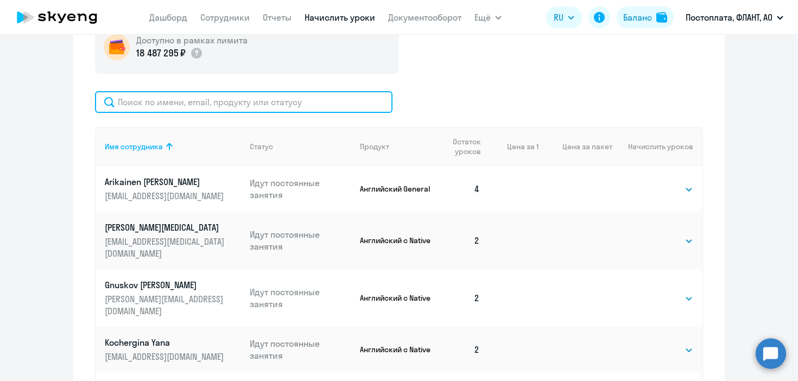
click at [306, 107] on input "text" at bounding box center [243, 102] width 297 height 22
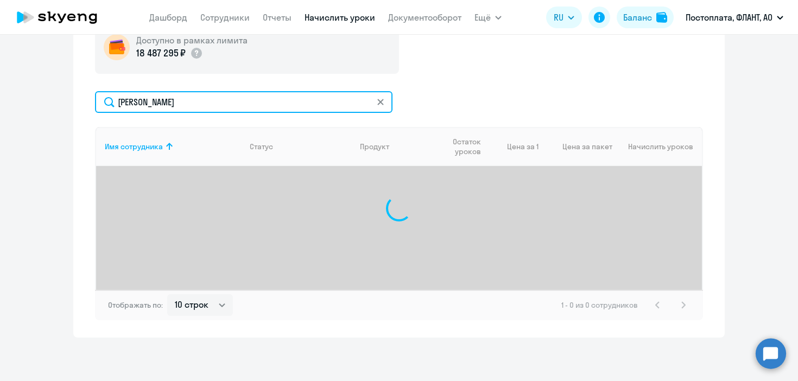
type input "юдин"
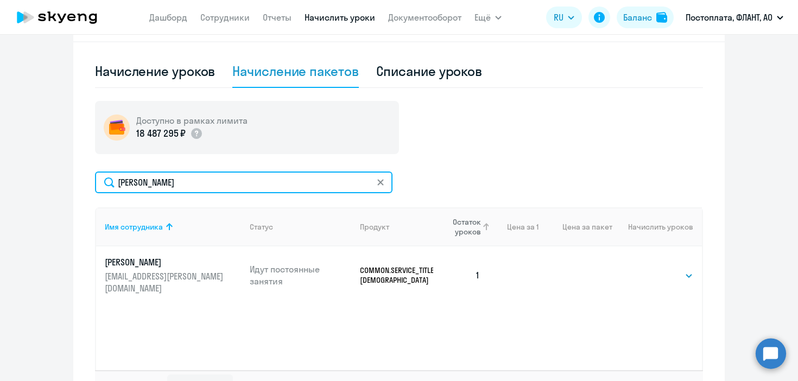
scroll to position [283, 0]
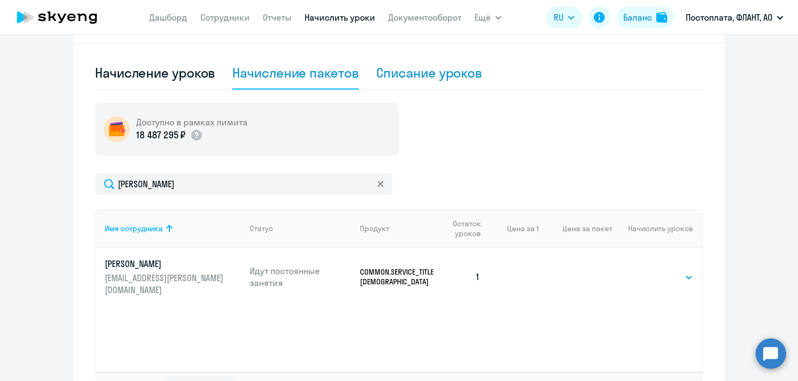
click at [439, 71] on div "Списание уроков" at bounding box center [429, 72] width 106 height 17
select select "10"
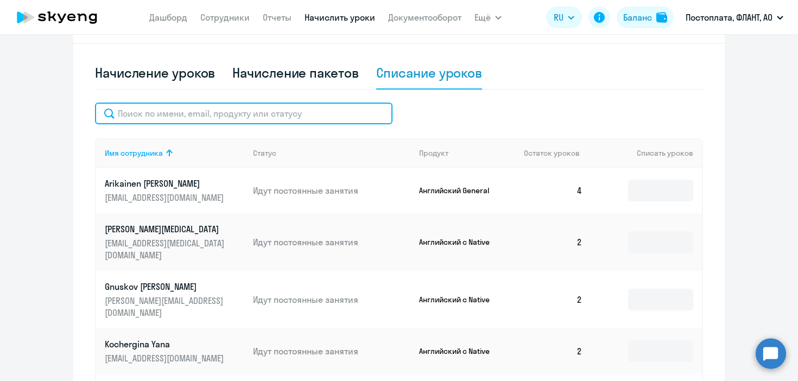
click at [318, 111] on input "text" at bounding box center [243, 114] width 297 height 22
type input "юдин"
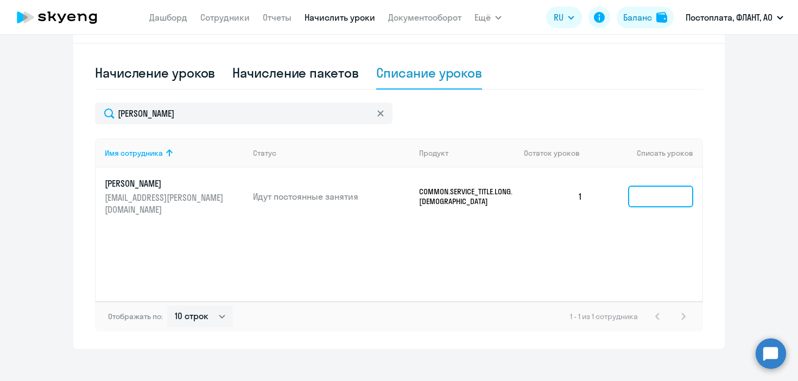
click at [656, 192] on input at bounding box center [660, 197] width 65 height 22
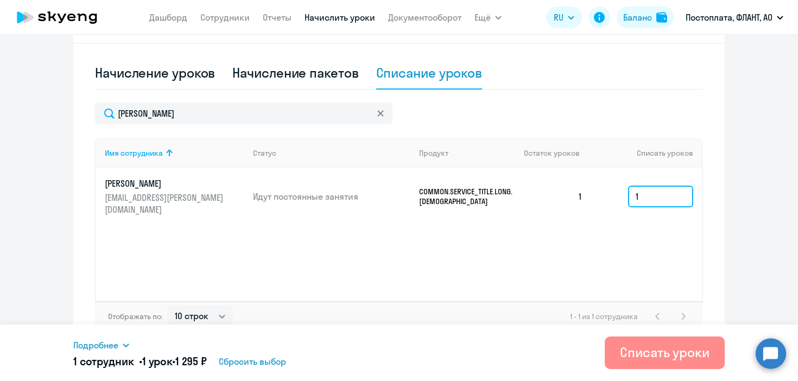
type input "1"
click at [666, 353] on div "Списать уроки" at bounding box center [665, 351] width 90 height 17
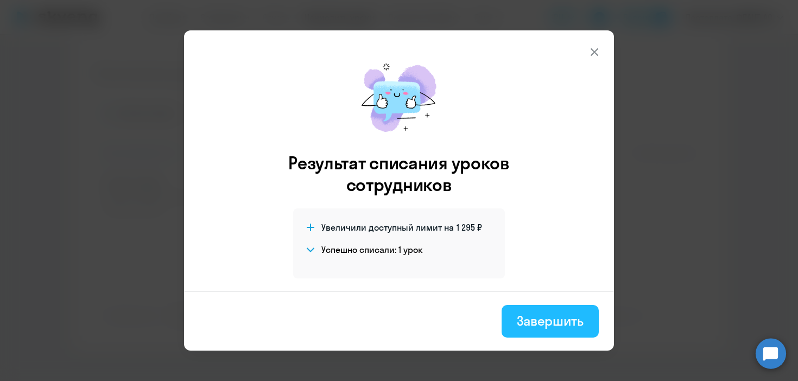
click at [543, 316] on div "Завершить" at bounding box center [549, 320] width 67 height 17
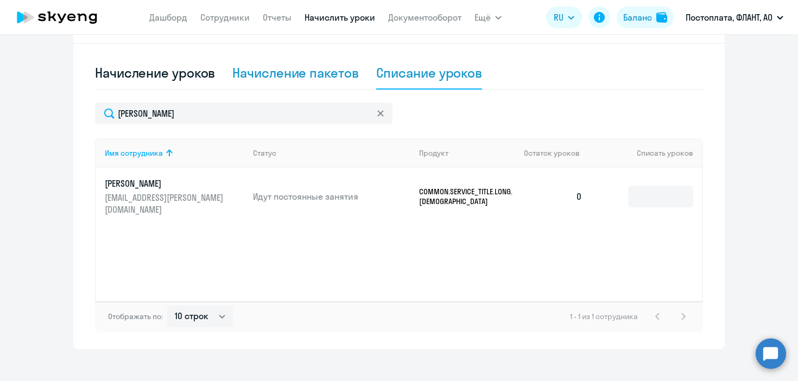
click at [323, 83] on div "Начисление пакетов" at bounding box center [295, 73] width 126 height 33
select select "10"
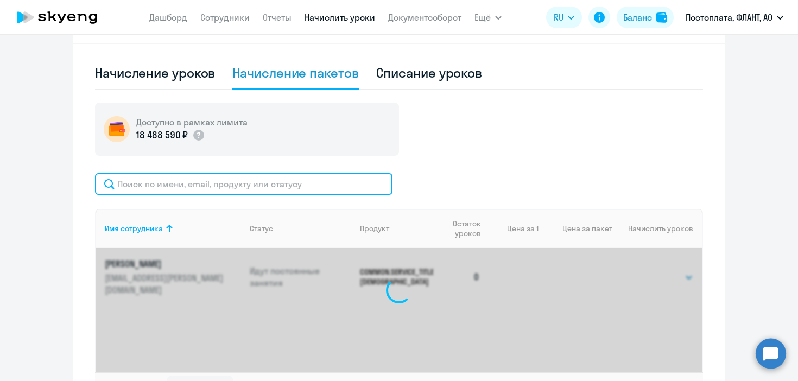
click at [295, 184] on input "text" at bounding box center [243, 184] width 297 height 22
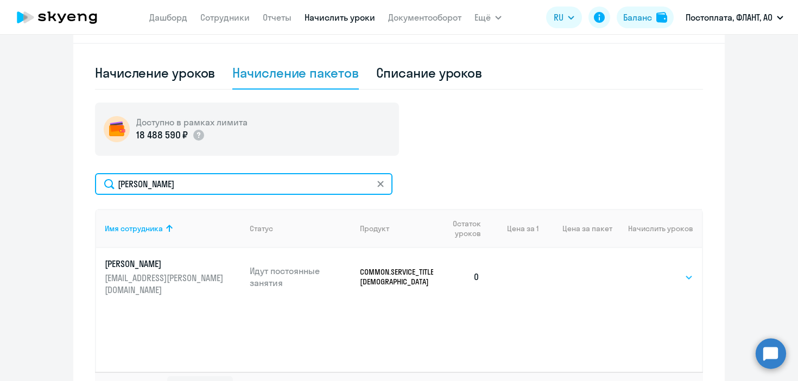
type input "юдин"
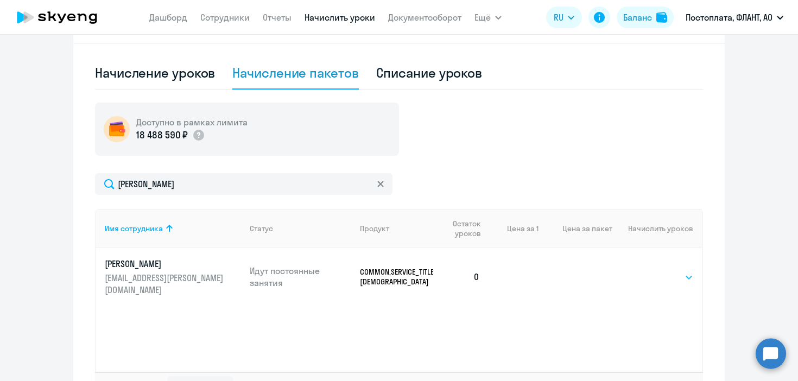
click at [669, 271] on select "Выбрать 4 8 16 32 64 96 128" at bounding box center [670, 277] width 44 height 13
select select "4"
click at [648, 271] on select "Выбрать 4 8 16 32 64 96 128" at bounding box center [670, 277] width 44 height 13
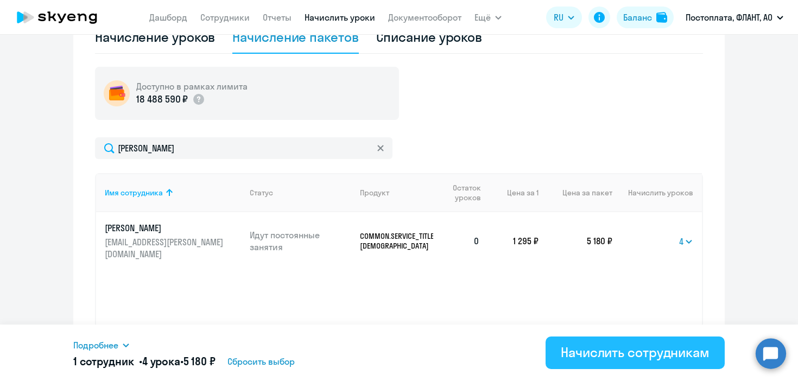
scroll to position [326, 0]
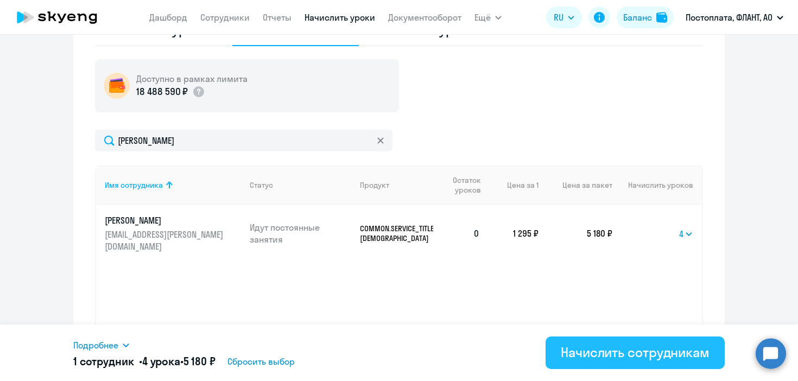
click at [631, 347] on div "Начислить сотрудникам" at bounding box center [634, 351] width 149 height 17
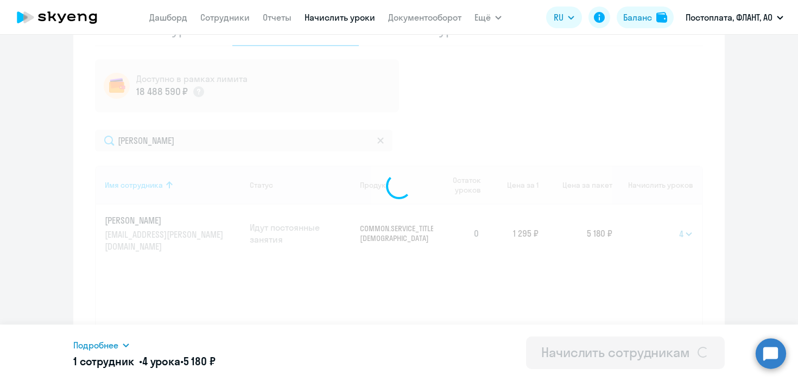
select select
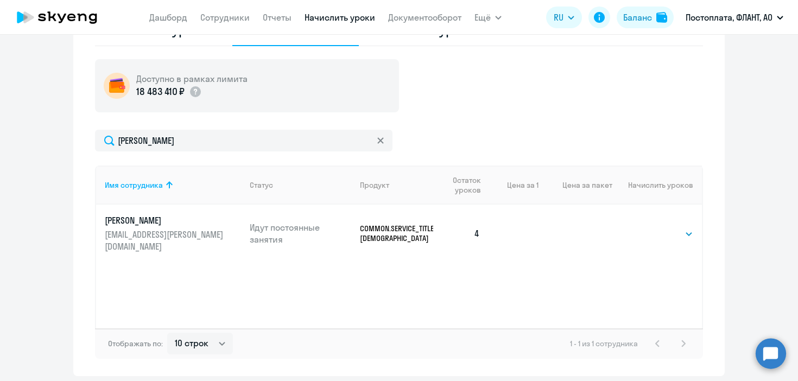
click at [380, 141] on icon at bounding box center [380, 140] width 6 height 6
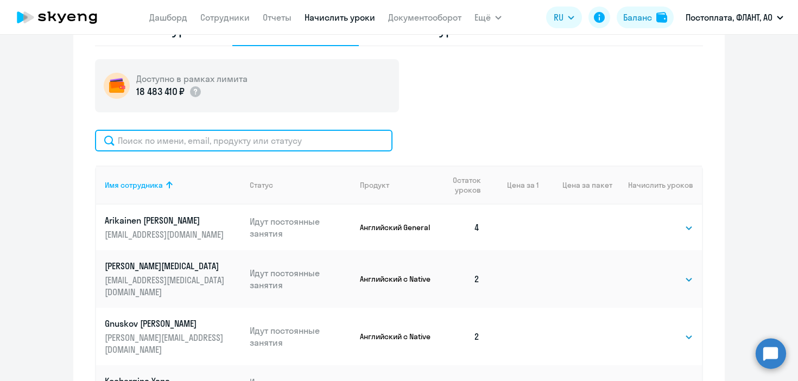
click at [266, 139] on input "text" at bounding box center [243, 141] width 297 height 22
type input "халиков"
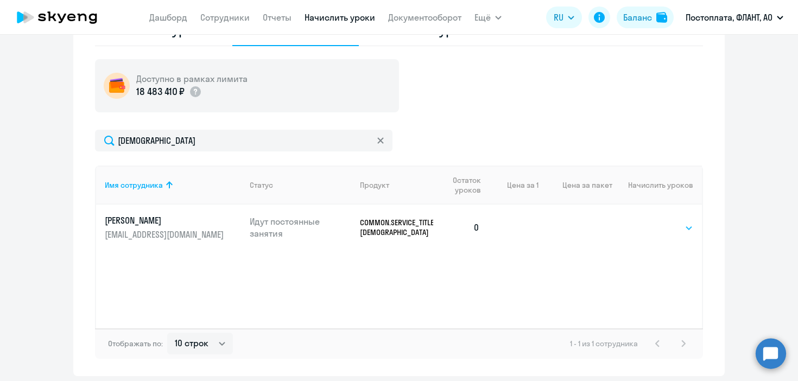
click at [673, 229] on select "Выбрать 4 8 16 32 64 96 128" at bounding box center [670, 227] width 44 height 13
select select "4"
click at [648, 221] on select "Выбрать 4 8 16 32 64 96 128" at bounding box center [670, 227] width 44 height 13
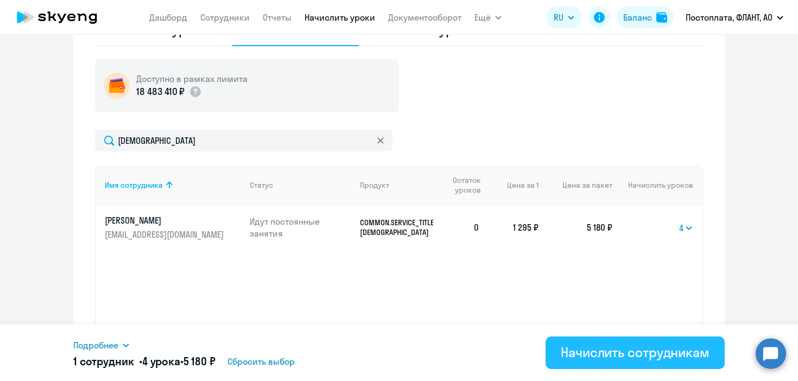
click at [603, 359] on div "Начислить сотрудникам" at bounding box center [634, 351] width 149 height 17
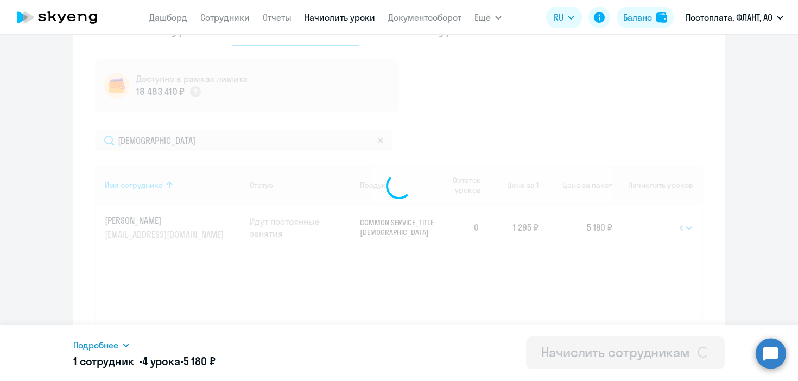
select select
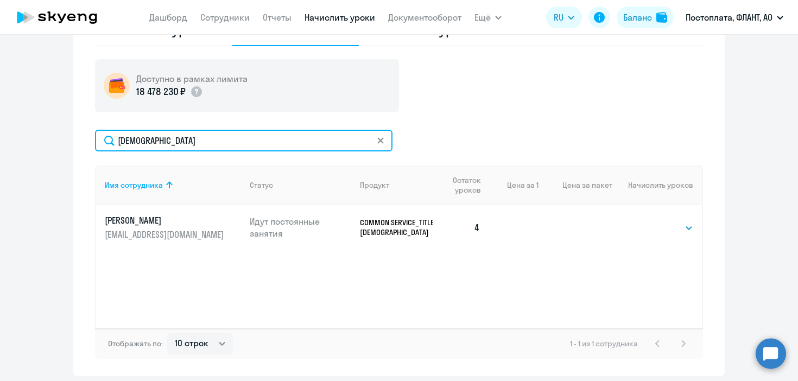
click at [385, 140] on input "халиков" at bounding box center [243, 141] width 297 height 22
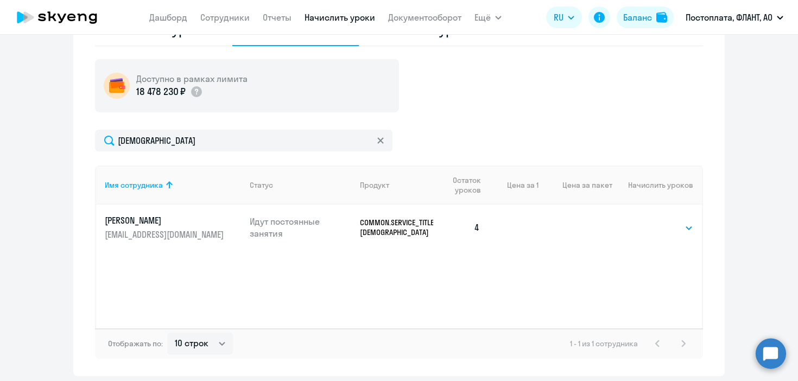
click at [380, 140] on icon at bounding box center [380, 140] width 6 height 6
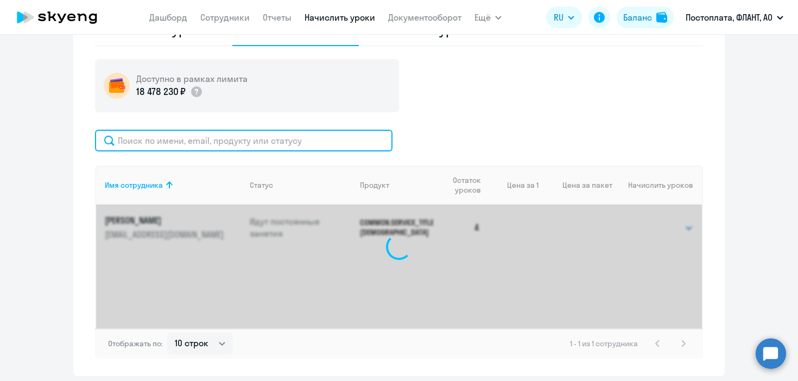
click at [320, 139] on input "text" at bounding box center [243, 141] width 297 height 22
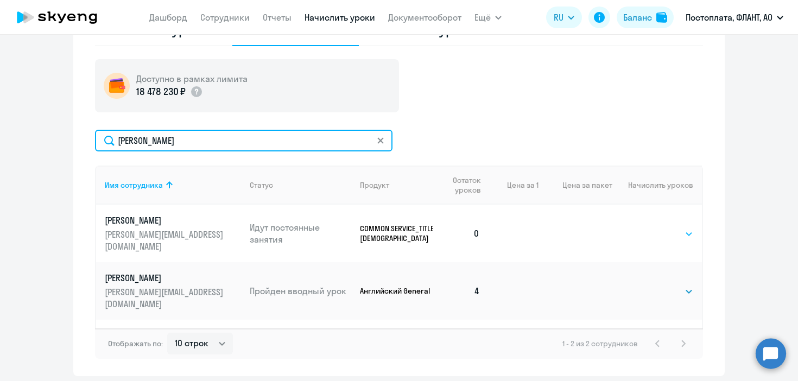
type input "мацеевска"
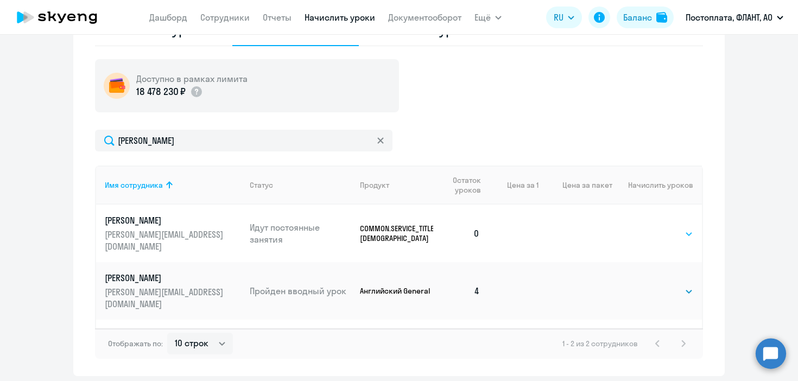
click at [670, 227] on select "Выбрать 4 8 16 32 64 96 128" at bounding box center [670, 233] width 44 height 13
select select "4"
click at [648, 227] on select "Выбрать 4 8 16 32 64 96 128" at bounding box center [670, 233] width 44 height 13
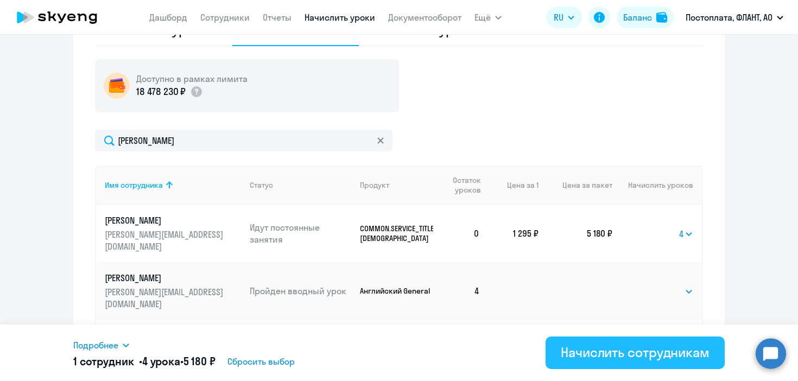
click at [630, 351] on div "Начислить сотрудникам" at bounding box center [634, 351] width 149 height 17
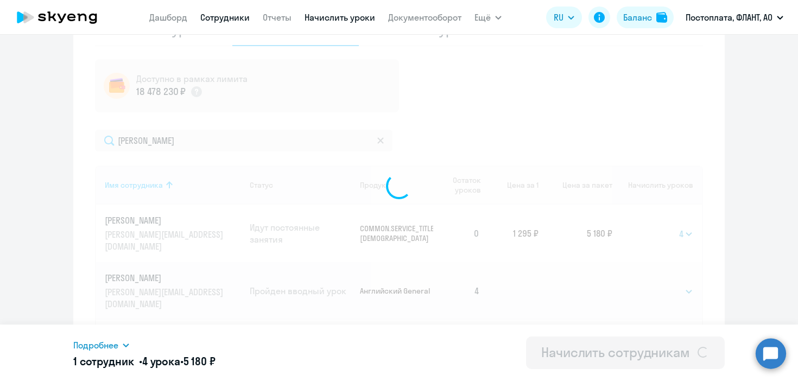
select select
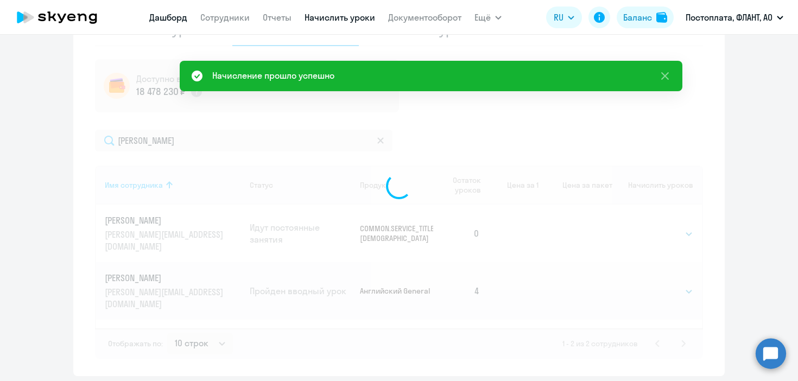
click at [167, 21] on link "Дашборд" at bounding box center [168, 17] width 38 height 11
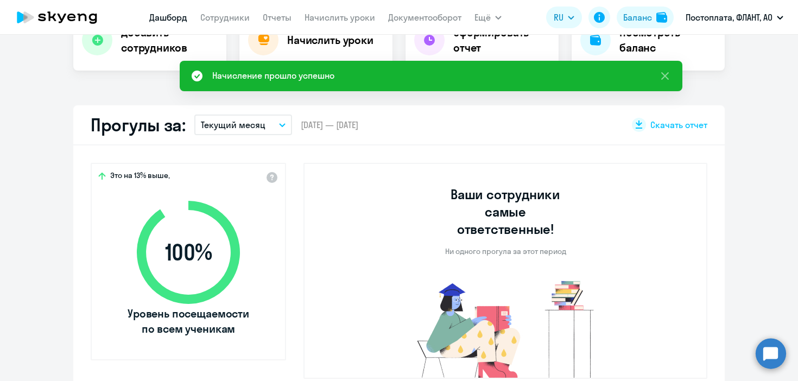
scroll to position [182, 0]
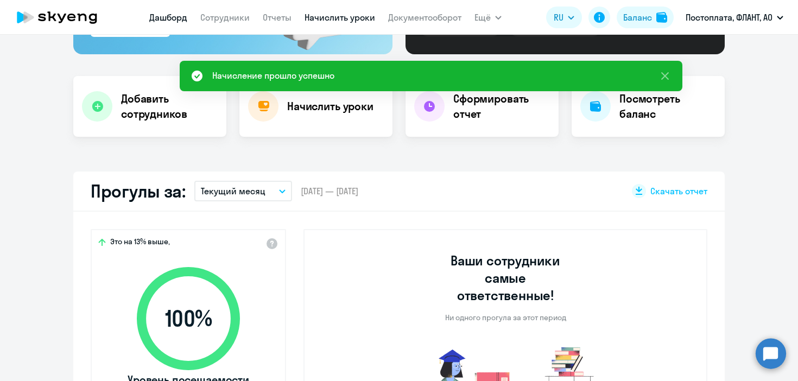
click at [314, 13] on link "Начислить уроки" at bounding box center [339, 17] width 71 height 11
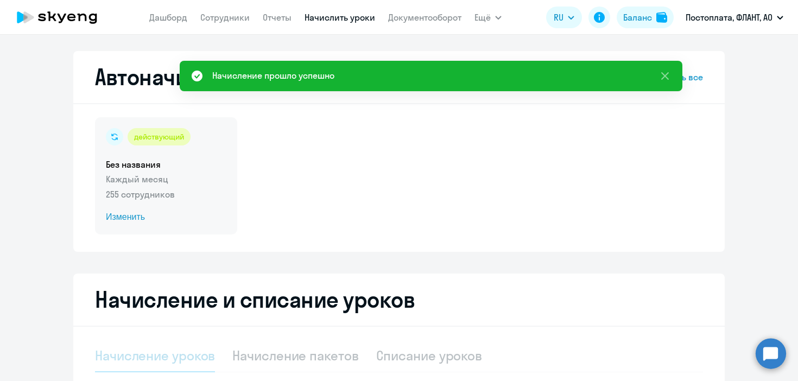
select select "10"
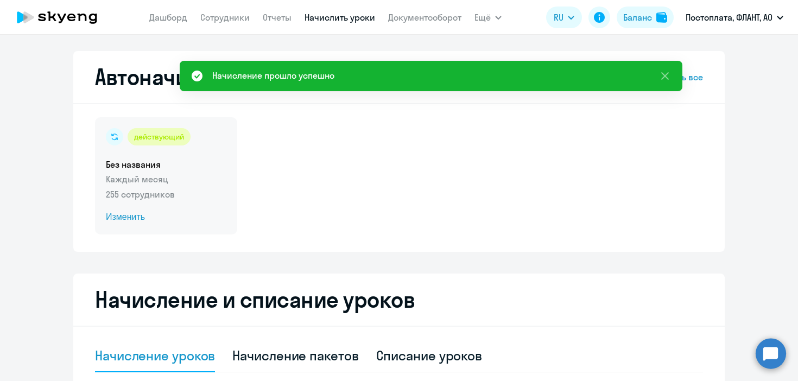
click at [126, 222] on span "Изменить" at bounding box center [166, 217] width 120 height 13
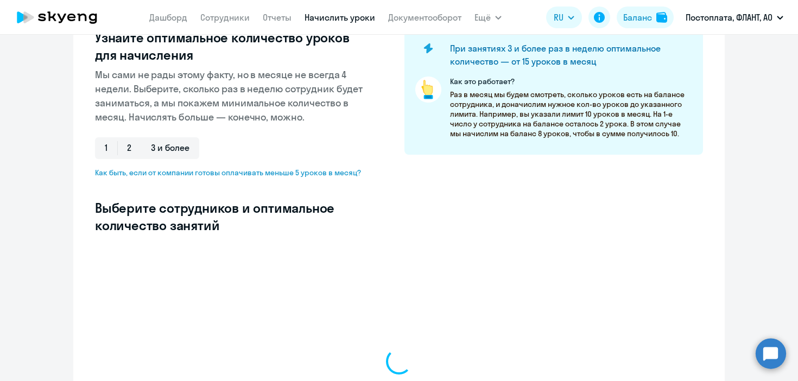
scroll to position [287, 0]
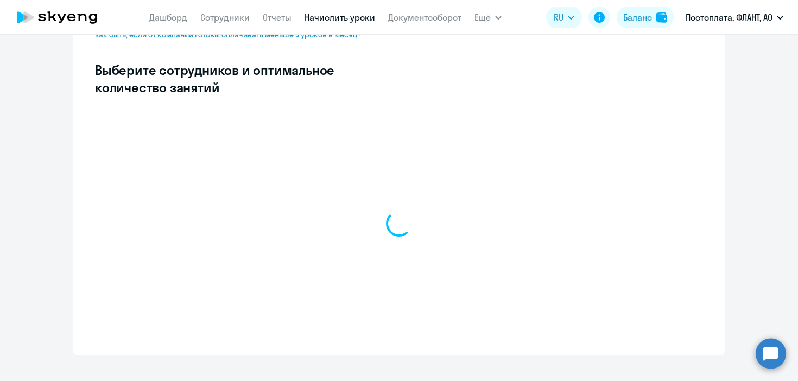
select select "10"
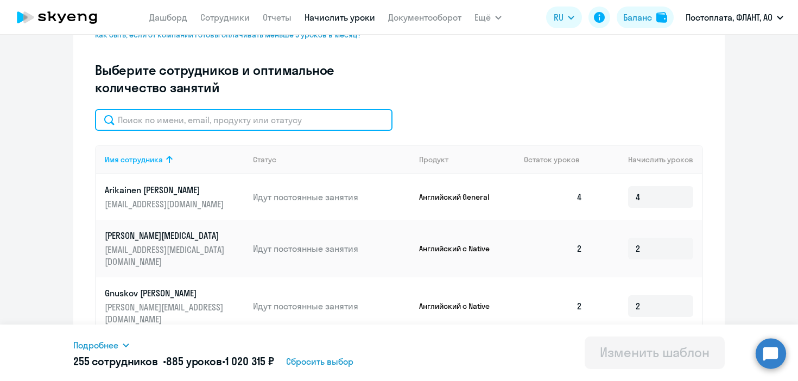
click at [238, 111] on input "text" at bounding box center [243, 120] width 297 height 22
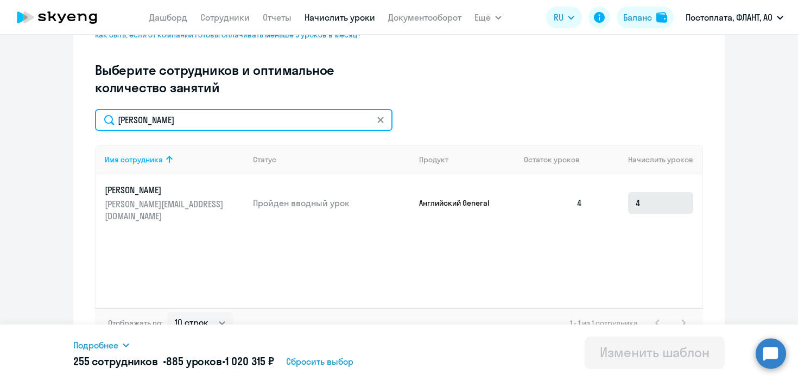
type input "мацеевска"
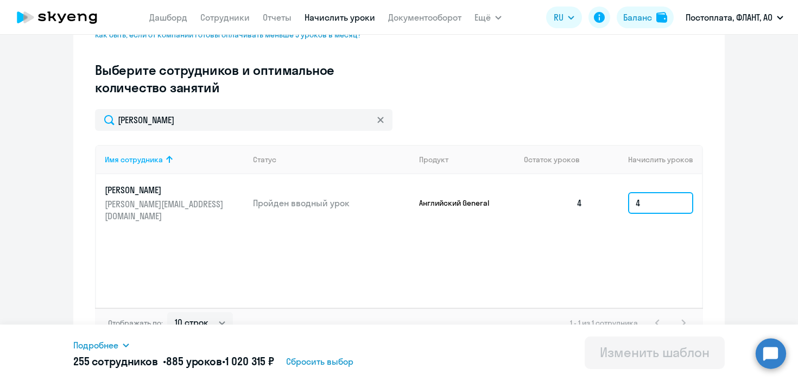
drag, startPoint x: 647, startPoint y: 197, endPoint x: 630, endPoint y: 197, distance: 16.8
click at [634, 197] on input "4" at bounding box center [660, 203] width 65 height 22
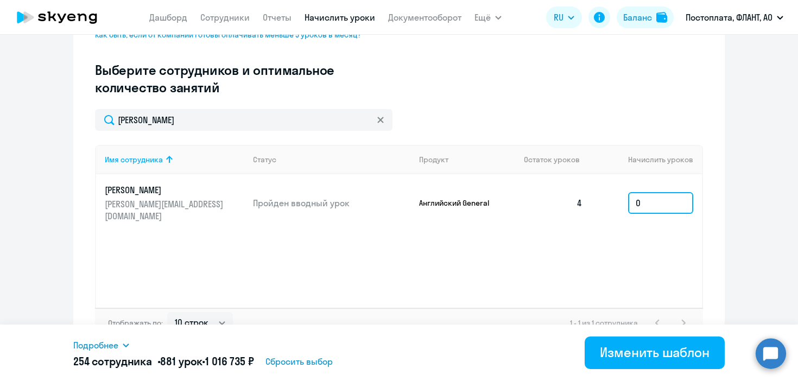
type input "0"
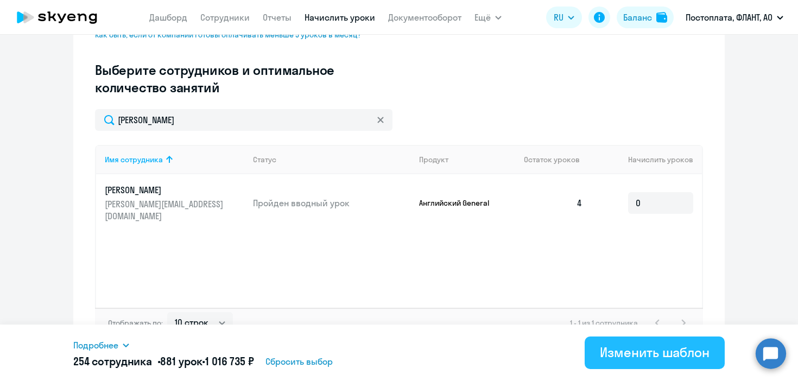
click at [707, 352] on div "Изменить шаблон" at bounding box center [655, 351] width 110 height 17
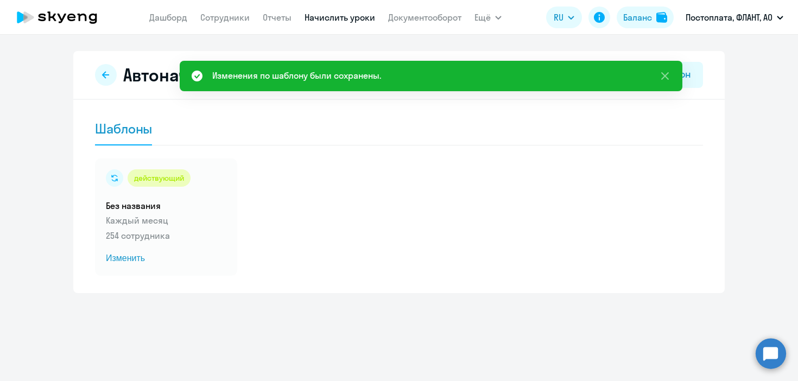
click at [339, 15] on link "Начислить уроки" at bounding box center [339, 17] width 71 height 11
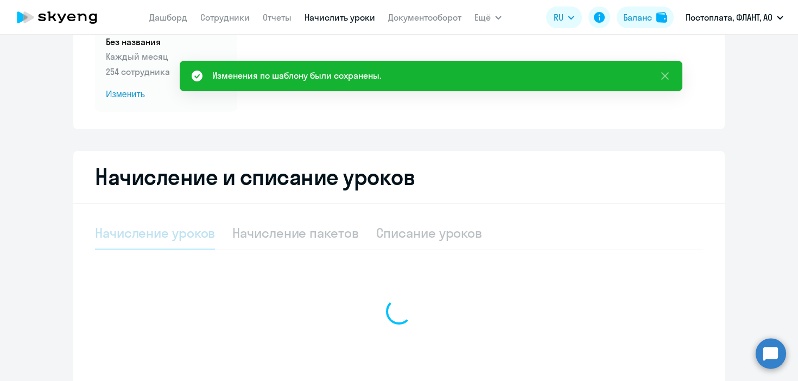
scroll to position [124, 0]
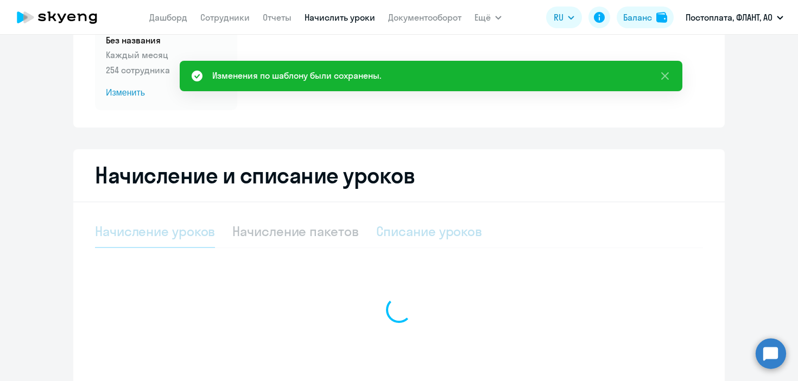
select select "10"
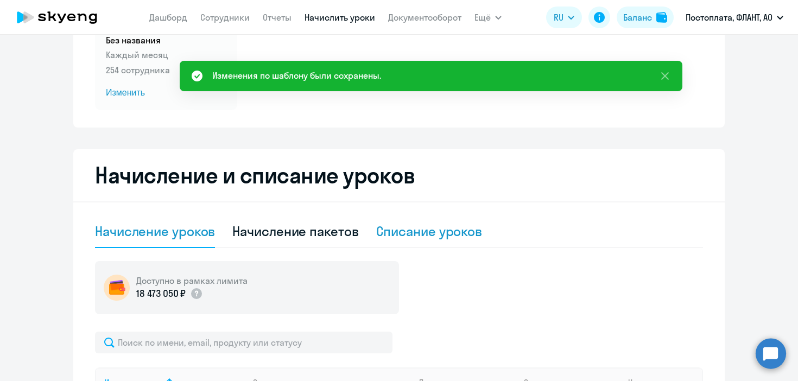
click at [424, 228] on div "Списание уроков" at bounding box center [429, 230] width 106 height 17
select select "10"
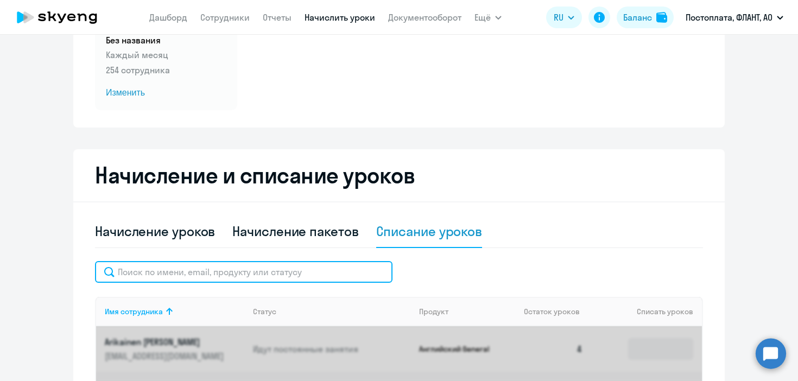
click at [317, 269] on input "text" at bounding box center [243, 272] width 297 height 22
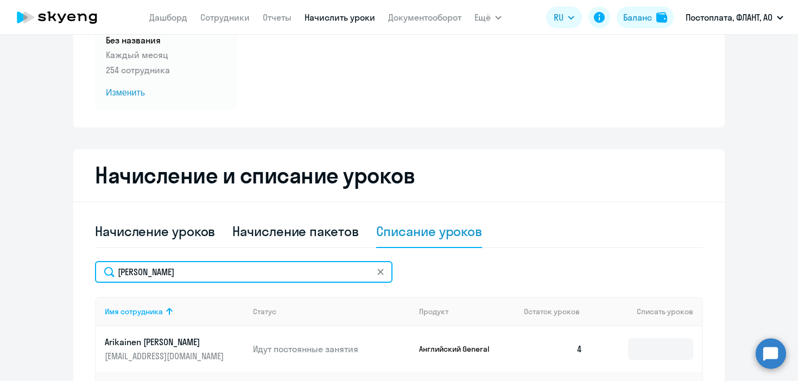
type input "мацеевска"
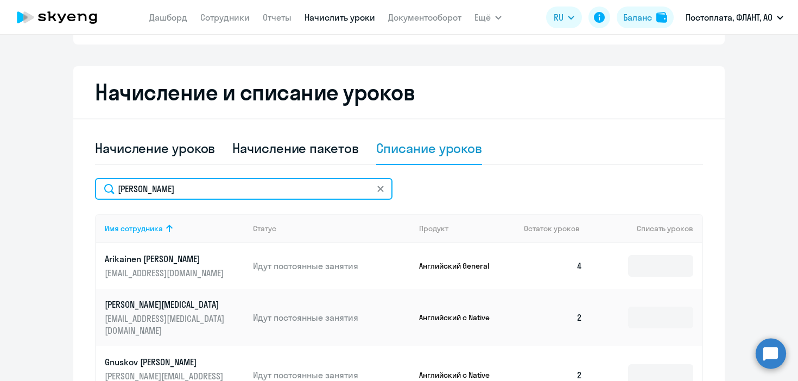
scroll to position [208, 0]
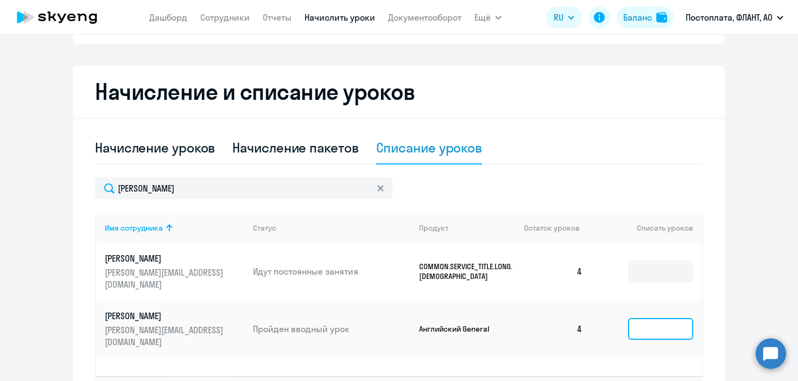
click at [646, 318] on input at bounding box center [660, 329] width 65 height 22
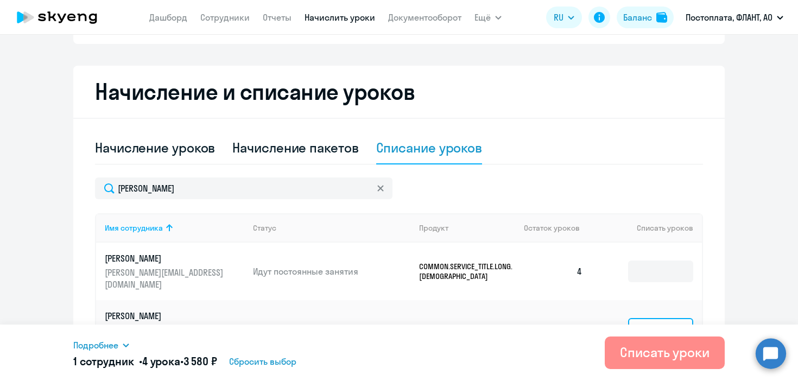
type input "4"
click at [639, 361] on button "Списать уроки" at bounding box center [664, 352] width 120 height 33
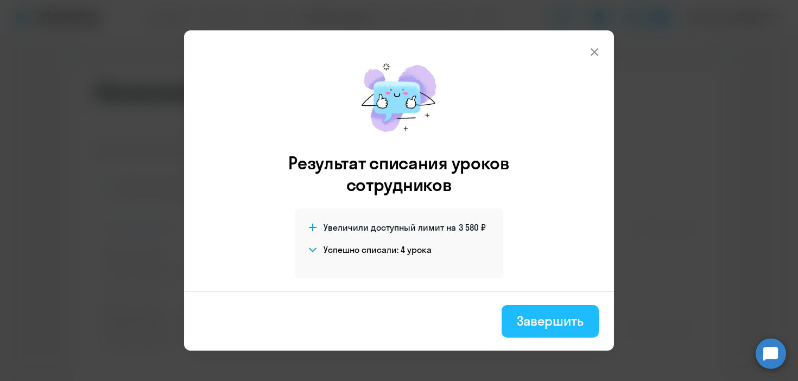
click at [530, 317] on div "Завершить" at bounding box center [549, 320] width 67 height 17
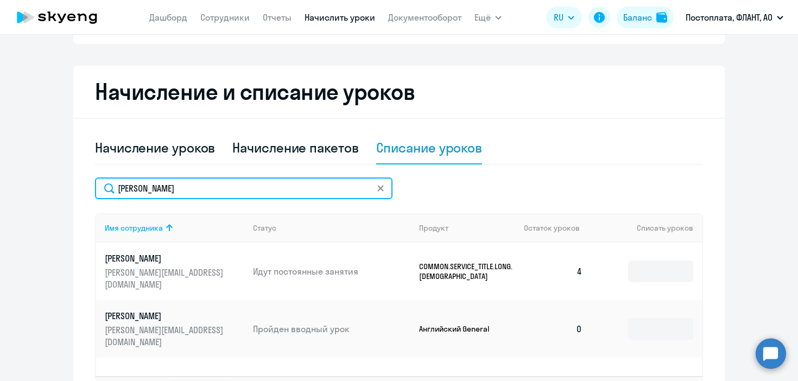
click at [386, 186] on input "мацеевска" at bounding box center [243, 188] width 297 height 22
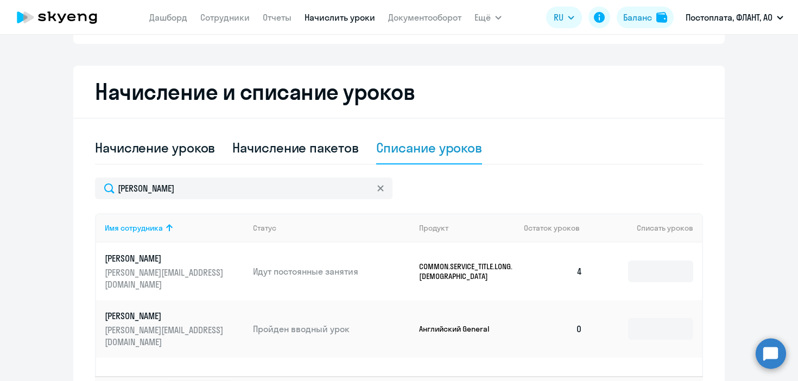
click at [382, 186] on icon at bounding box center [380, 188] width 6 height 6
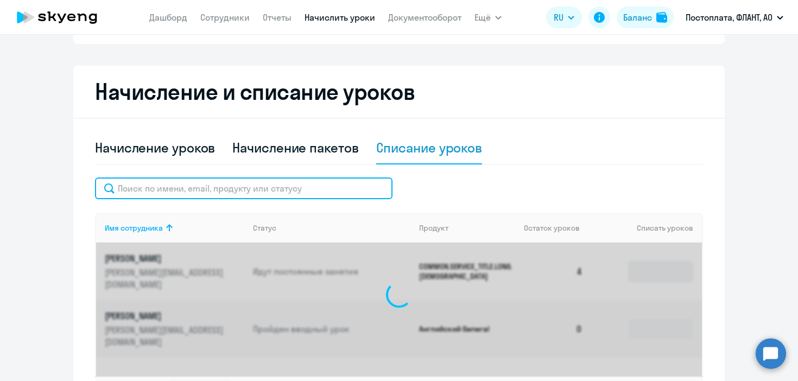
click at [342, 182] on input "text" at bounding box center [243, 188] width 297 height 22
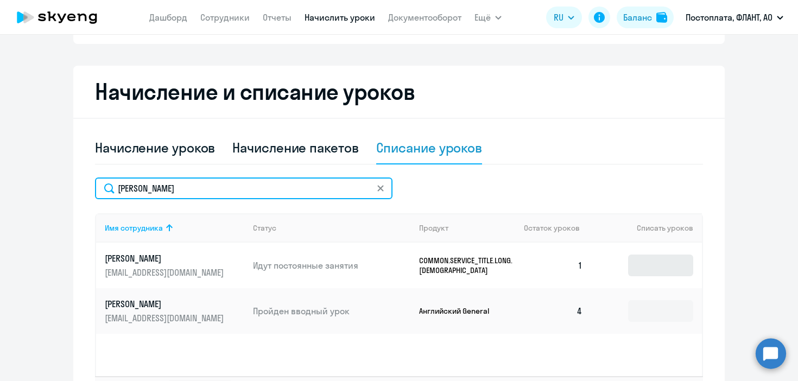
type input "белокурова"
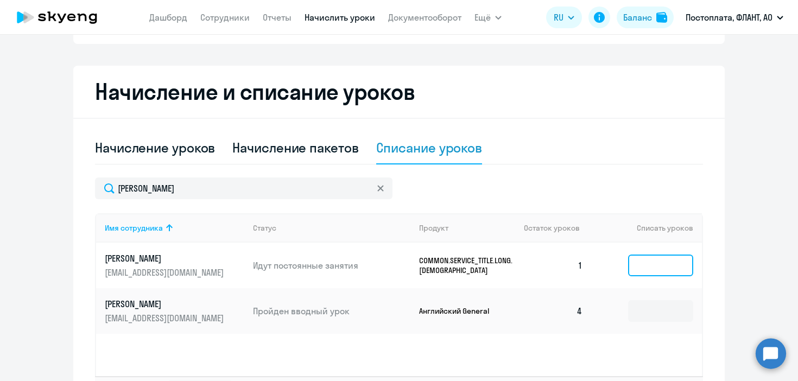
click at [659, 264] on input at bounding box center [660, 265] width 65 height 22
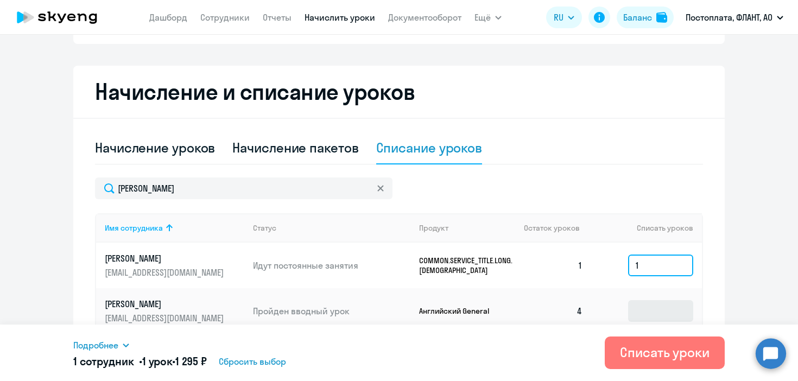
type input "1"
click at [660, 312] on input at bounding box center [660, 311] width 65 height 22
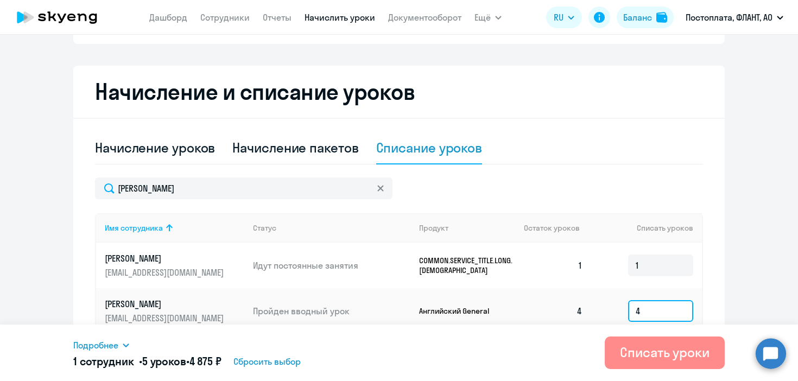
type input "4"
click at [681, 348] on div "Списать уроки" at bounding box center [665, 351] width 90 height 17
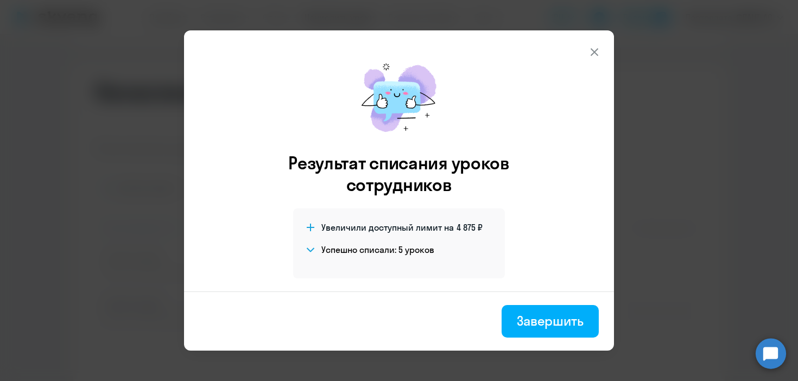
click at [543, 318] on div "Завершить" at bounding box center [549, 320] width 67 height 17
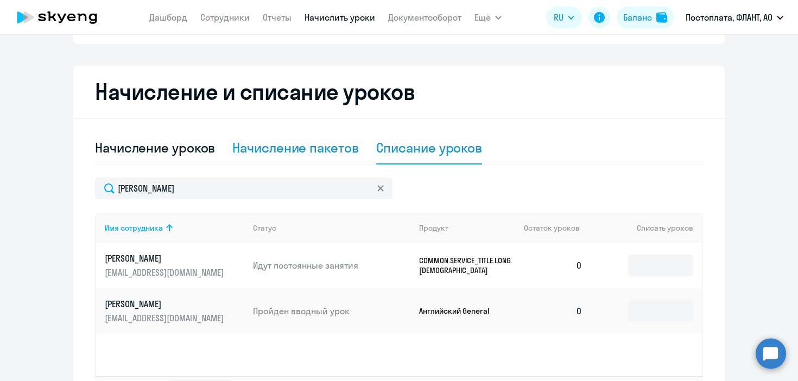
click at [317, 149] on div "Начисление пакетов" at bounding box center [295, 147] width 126 height 17
select select "10"
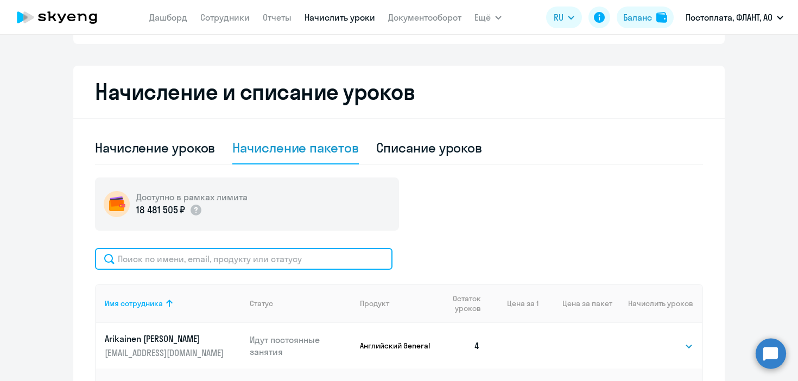
click at [356, 259] on input "text" at bounding box center [243, 259] width 297 height 22
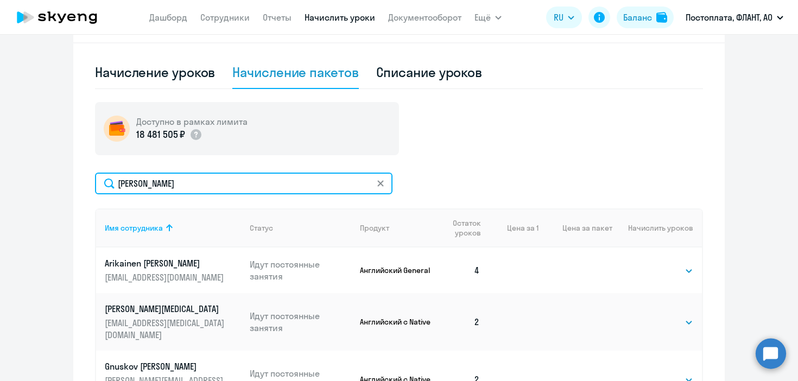
scroll to position [284, 0]
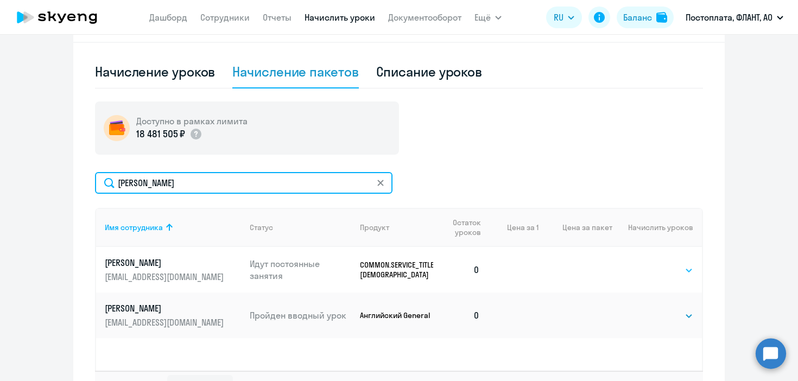
type input "белокурова"
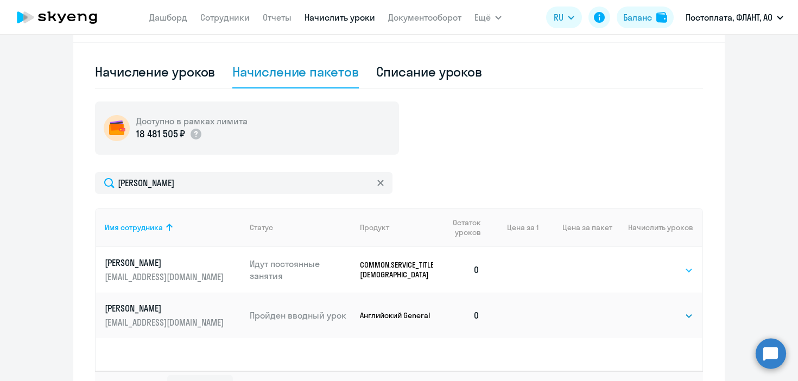
click at [679, 274] on select "Выбрать 4 8 16 32 64 96 128" at bounding box center [670, 270] width 44 height 13
select select "4"
click at [648, 264] on select "Выбрать 4 8 16 32 64 96 128" at bounding box center [670, 270] width 44 height 13
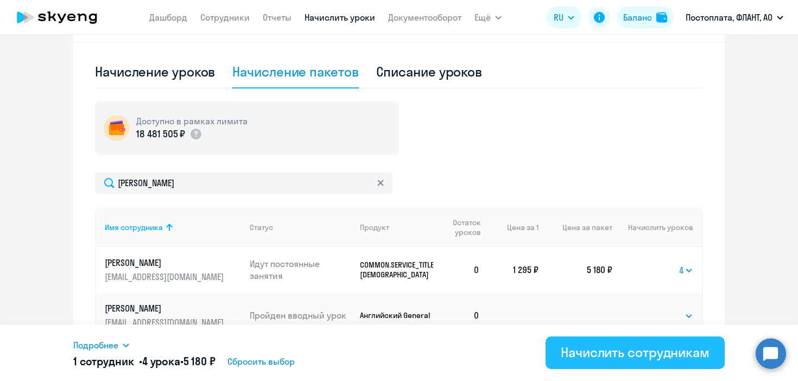
click at [635, 348] on div "Начислить сотрудникам" at bounding box center [634, 351] width 149 height 17
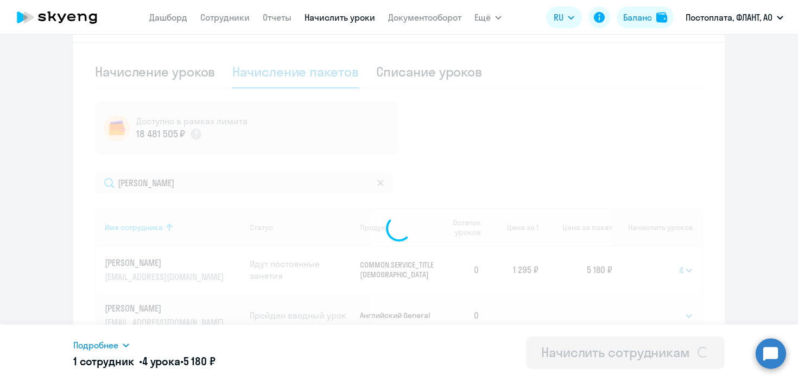
select select
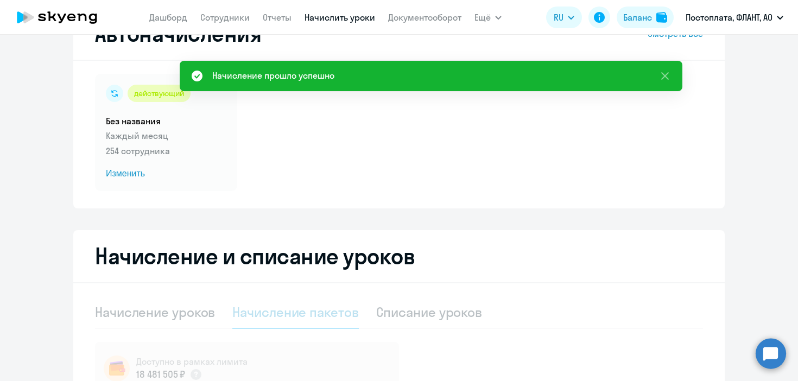
scroll to position [0, 0]
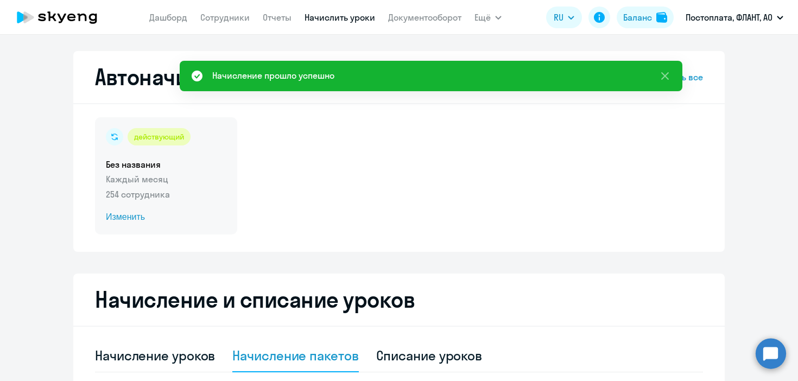
click at [136, 214] on span "Изменить" at bounding box center [166, 217] width 120 height 13
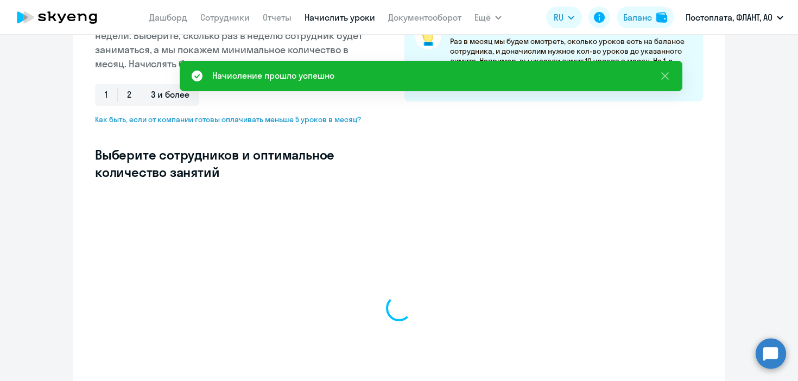
scroll to position [235, 0]
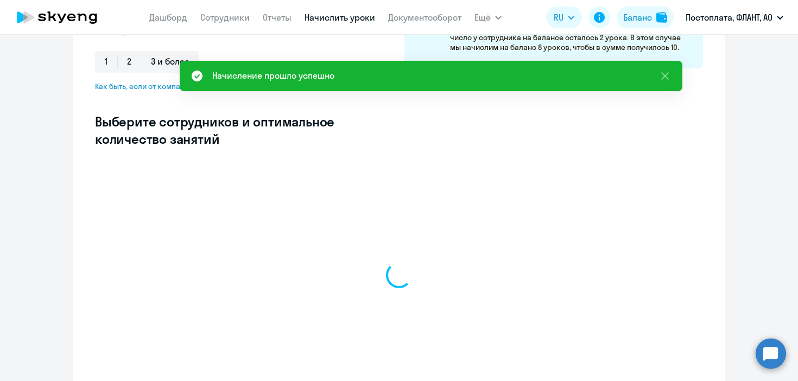
select select "10"
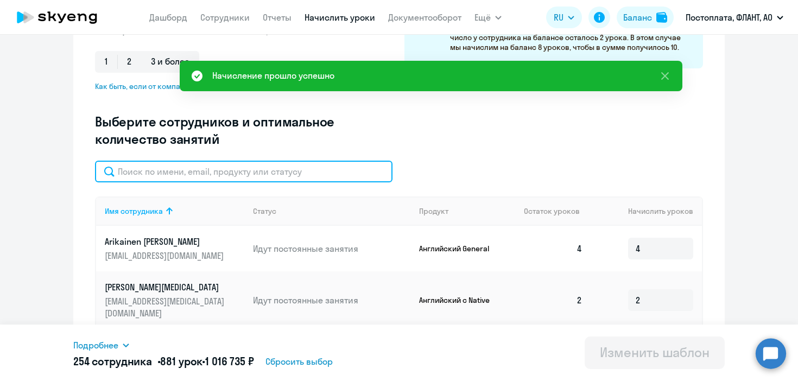
click at [209, 173] on input "text" at bounding box center [243, 172] width 297 height 22
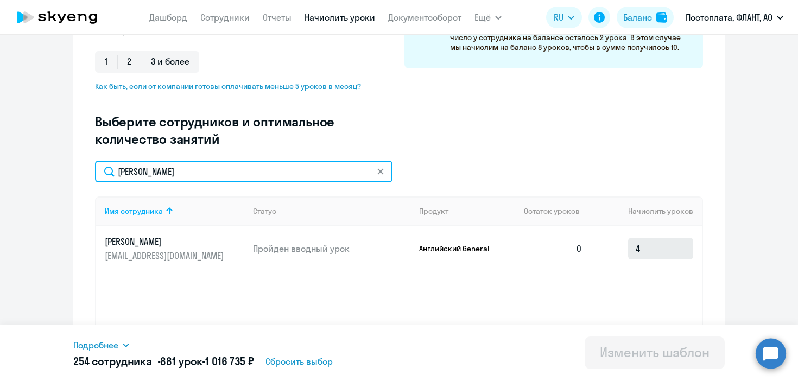
type input "белокурова"
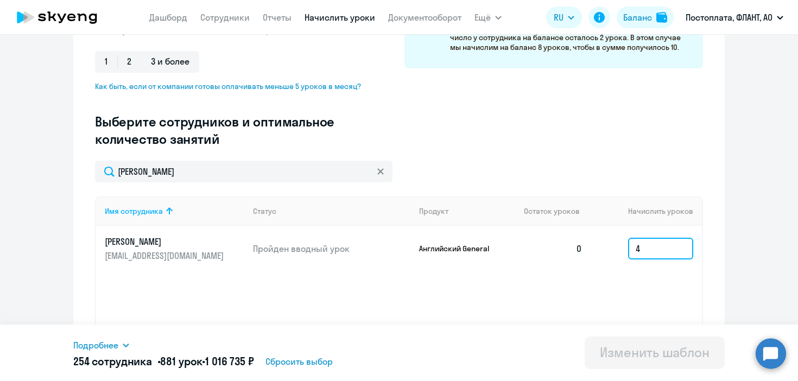
drag, startPoint x: 655, startPoint y: 250, endPoint x: 620, endPoint y: 250, distance: 35.8
click at [620, 250] on td "4" at bounding box center [646, 249] width 111 height 46
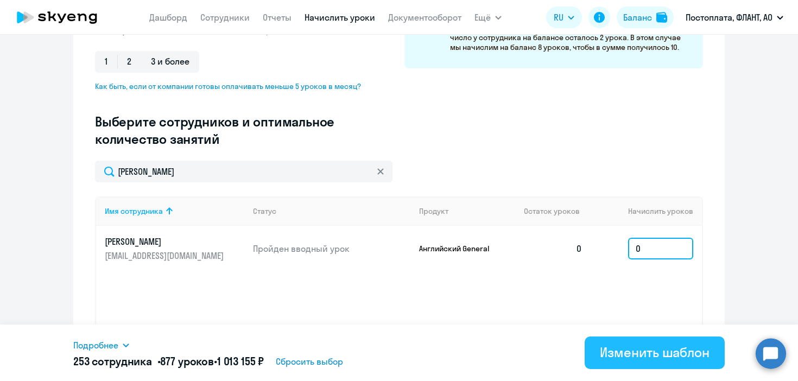
type input "0"
click at [639, 339] on button "Изменить шаблон" at bounding box center [654, 352] width 140 height 33
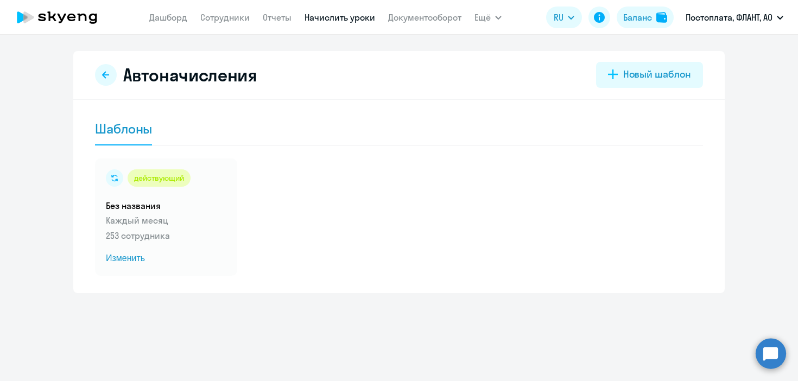
click at [334, 14] on link "Начислить уроки" at bounding box center [339, 17] width 71 height 11
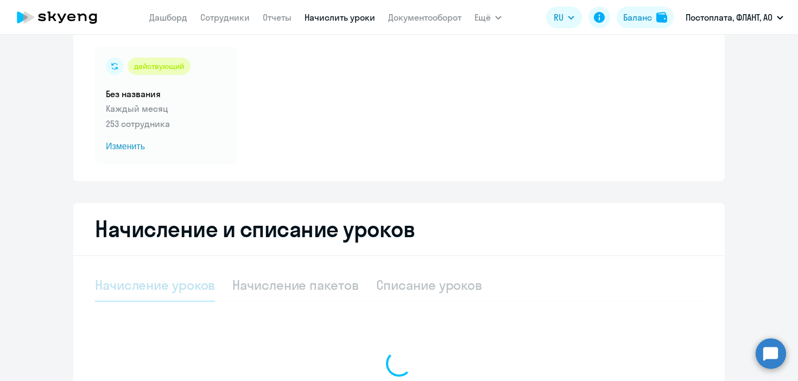
scroll to position [82, 0]
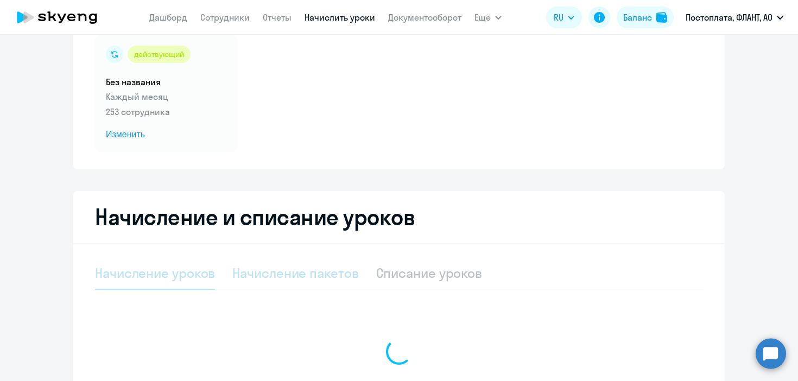
select select "10"
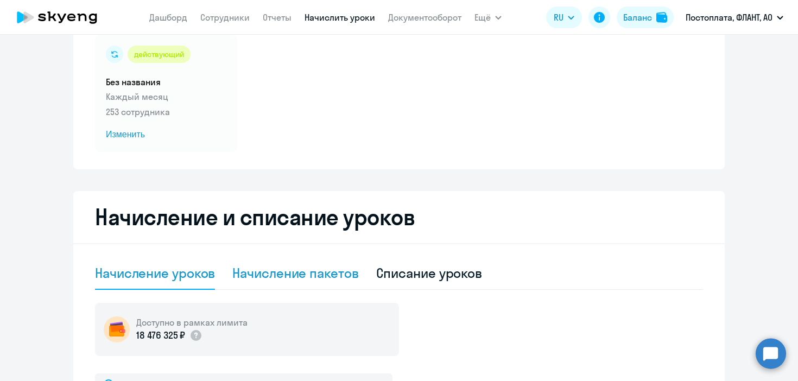
click at [307, 274] on div "Начисление пакетов" at bounding box center [295, 272] width 126 height 17
select select "10"
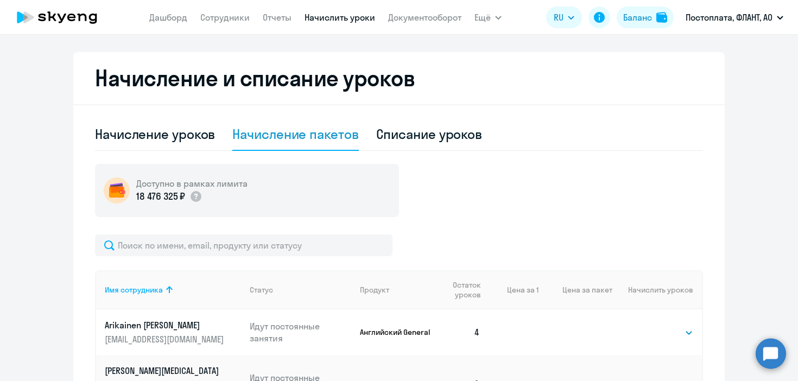
scroll to position [224, 0]
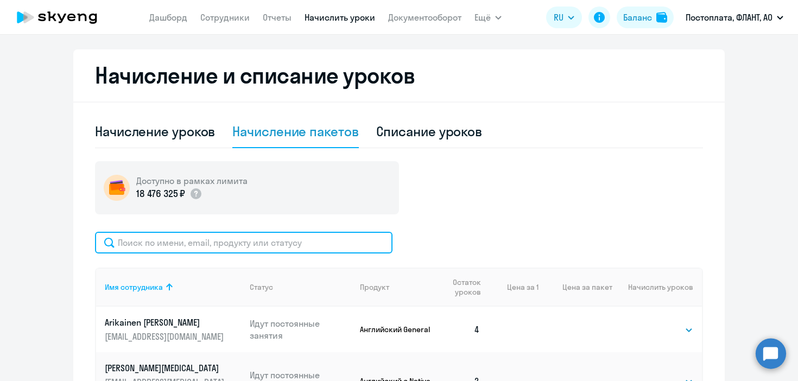
click at [271, 250] on input "text" at bounding box center [243, 243] width 297 height 22
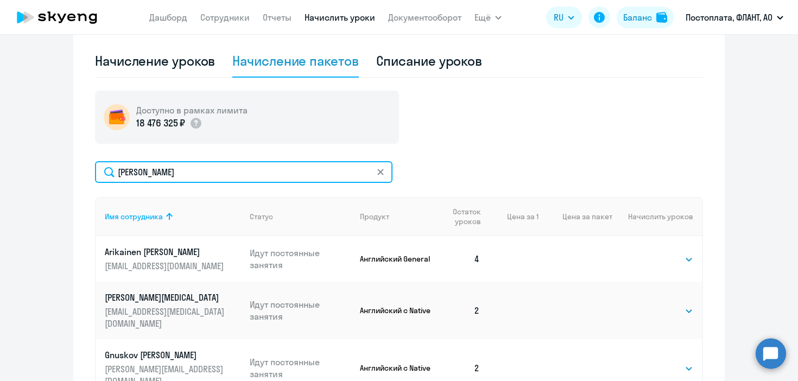
scroll to position [298, 0]
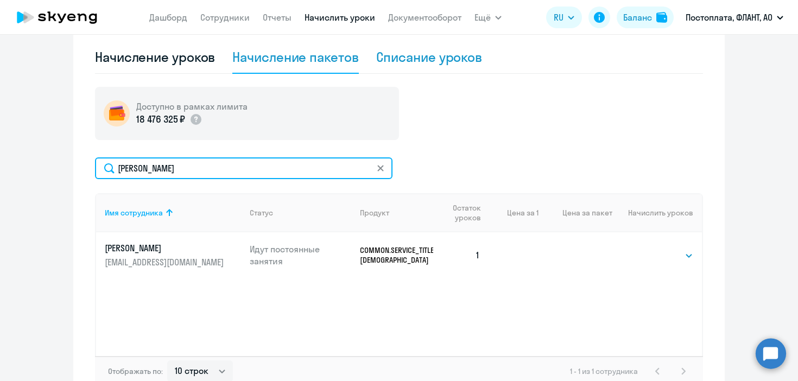
type input "максимилиан"
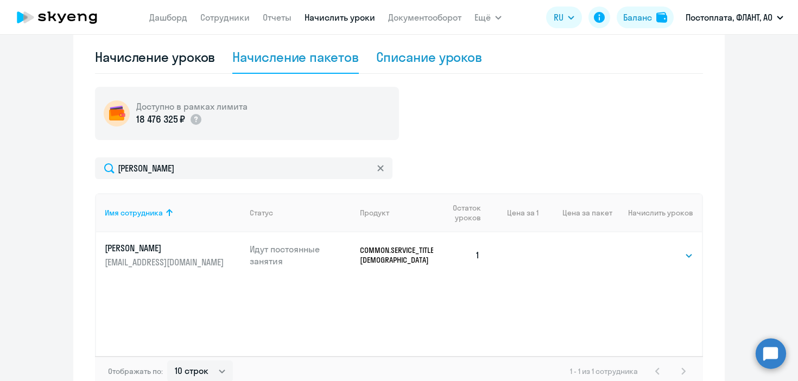
click at [409, 57] on div "Списание уроков" at bounding box center [429, 56] width 106 height 17
select select "10"
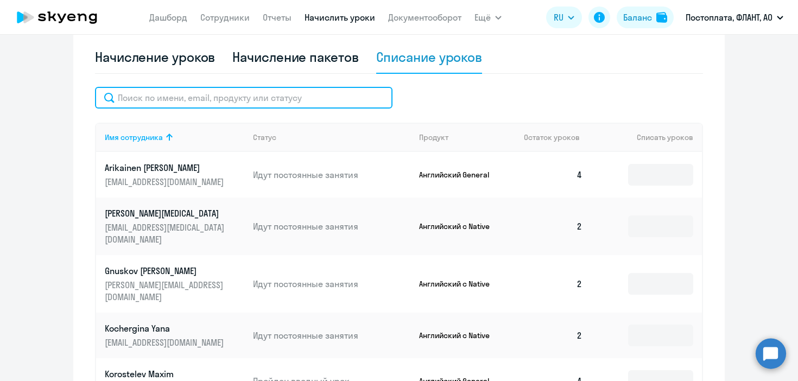
click at [236, 100] on input "text" at bounding box center [243, 98] width 297 height 22
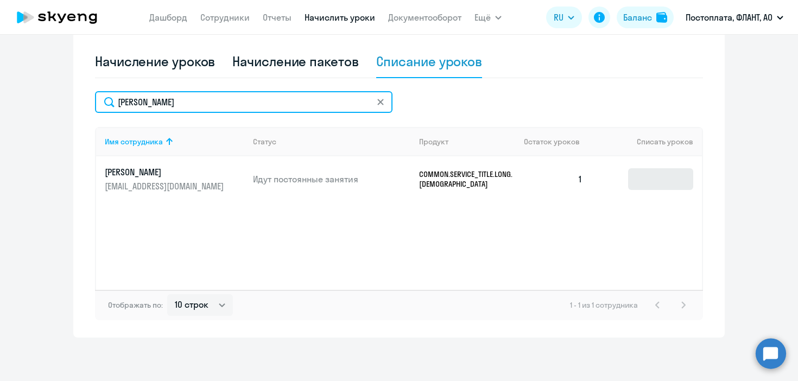
type input "максимилиан"
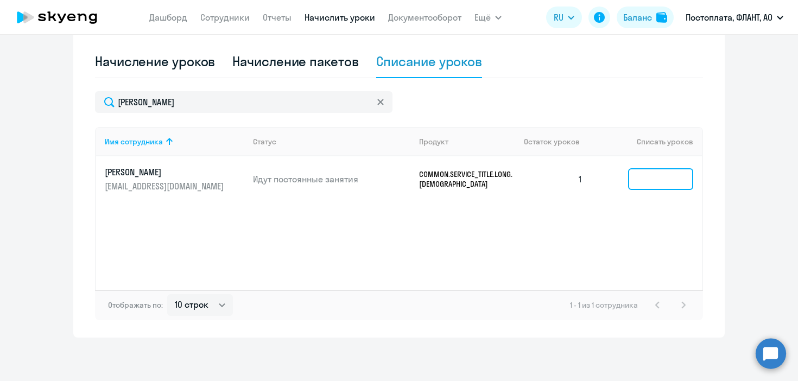
click at [646, 180] on input at bounding box center [660, 179] width 65 height 22
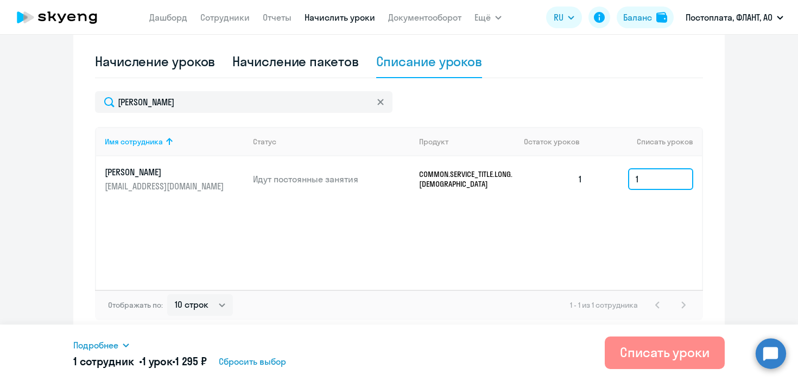
type input "1"
click at [652, 366] on button "Списать уроки" at bounding box center [664, 352] width 120 height 33
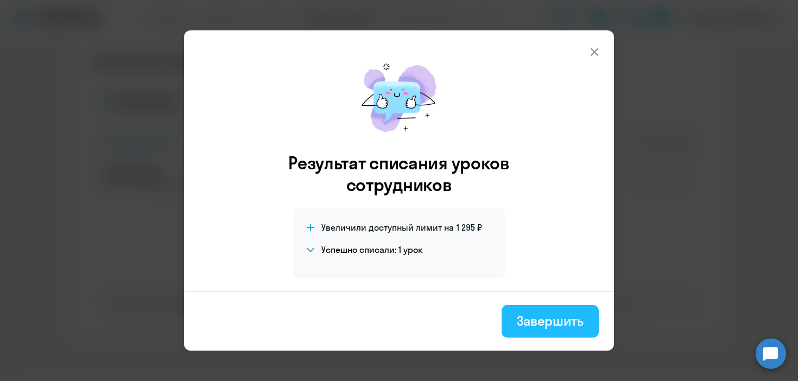
click at [573, 318] on div "Завершить" at bounding box center [549, 320] width 67 height 17
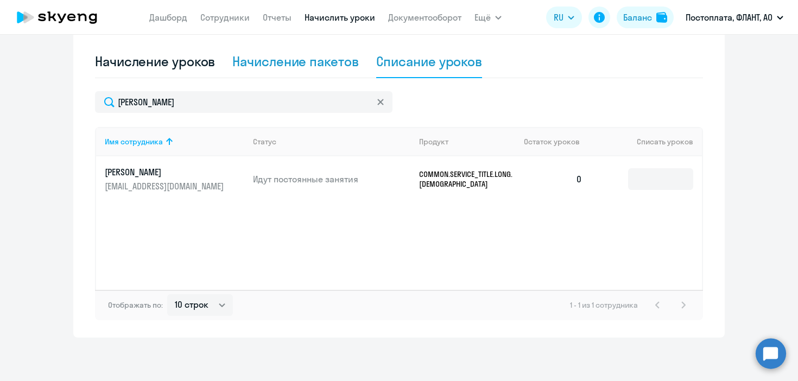
click at [320, 63] on div "Начисление пакетов" at bounding box center [295, 61] width 126 height 17
select select "10"
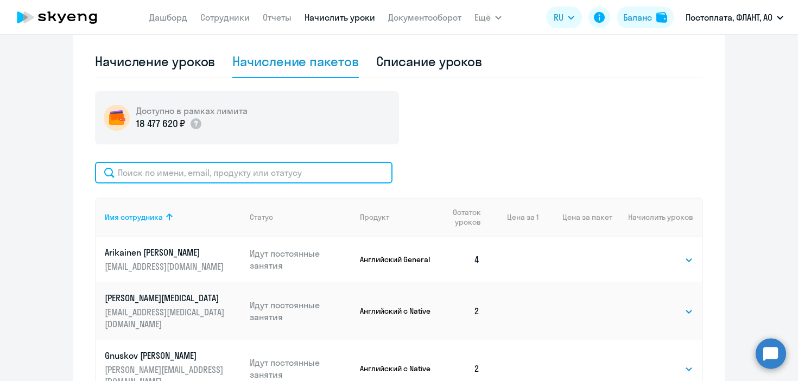
click at [310, 170] on input "text" at bounding box center [243, 173] width 297 height 22
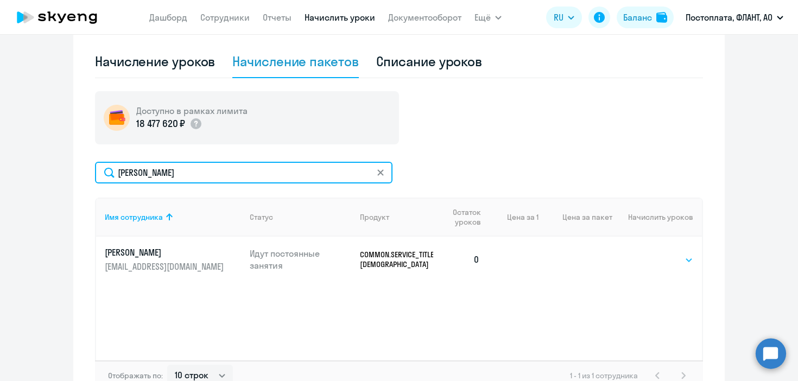
type input "максимилиан"
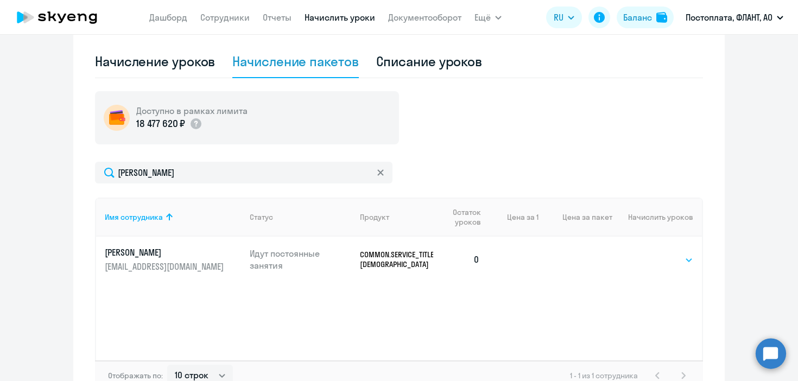
click at [674, 259] on select "Выбрать 4 8 16 32 64 96 128" at bounding box center [670, 259] width 44 height 13
select select "4"
click at [648, 253] on select "Выбрать 4 8 16 32 64 96 128" at bounding box center [670, 259] width 44 height 13
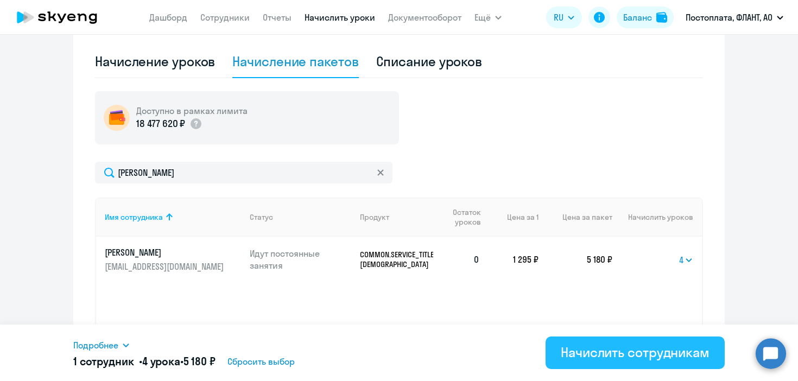
click at [627, 351] on div "Начислить сотрудникам" at bounding box center [634, 351] width 149 height 17
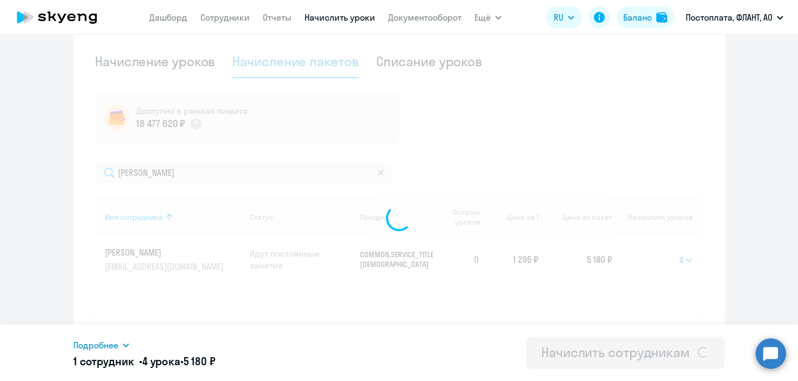
select select
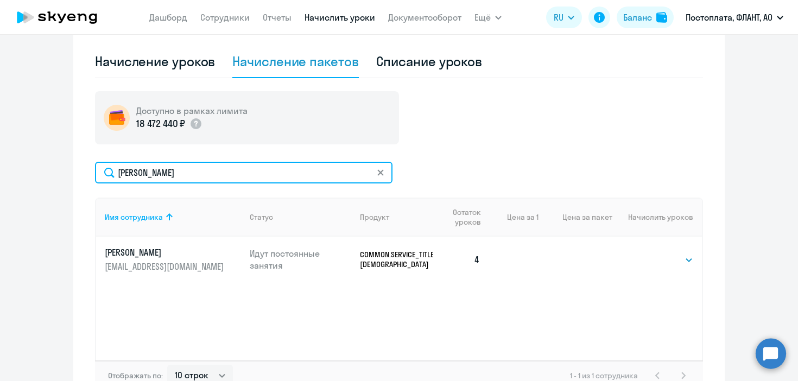
click at [385, 174] on input "максимилиан" at bounding box center [243, 173] width 297 height 22
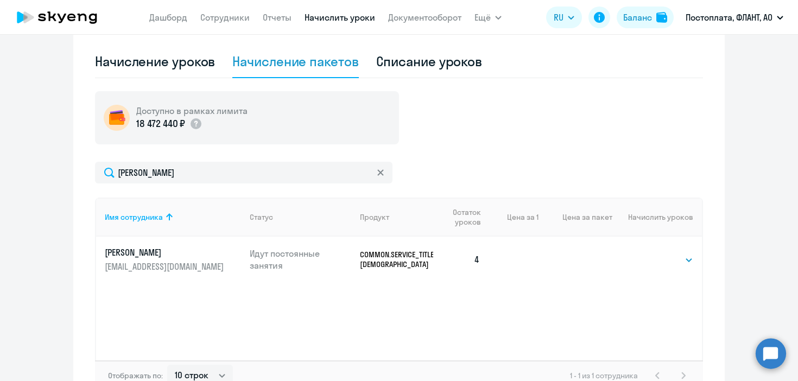
click at [379, 174] on icon at bounding box center [380, 172] width 6 height 6
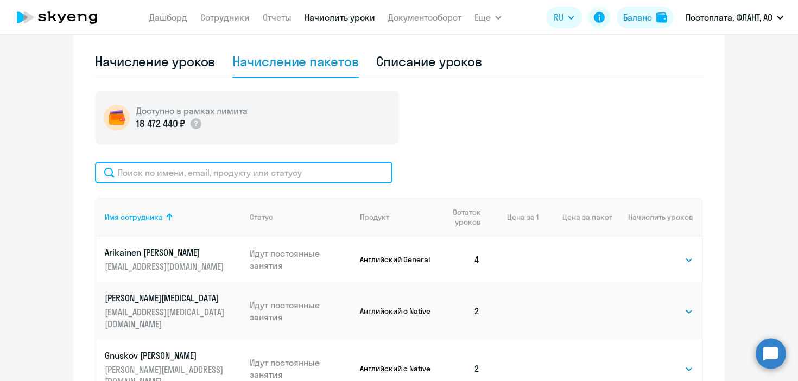
click at [296, 171] on input "text" at bounding box center [243, 173] width 297 height 22
type input "хамадиев"
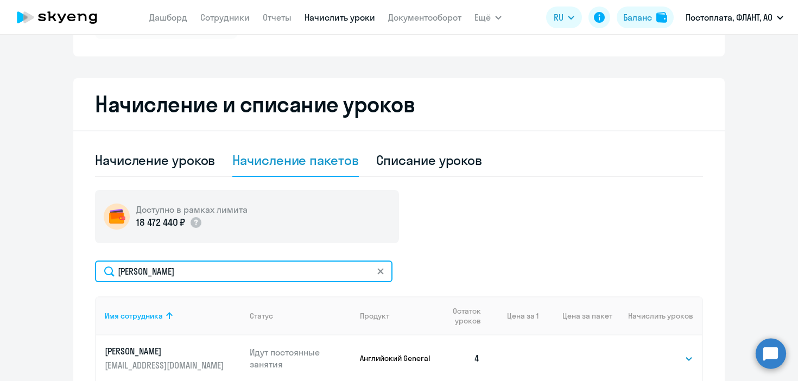
scroll to position [144, 0]
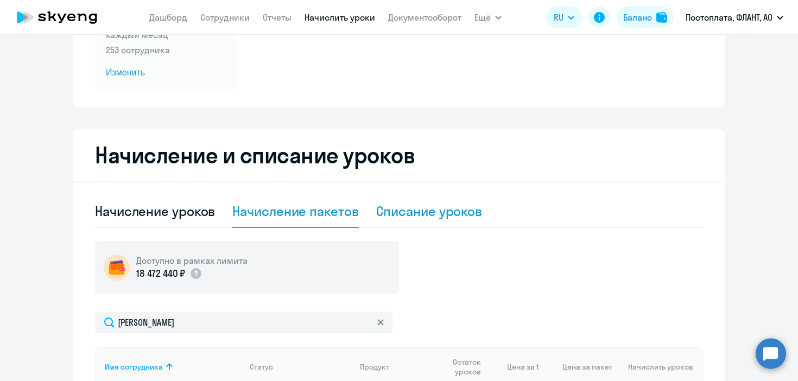
click at [438, 209] on div "Списание уроков" at bounding box center [429, 210] width 106 height 17
select select "10"
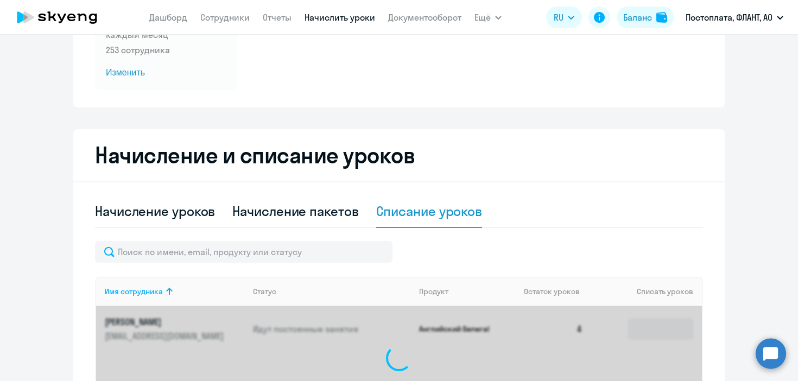
scroll to position [294, 0]
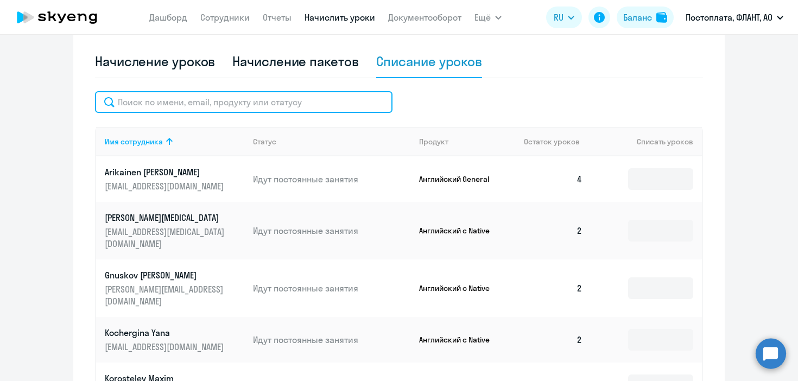
click at [296, 108] on input "text" at bounding box center [243, 102] width 297 height 22
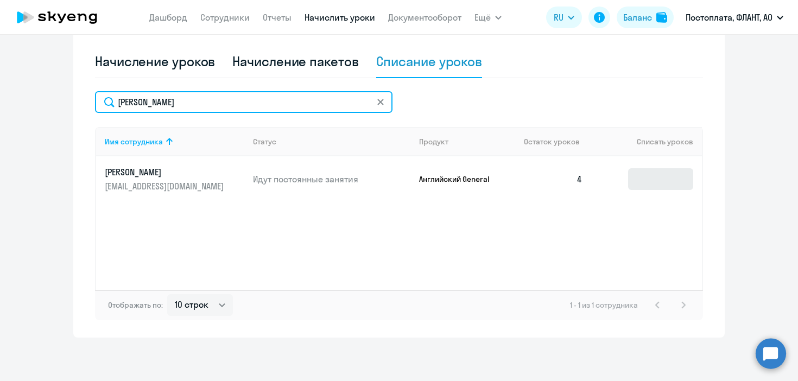
type input "хамадиев"
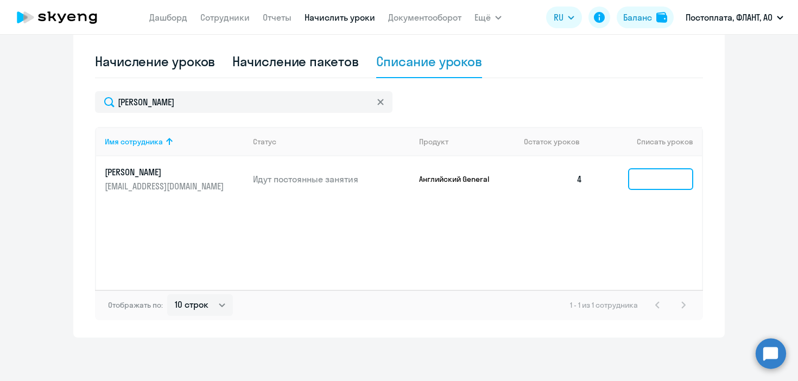
click at [658, 186] on input at bounding box center [660, 179] width 65 height 22
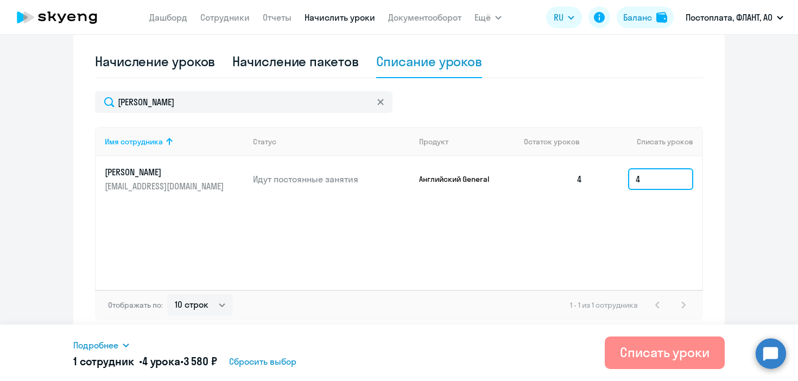
type input "4"
click at [655, 352] on div "Списать уроки" at bounding box center [665, 351] width 90 height 17
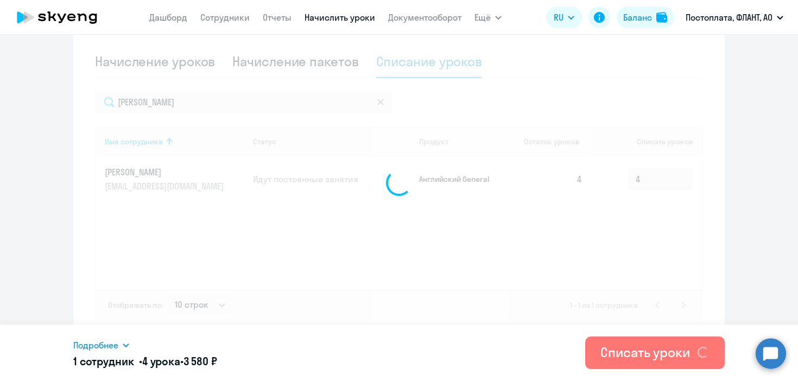
scroll to position [0, 0]
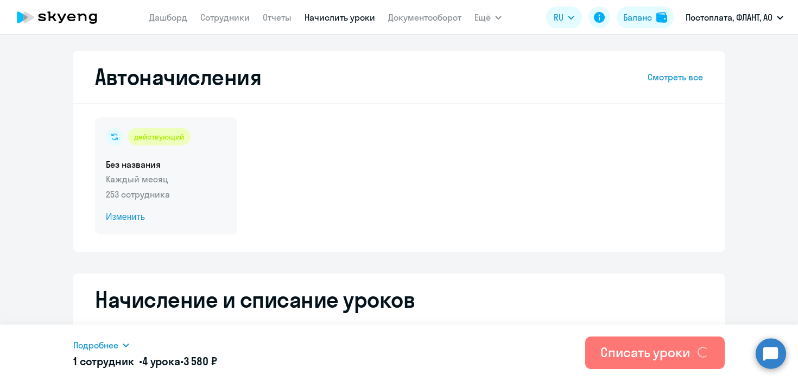
click at [126, 215] on span "Изменить" at bounding box center [166, 217] width 120 height 13
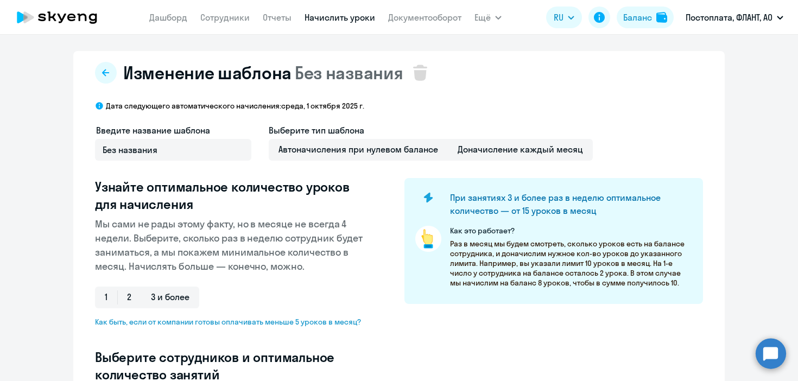
select select "10"
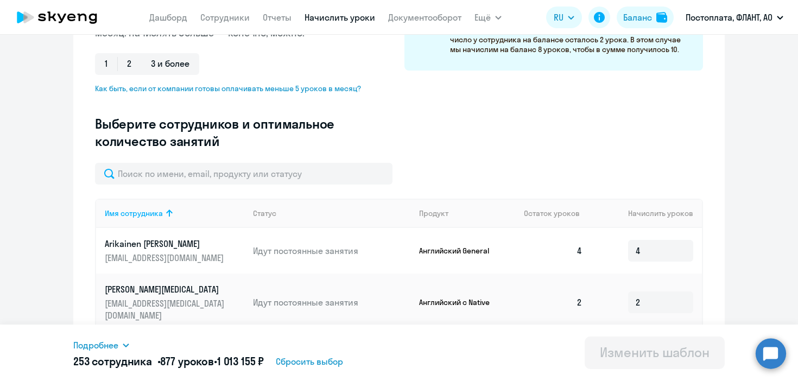
scroll to position [239, 0]
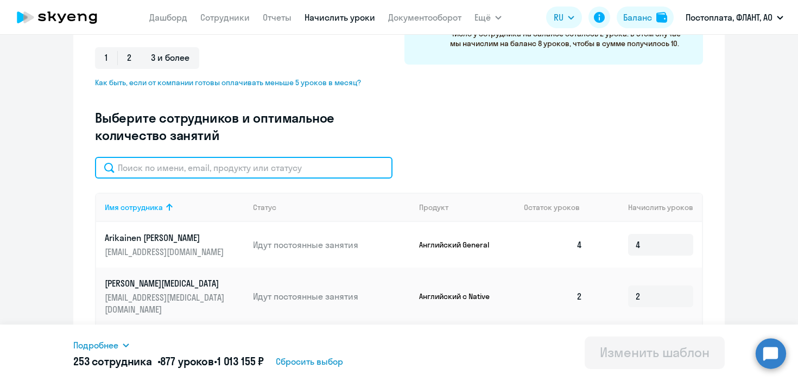
click at [173, 169] on input "text" at bounding box center [243, 168] width 297 height 22
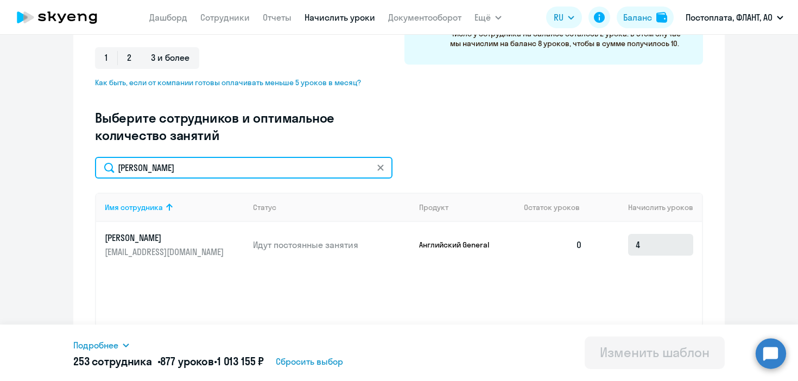
type input "хамадиев"
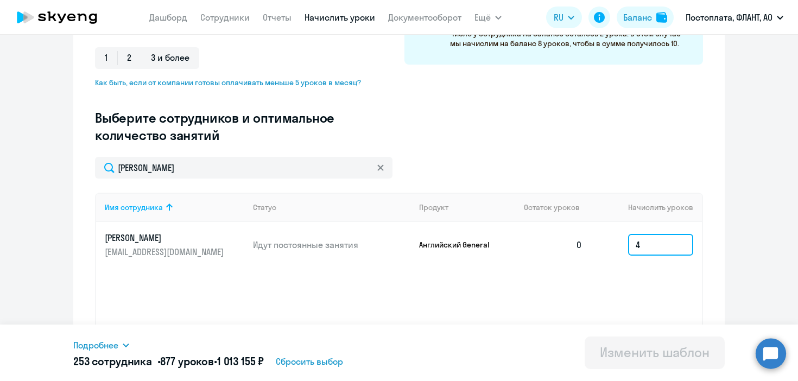
drag, startPoint x: 656, startPoint y: 241, endPoint x: 618, endPoint y: 240, distance: 38.0
click at [620, 241] on td "4" at bounding box center [646, 245] width 111 height 46
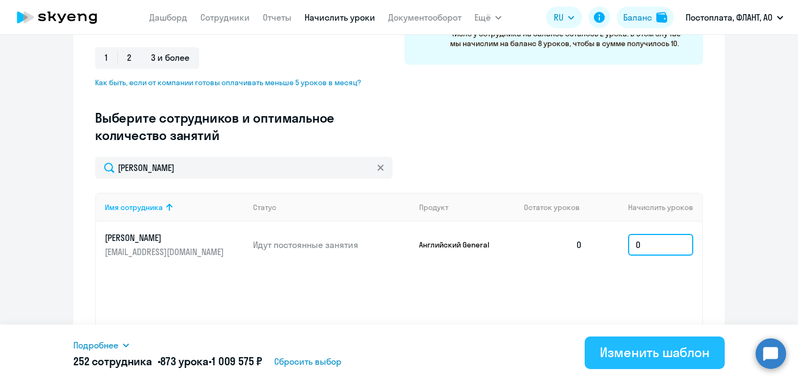
type input "0"
click at [655, 349] on div "Изменить шаблон" at bounding box center [655, 351] width 110 height 17
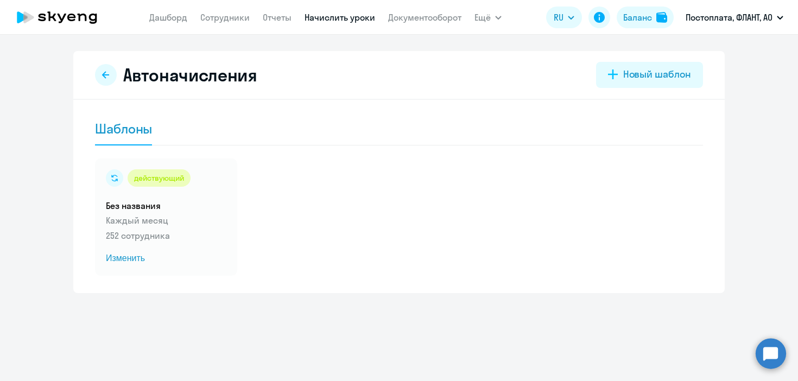
click at [355, 21] on link "Начислить уроки" at bounding box center [339, 17] width 71 height 11
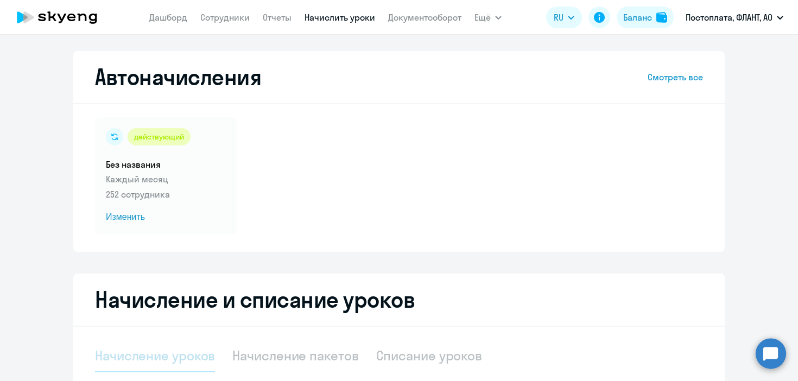
scroll to position [103, 0]
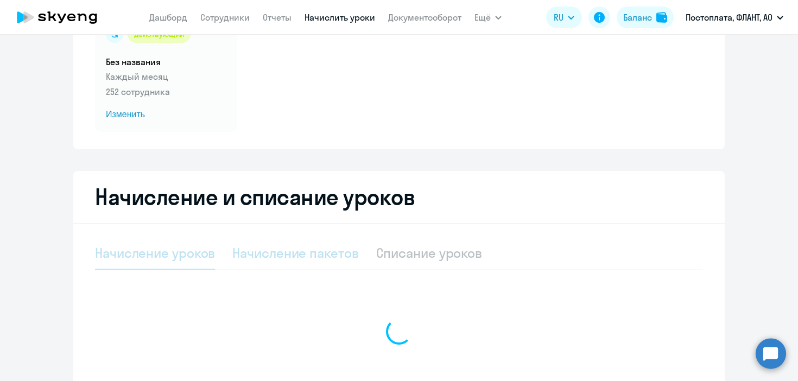
select select "10"
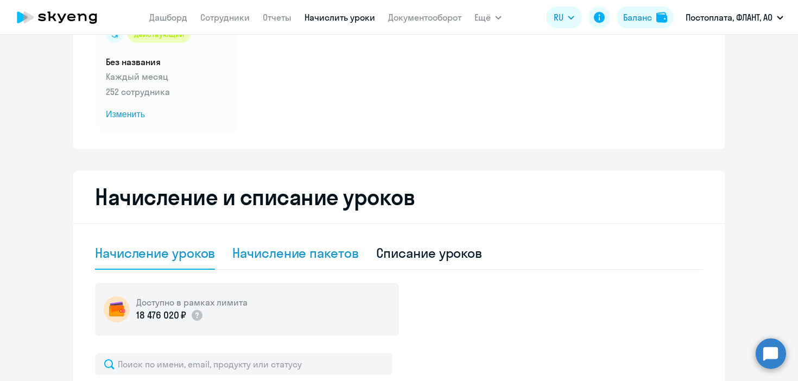
click at [323, 247] on div "Начисление пакетов" at bounding box center [295, 252] width 126 height 17
select select "10"
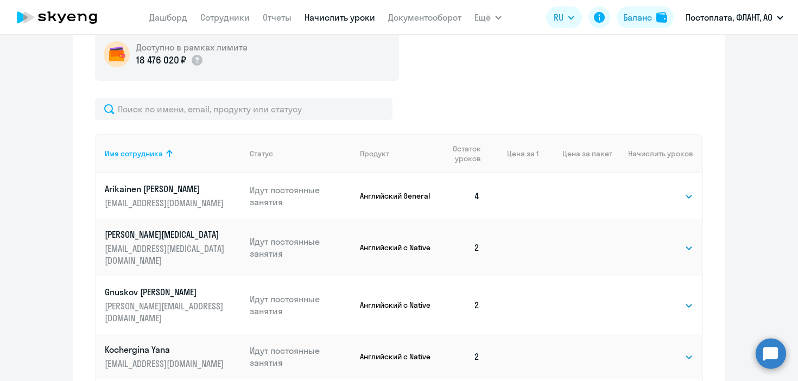
scroll to position [391, 0]
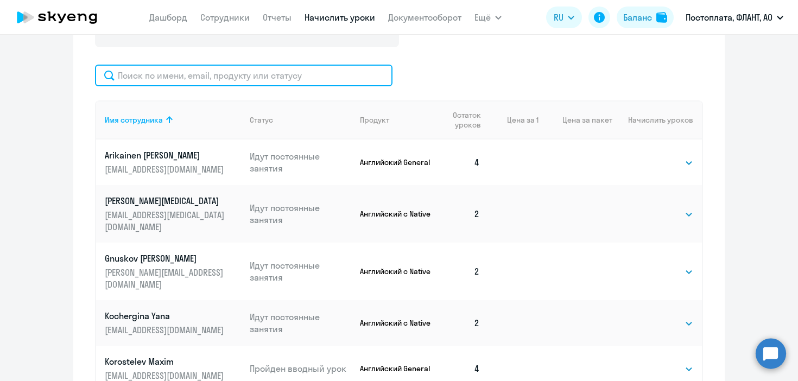
click at [275, 82] on input "text" at bounding box center [243, 76] width 297 height 22
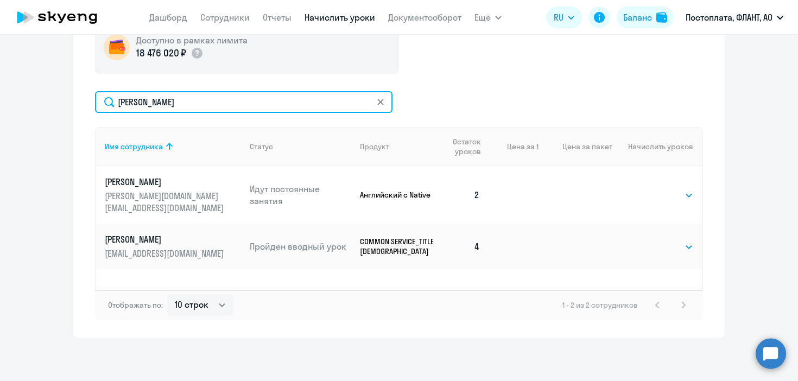
scroll to position [365, 0]
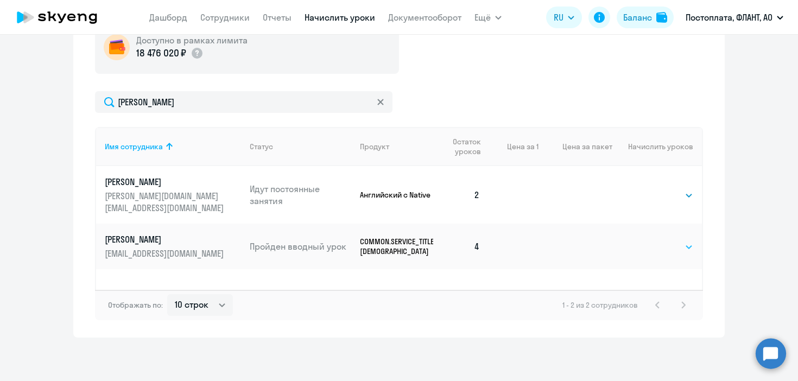
click at [672, 240] on select "Выбрать 4 8 16 32 64 96 128" at bounding box center [670, 246] width 44 height 13
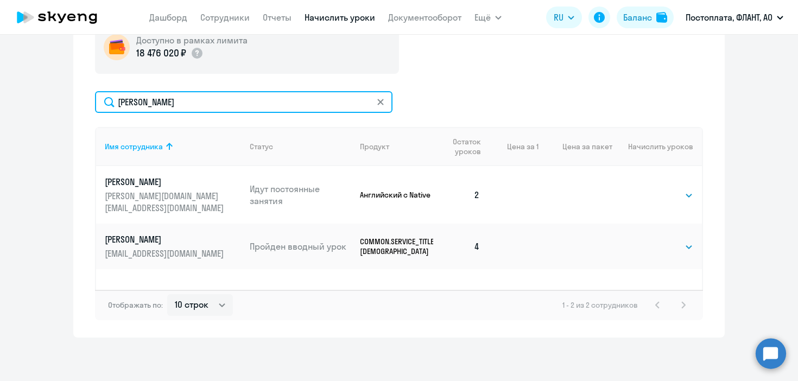
drag, startPoint x: 172, startPoint y: 104, endPoint x: 94, endPoint y: 102, distance: 78.1
click at [94, 102] on div "Начисление и списание уроков Начисление уроков Начисление пакетов Списание урок…" at bounding box center [398, 123] width 651 height 429
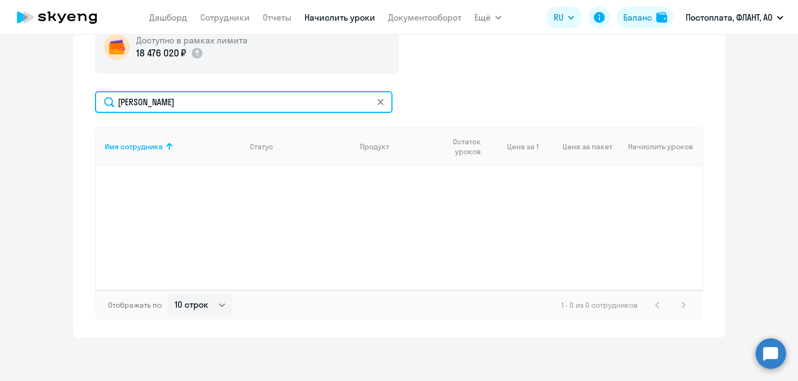
drag, startPoint x: 164, startPoint y: 103, endPoint x: 59, endPoint y: 100, distance: 104.7
click at [59, 100] on ng-component "Автоначисления Смотреть все действующий Без названия Каждый месяц 252 сотрудник…" at bounding box center [399, 11] width 798 height 651
type input "стрелковская"
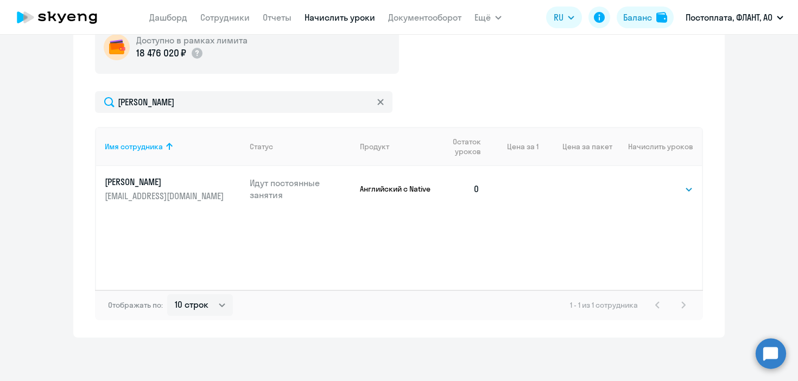
click at [201, 184] on p "[PERSON_NAME]" at bounding box center [166, 182] width 122 height 12
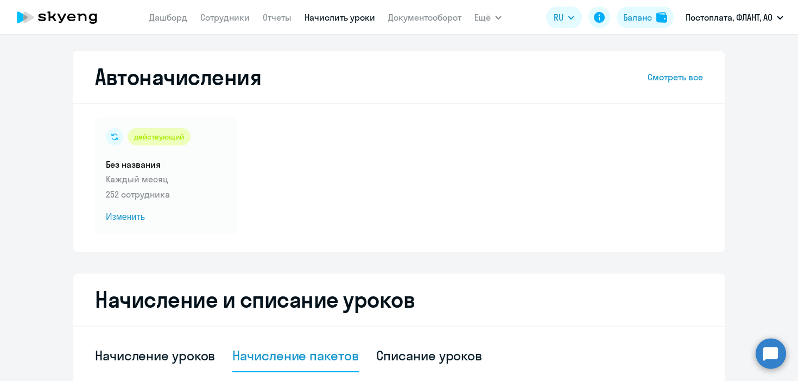
select select "english"
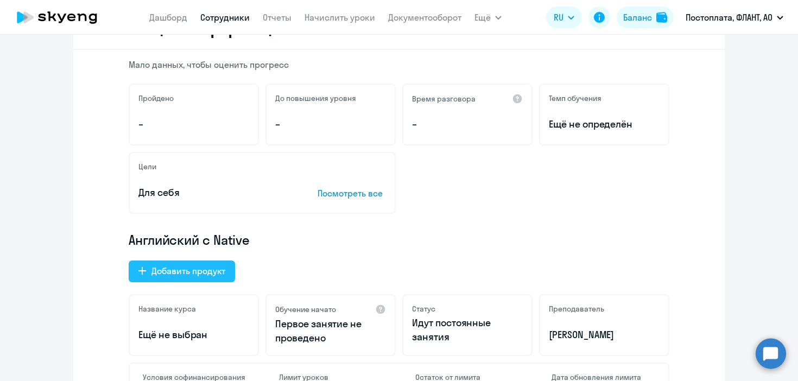
click at [211, 279] on button "Добавить продукт" at bounding box center [182, 271] width 106 height 22
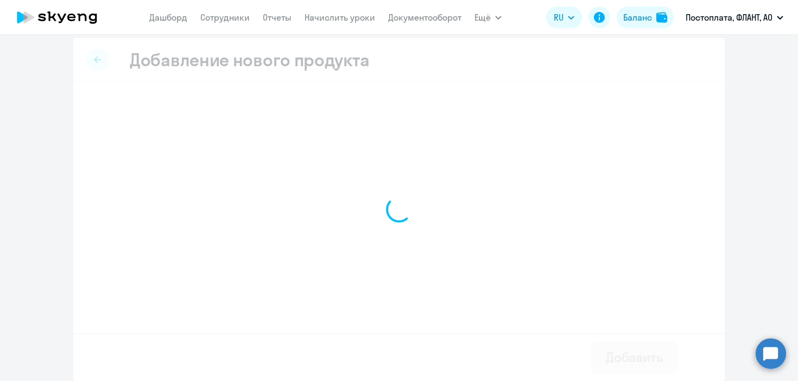
scroll to position [5, 0]
select select "english_adult_not_native_speaker"
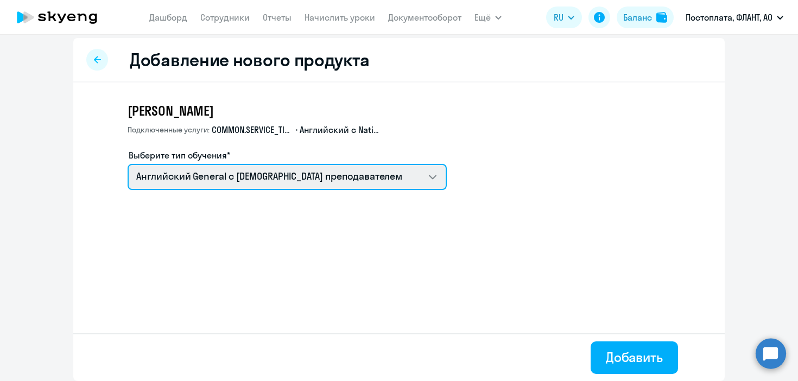
click at [207, 180] on select "Talks 15 минутные разговоры на английском Английский General с русскоговорящим …" at bounding box center [286, 177] width 319 height 26
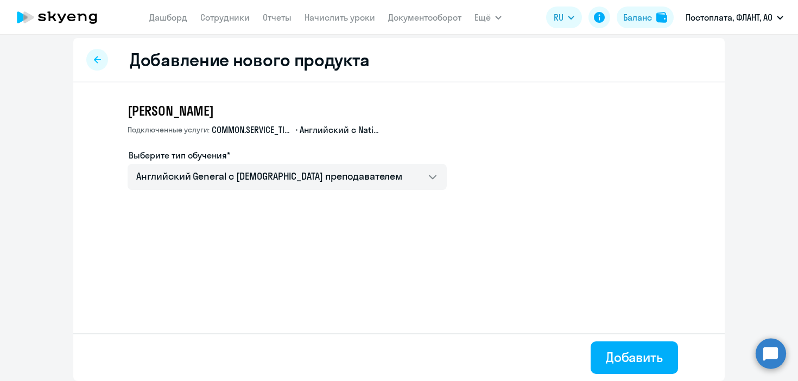
click at [278, 124] on span "COMMON.SERVICE_TITLE.LONG.[DEMOGRAPHIC_DATA]" at bounding box center [252, 130] width 81 height 12
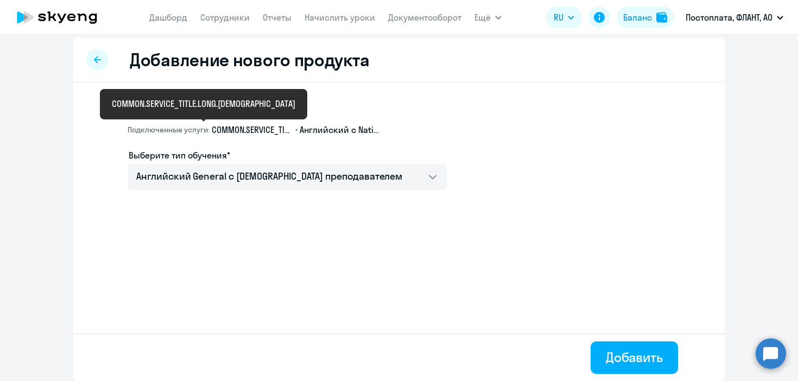
click at [278, 124] on span "COMMON.SERVICE_TITLE.LONG.[DEMOGRAPHIC_DATA]" at bounding box center [252, 130] width 81 height 12
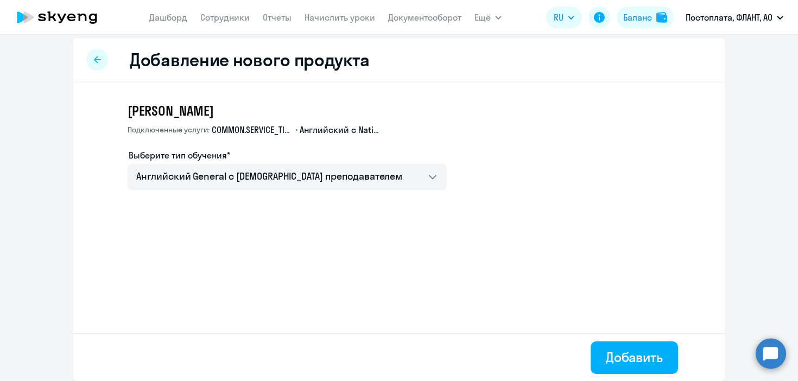
click at [294, 160] on div "Выберите тип обучения*" at bounding box center [286, 155] width 319 height 13
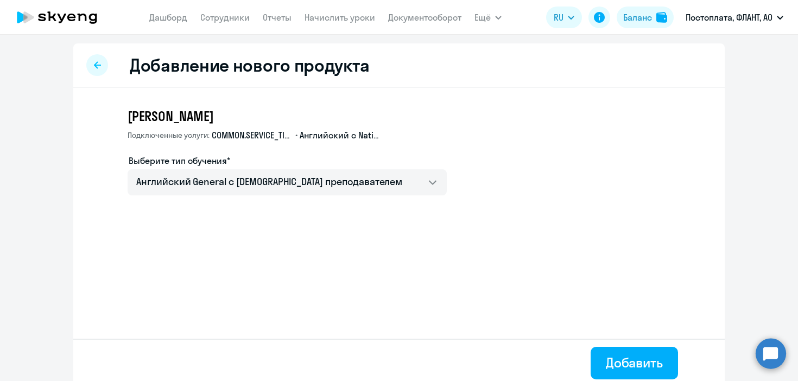
click at [320, 23] on app-menu-item-link "Начислить уроки" at bounding box center [339, 18] width 71 height 14
click at [323, 20] on link "Начислить уроки" at bounding box center [339, 17] width 71 height 11
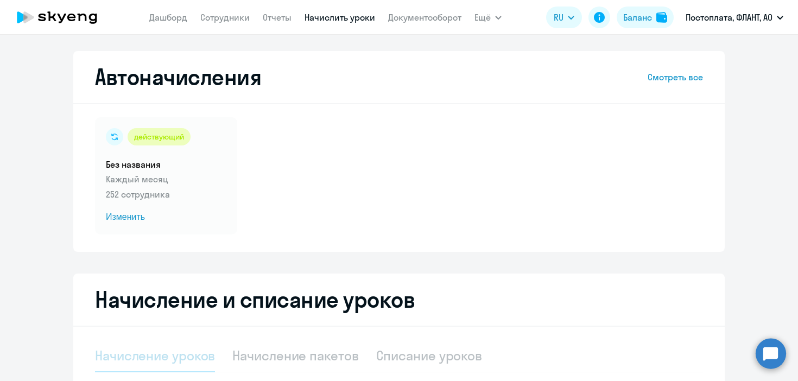
scroll to position [208, 0]
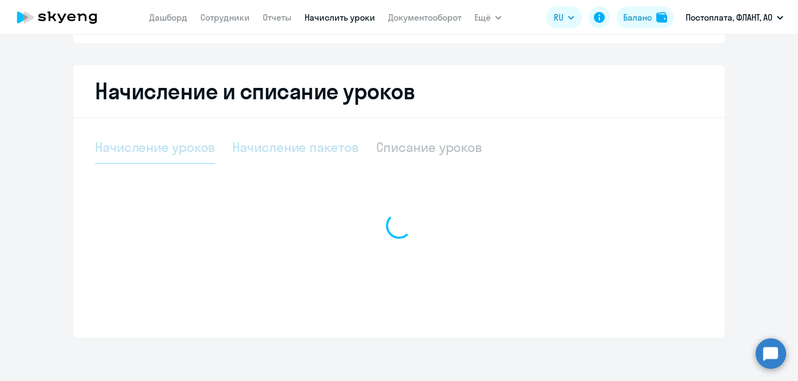
select select "10"
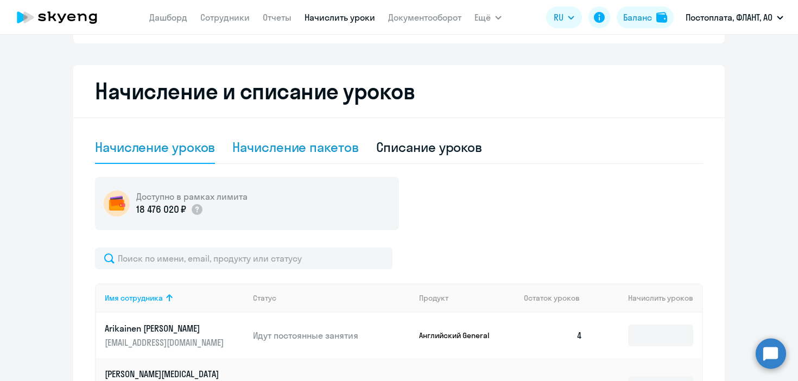
click at [309, 152] on div "Начисление пакетов" at bounding box center [295, 146] width 126 height 17
select select "10"
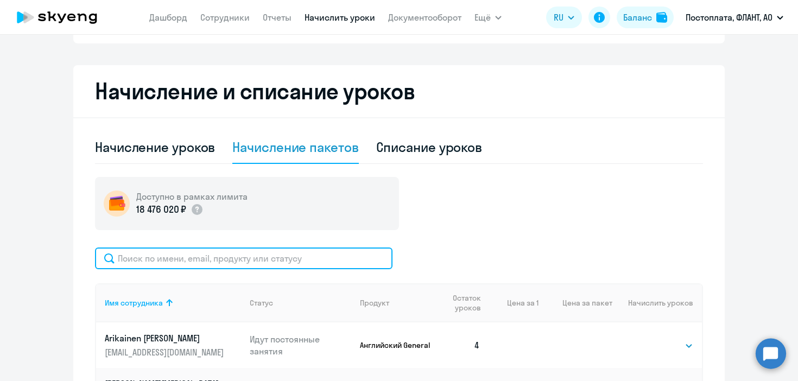
click at [269, 260] on input "text" at bounding box center [243, 258] width 297 height 22
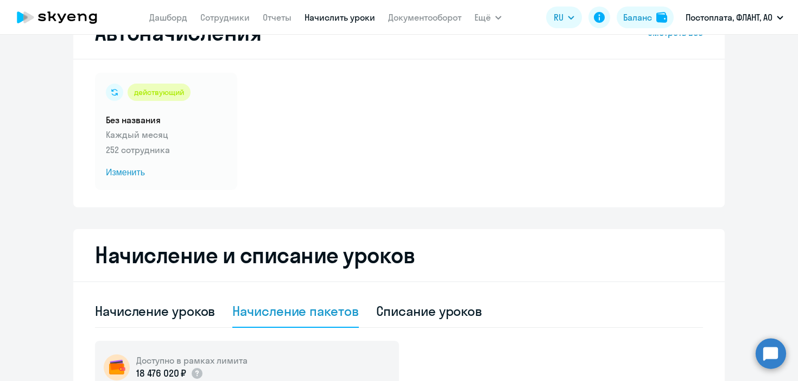
scroll to position [0, 0]
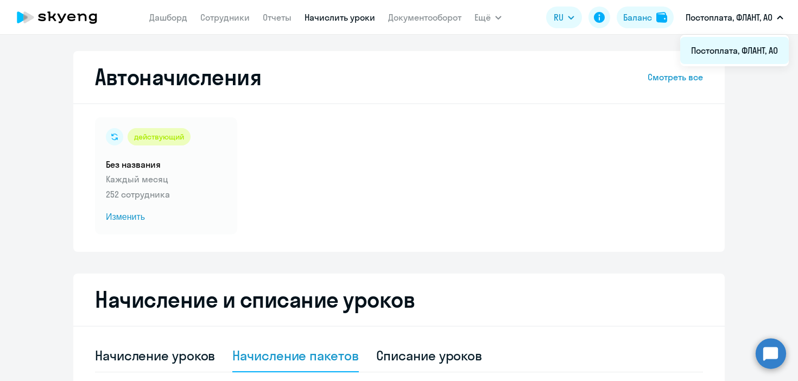
type input "стрелковская"
click at [744, 37] on li "Постоплата, ФЛАНТ, АО" at bounding box center [734, 50] width 109 height 27
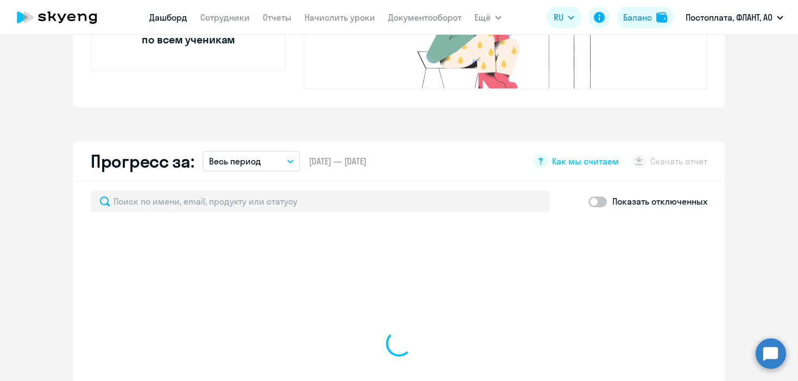
scroll to position [651, 0]
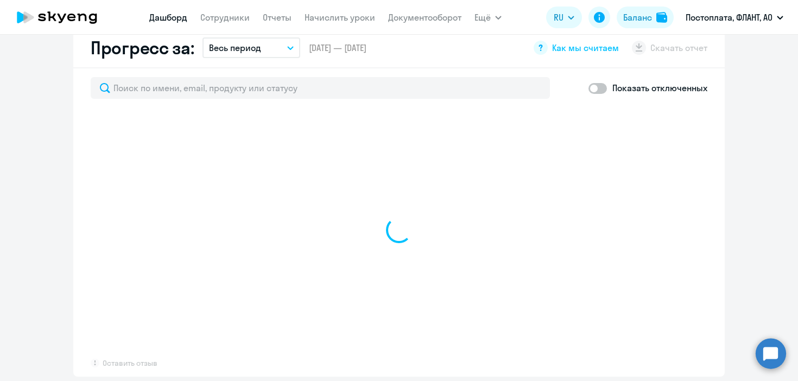
select select "30"
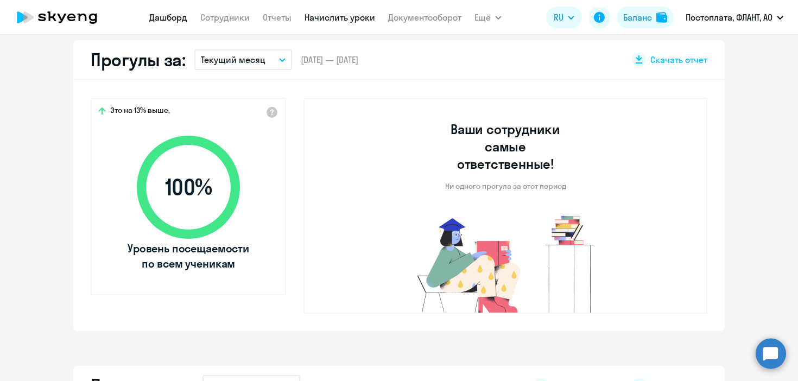
click at [320, 16] on link "Начислить уроки" at bounding box center [339, 17] width 71 height 11
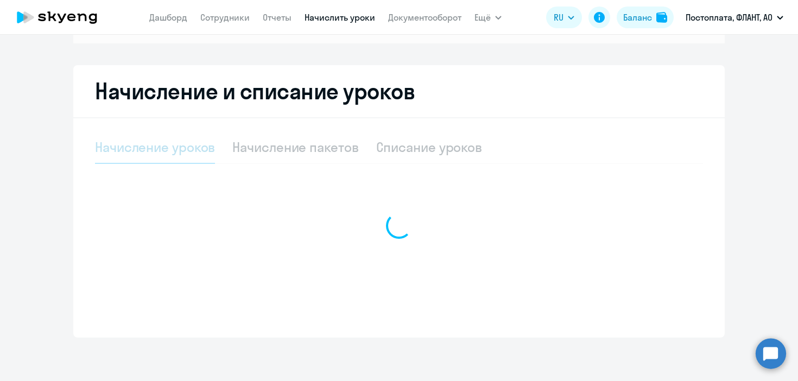
scroll to position [164, 0]
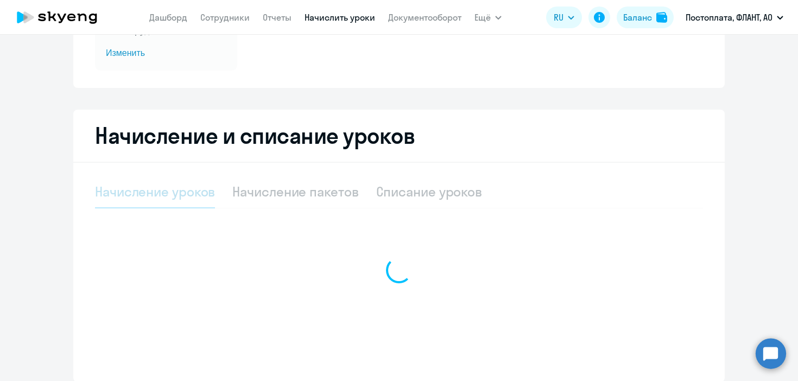
select select "10"
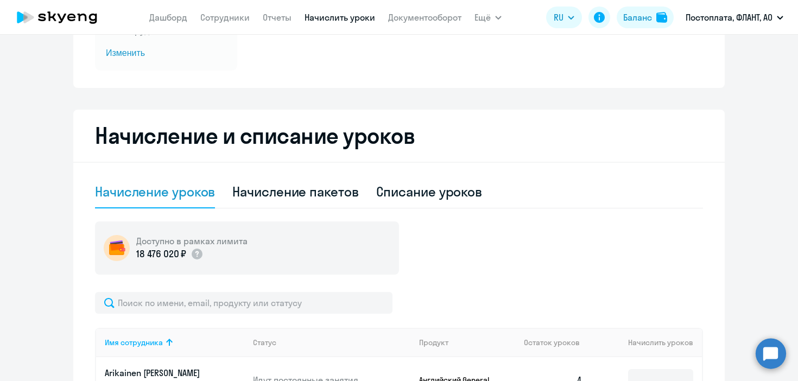
click at [289, 190] on div "Начисление пакетов" at bounding box center [295, 191] width 126 height 17
select select "10"
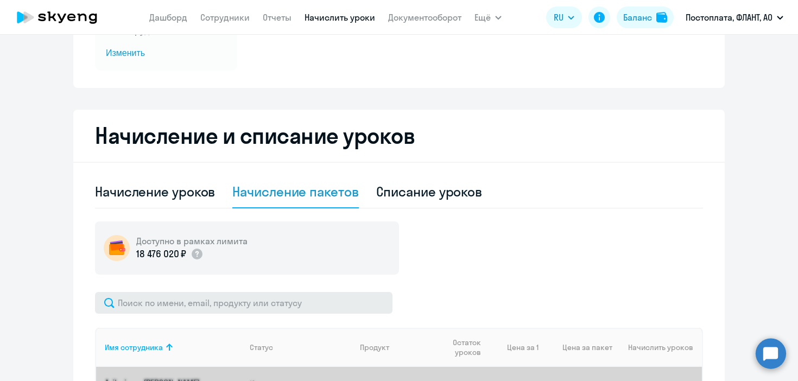
scroll to position [240, 0]
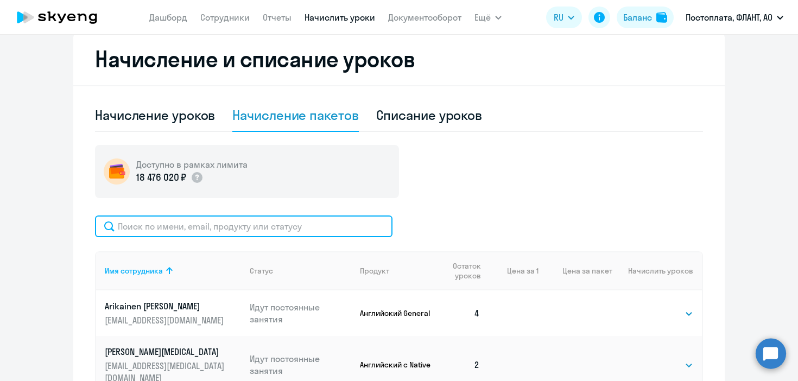
click at [265, 226] on input "text" at bounding box center [243, 226] width 297 height 22
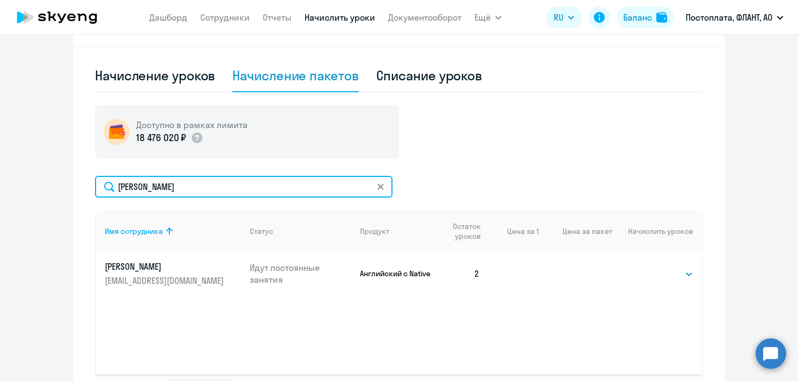
drag, startPoint x: 146, startPoint y: 189, endPoint x: 97, endPoint y: 189, distance: 49.4
click at [99, 189] on input "токарев" at bounding box center [243, 187] width 297 height 22
type input "казьмин"
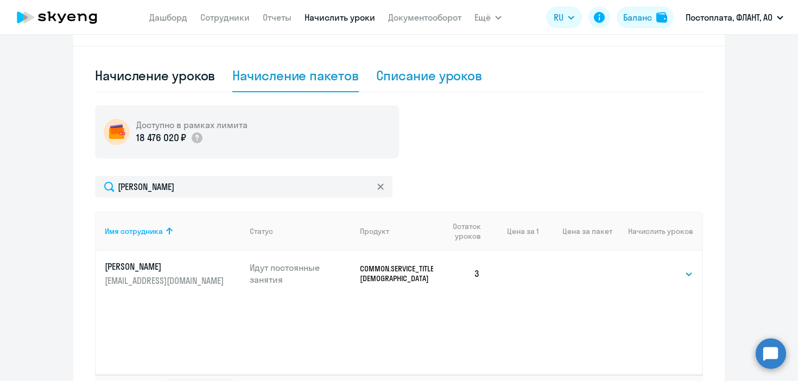
click at [417, 71] on div "Списание уроков" at bounding box center [429, 75] width 106 height 17
select select "10"
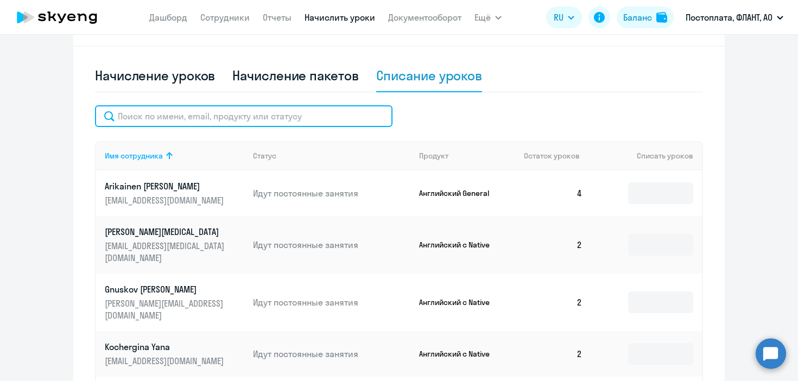
click at [245, 115] on input "text" at bounding box center [243, 116] width 297 height 22
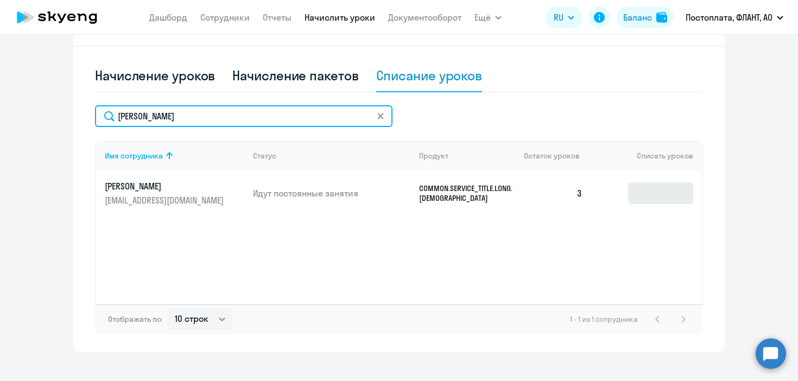
type input "казьмин"
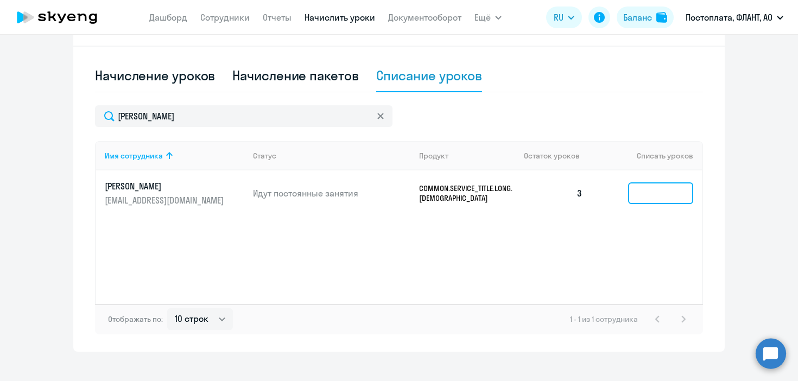
click at [643, 193] on input at bounding box center [660, 193] width 65 height 22
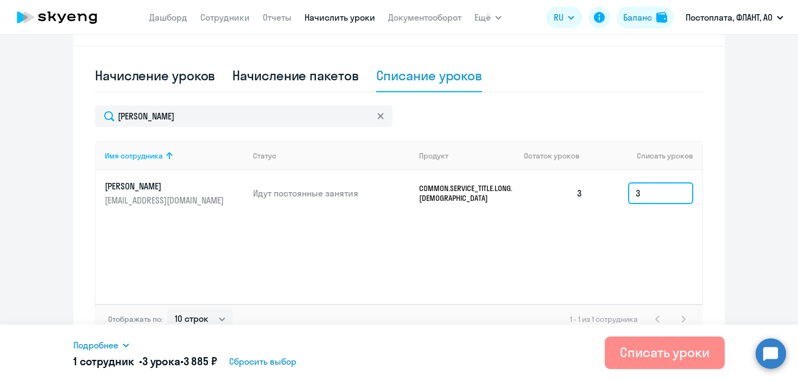
type input "3"
click at [682, 352] on div "Списать уроки" at bounding box center [665, 351] width 90 height 17
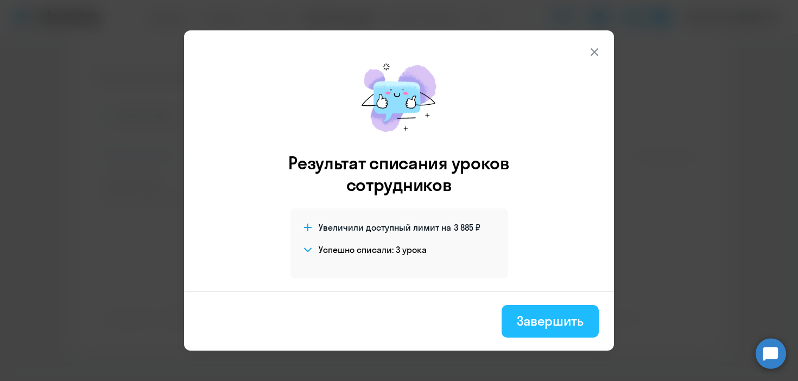
click at [556, 327] on div "Завершить" at bounding box center [549, 320] width 67 height 17
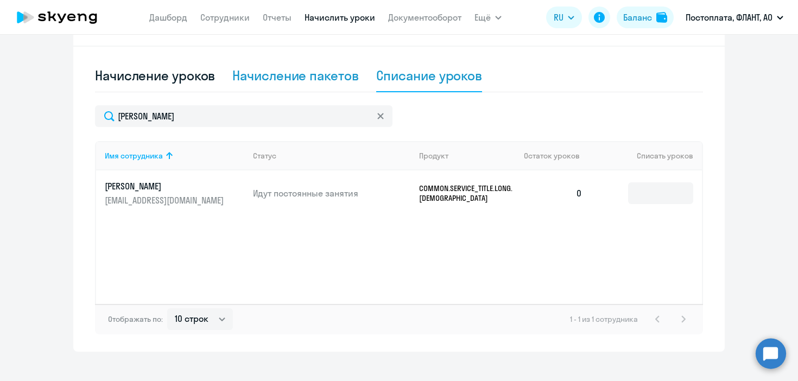
click at [322, 72] on div "Начисление пакетов" at bounding box center [295, 75] width 126 height 17
select select "10"
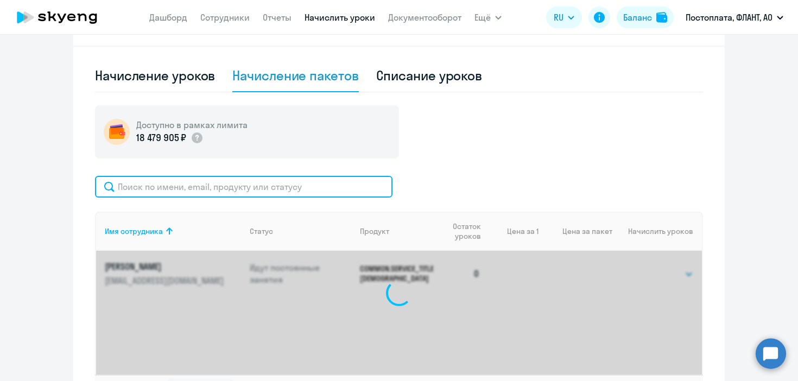
click at [252, 184] on input "text" at bounding box center [243, 187] width 297 height 22
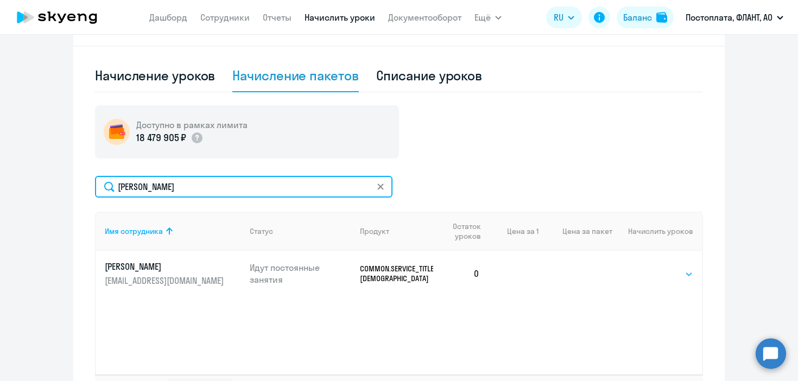
type input "казьмин"
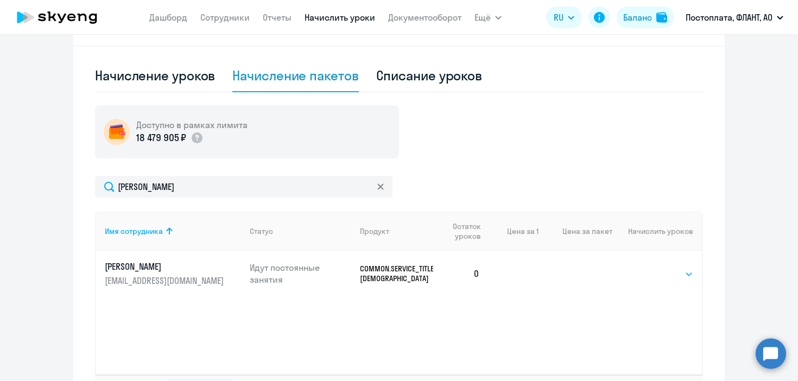
click at [687, 271] on select "Выбрать 4 8 16 32 64 96 128" at bounding box center [670, 273] width 44 height 13
select select "4"
click at [648, 267] on select "Выбрать 4 8 16 32 64 96 128" at bounding box center [670, 273] width 44 height 13
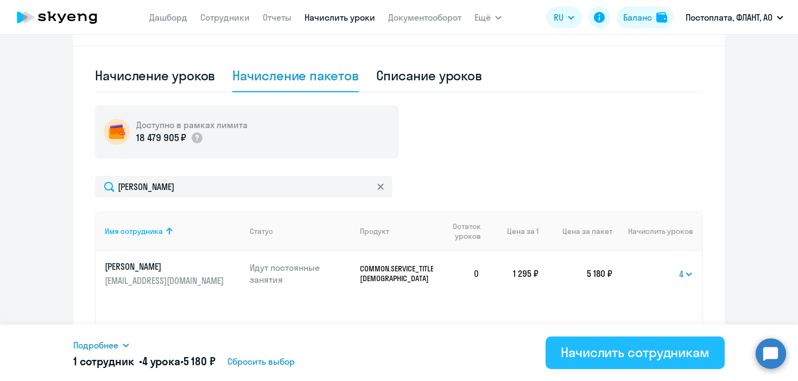
click at [636, 347] on div "Начислить сотрудникам" at bounding box center [634, 351] width 149 height 17
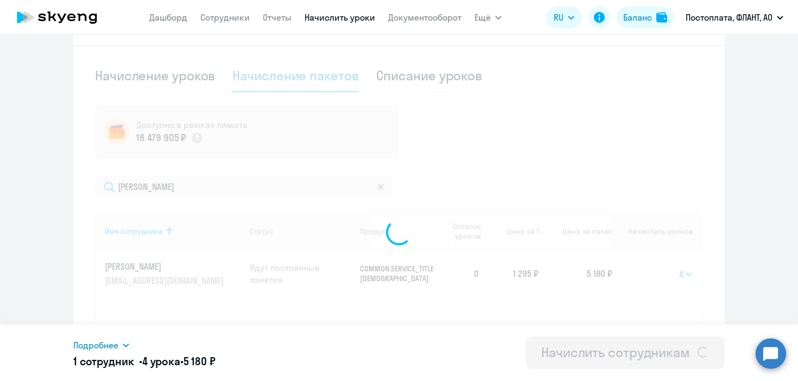
select select
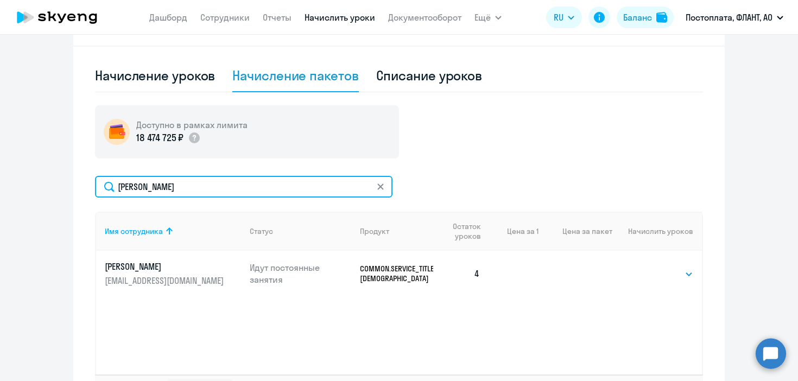
click at [298, 186] on input "казьмин" at bounding box center [243, 187] width 297 height 22
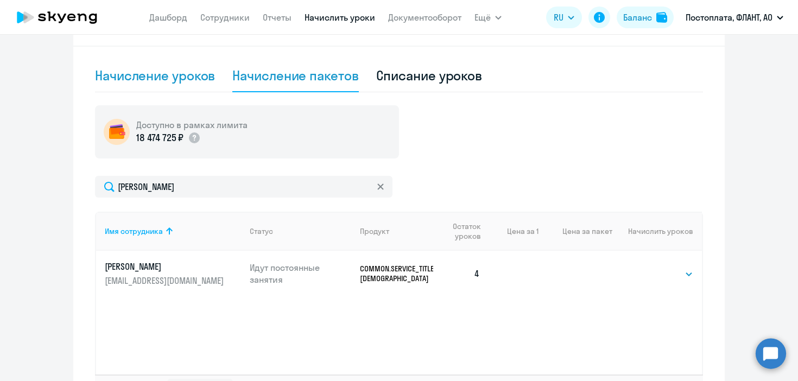
click at [162, 79] on div "Начисление уроков" at bounding box center [155, 75] width 120 height 17
select select "10"
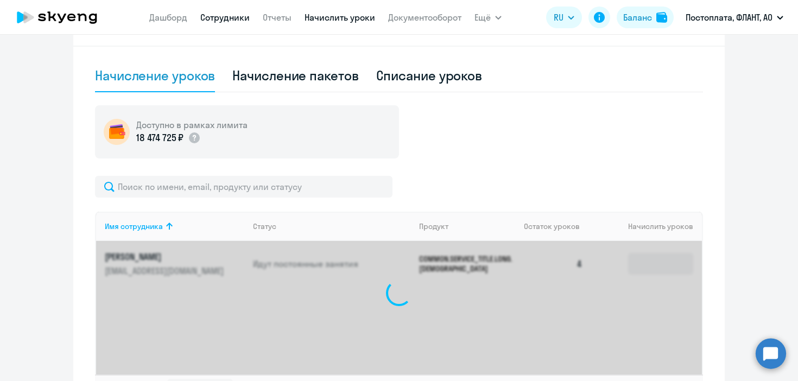
click at [228, 15] on link "Сотрудники" at bounding box center [224, 17] width 49 height 11
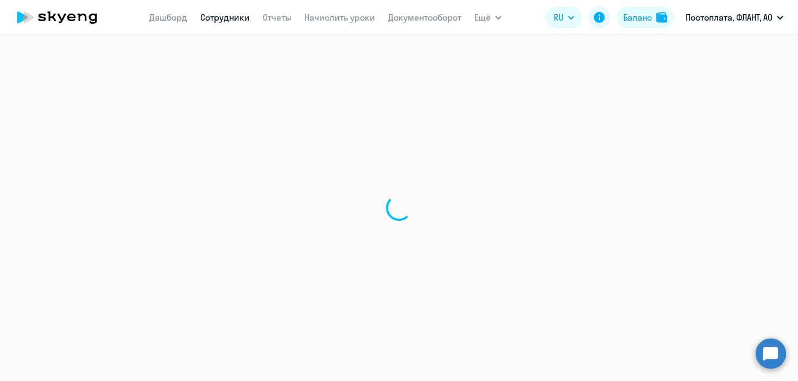
select select "30"
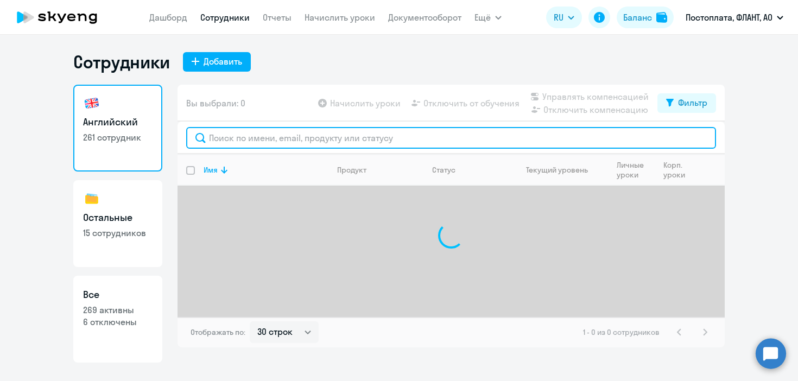
click at [250, 129] on input "text" at bounding box center [451, 138] width 530 height 22
type input "г"
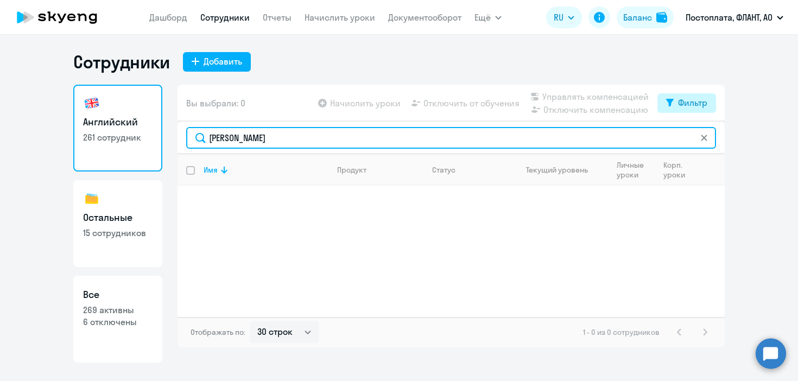
type input "[PERSON_NAME]"
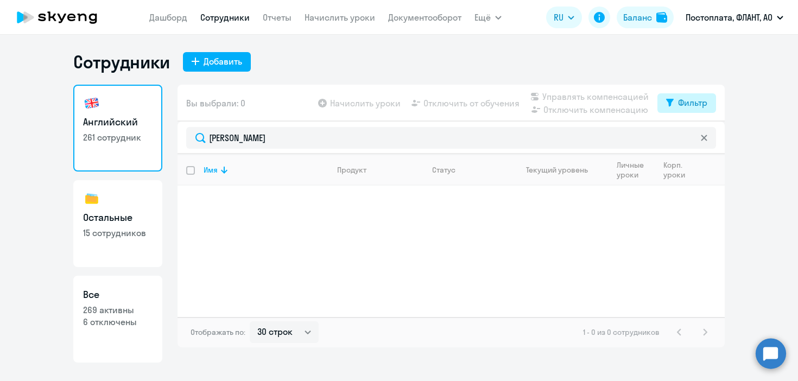
click at [690, 97] on div "Фильтр" at bounding box center [692, 102] width 29 height 13
click at [697, 137] on span at bounding box center [697, 138] width 18 height 11
click at [688, 138] on input "checkbox" at bounding box center [688, 138] width 1 height 1
checkbox input "true"
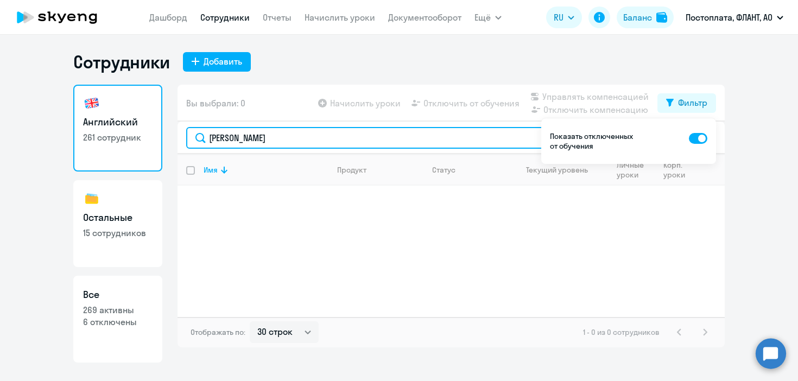
drag, startPoint x: 245, startPoint y: 136, endPoint x: 149, endPoint y: 132, distance: 96.6
click at [149, 133] on div "Английский 261 сотрудник Остальные 15 сотрудников Все 269 активны 6 отключены В…" at bounding box center [398, 224] width 651 height 278
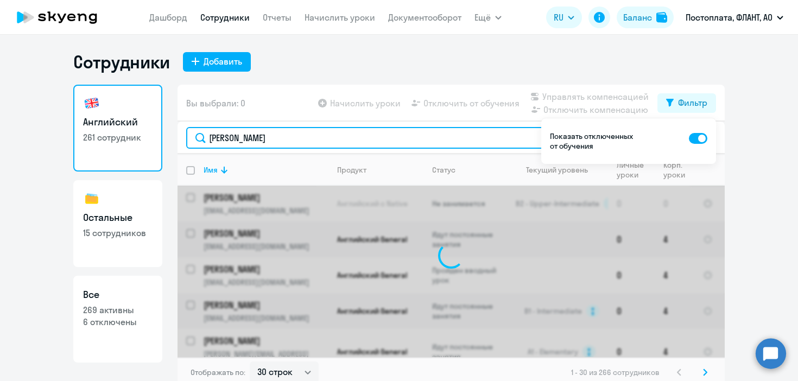
type input "стрелковская"
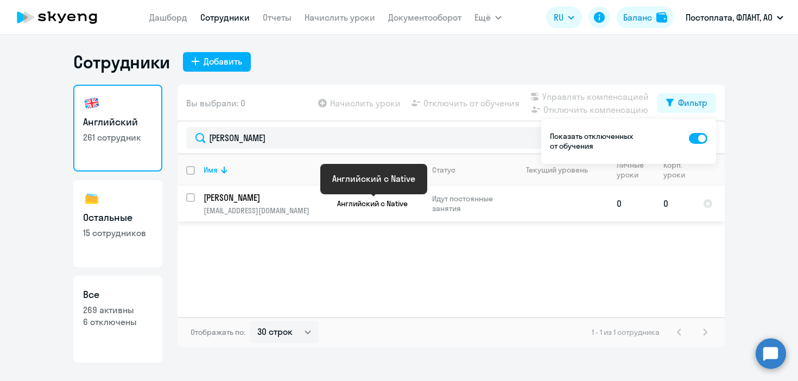
click at [395, 205] on span "Английский с Native" at bounding box center [372, 204] width 71 height 10
select select "english"
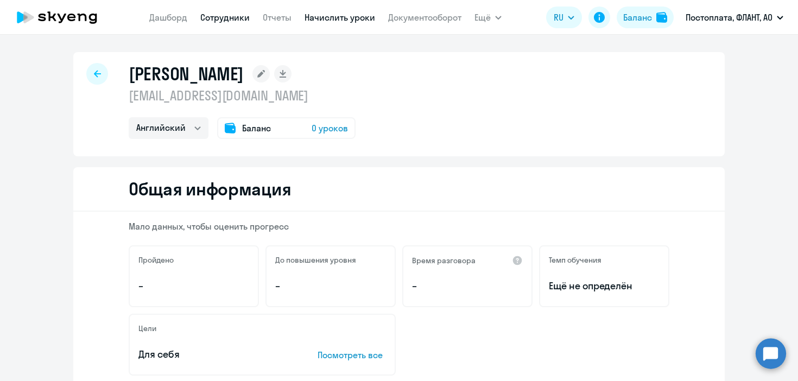
click at [315, 20] on link "Начислить уроки" at bounding box center [339, 17] width 71 height 11
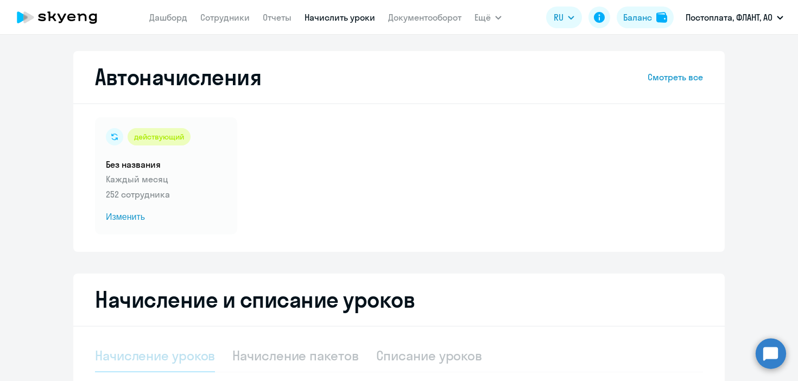
select select "10"
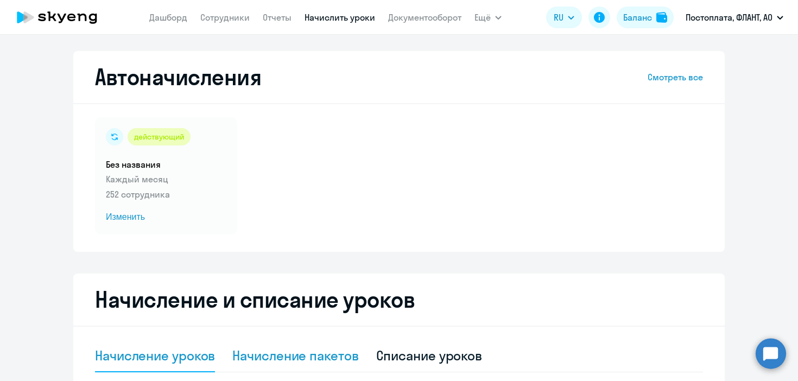
click at [325, 354] on div "Начисление пакетов" at bounding box center [295, 355] width 126 height 17
select select "10"
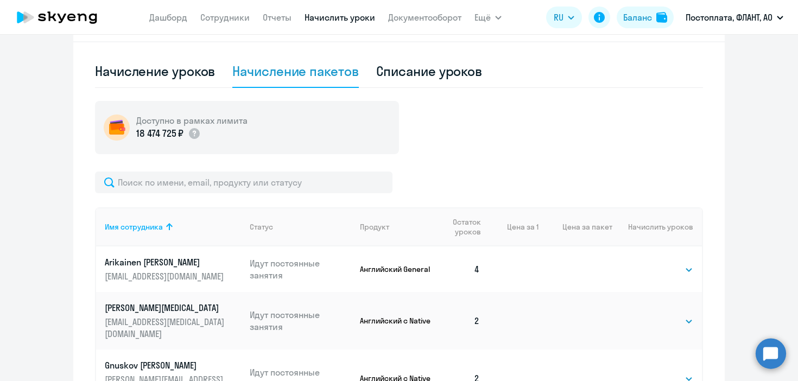
scroll to position [288, 0]
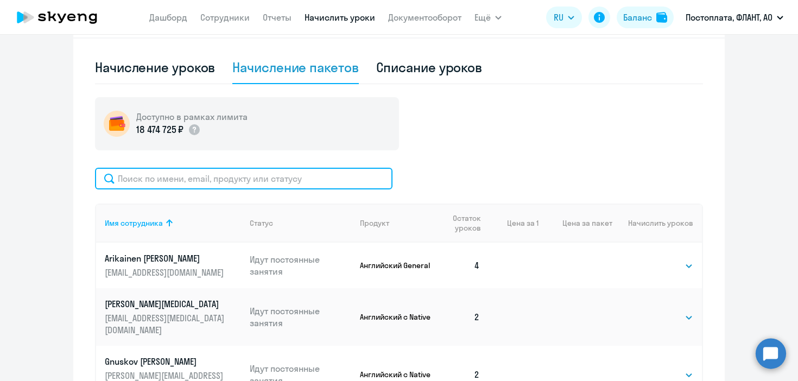
click at [257, 176] on input "text" at bounding box center [243, 179] width 297 height 22
paste input "[EMAIL_ADDRESS][DOMAIN_NAME]"
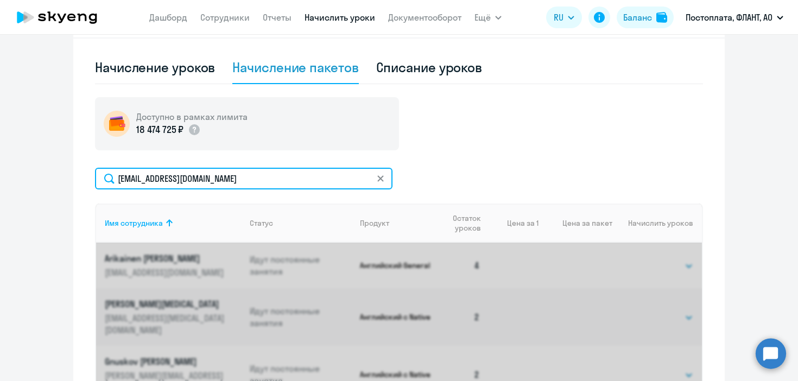
type input "[EMAIL_ADDRESS][DOMAIN_NAME]"
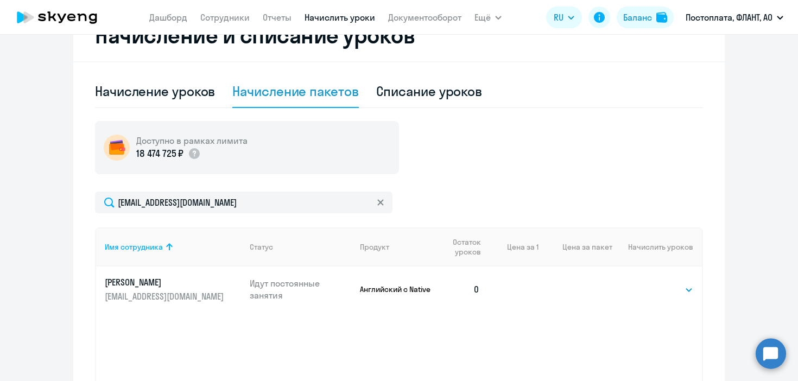
scroll to position [365, 0]
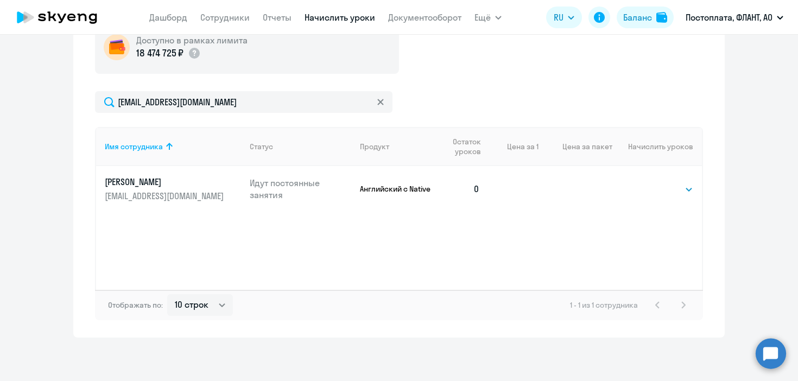
click at [163, 184] on p "[PERSON_NAME]" at bounding box center [166, 182] width 122 height 12
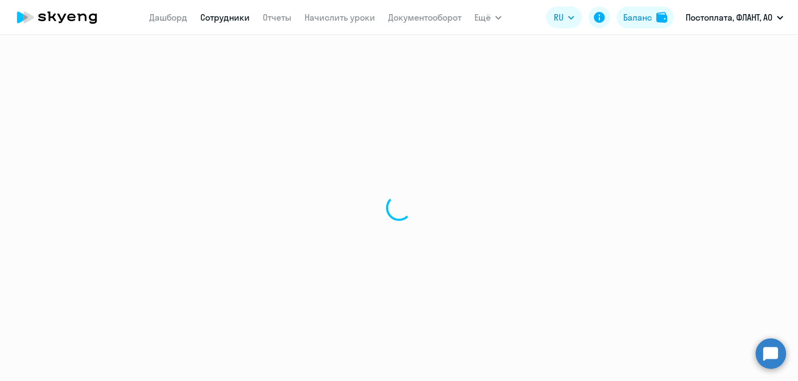
select select "english"
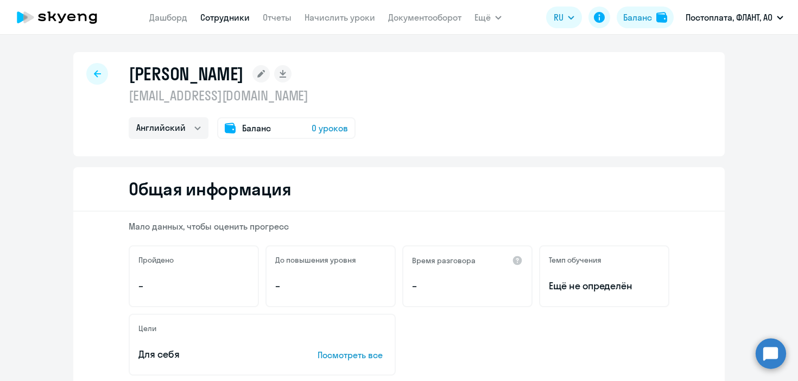
click at [227, 15] on link "Сотрудники" at bounding box center [224, 17] width 49 height 11
select select "30"
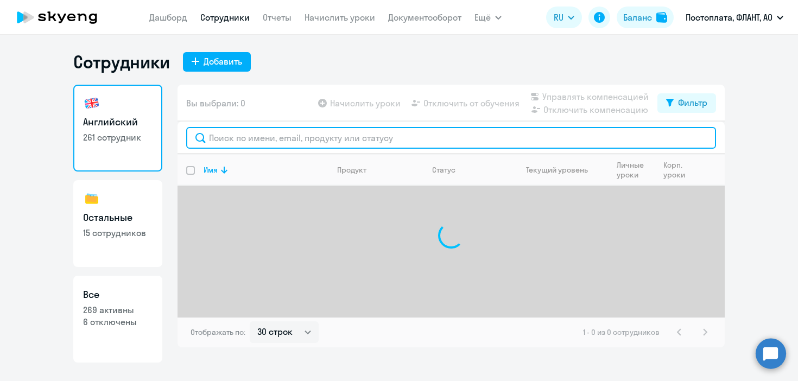
click at [297, 145] on input "text" at bounding box center [451, 138] width 530 height 22
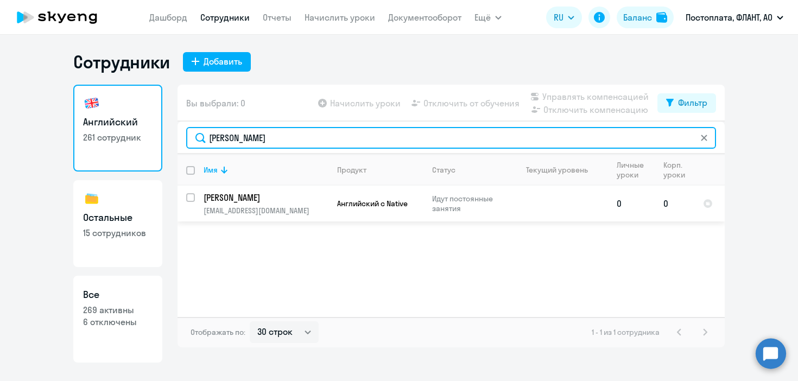
type input "стрелковская"
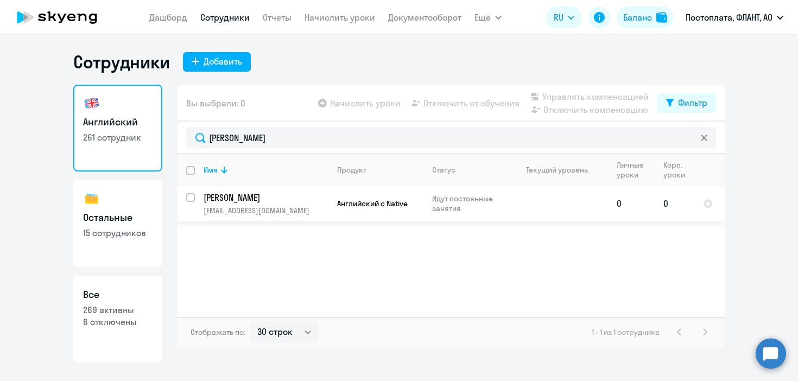
click at [190, 200] on input "select row 20937402" at bounding box center [197, 204] width 22 height 22
checkbox input "true"
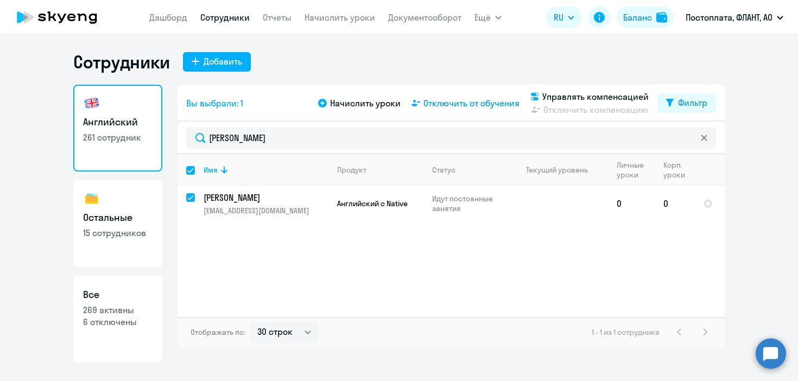
click at [469, 100] on span "Отключить от обучения" at bounding box center [471, 103] width 96 height 13
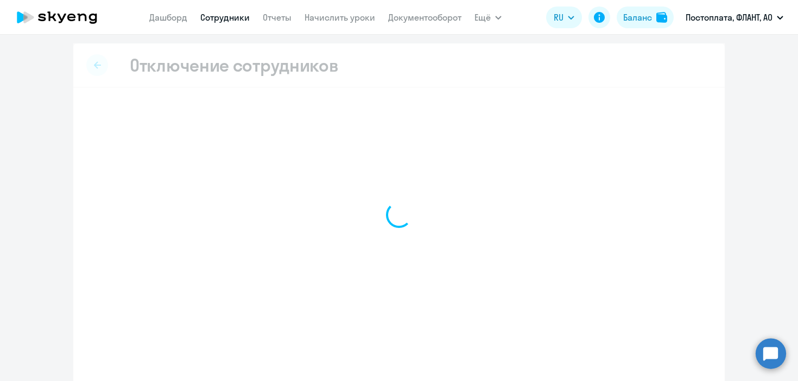
select select "all"
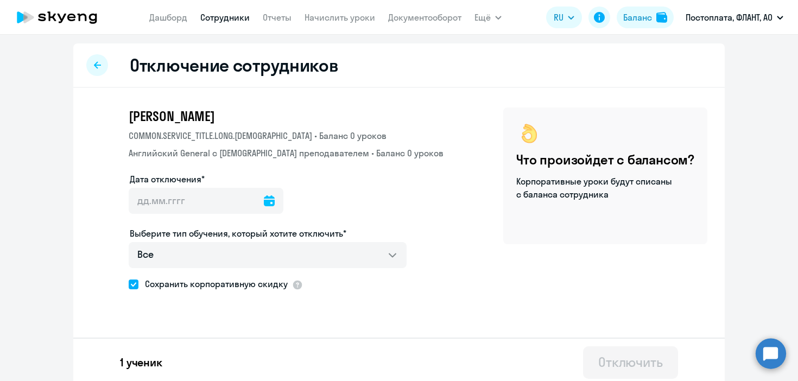
click at [264, 206] on icon at bounding box center [269, 200] width 11 height 11
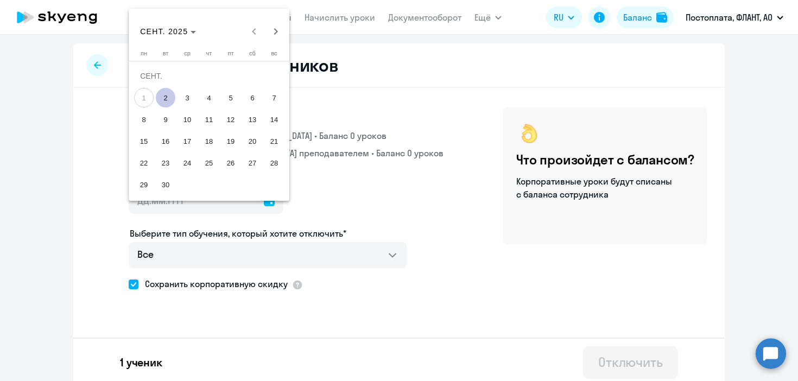
click at [162, 99] on span "2" at bounding box center [166, 98] width 20 height 20
type input "02.09.2025"
type input "2.9.2025"
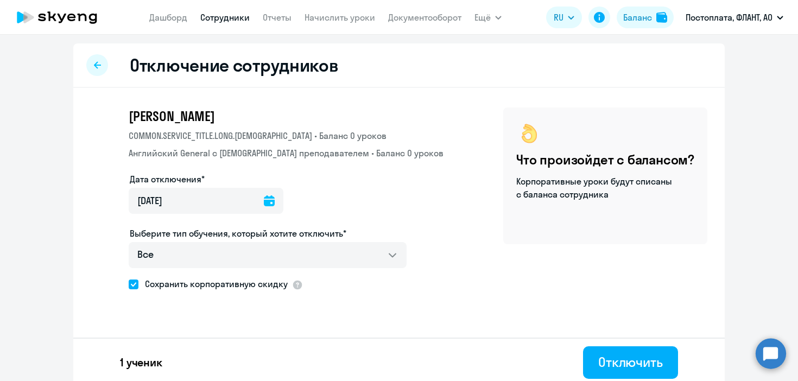
scroll to position [5, 0]
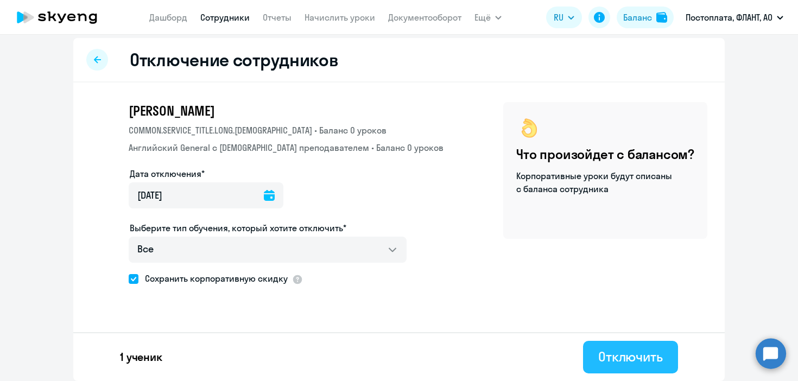
click at [596, 367] on button "Отключить" at bounding box center [630, 357] width 95 height 33
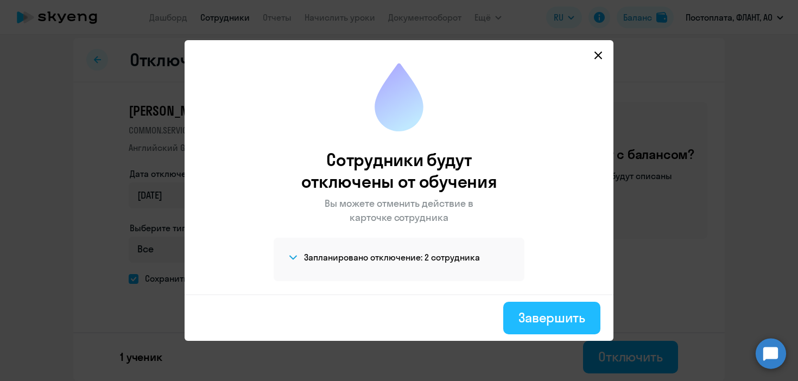
click at [562, 327] on button "Завершить" at bounding box center [551, 318] width 97 height 33
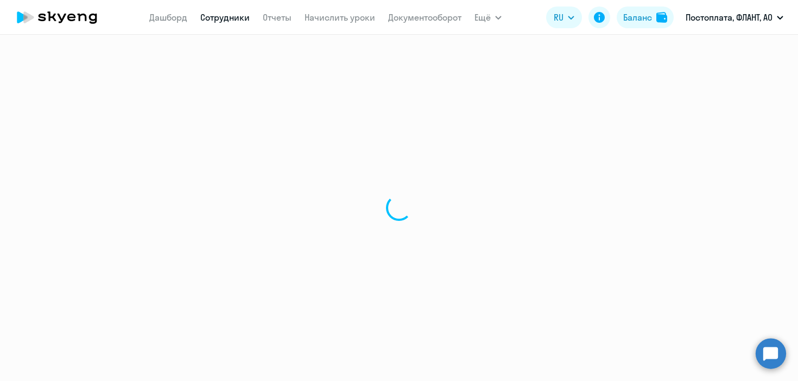
select select "30"
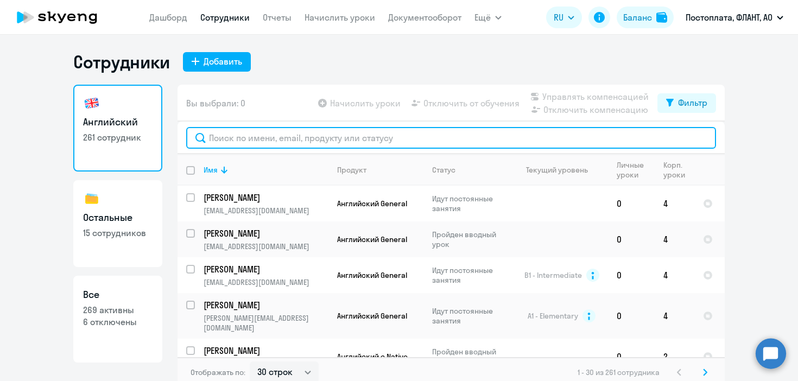
click at [295, 139] on input "text" at bounding box center [451, 138] width 530 height 22
paste input "[EMAIL_ADDRESS][DOMAIN_NAME]"
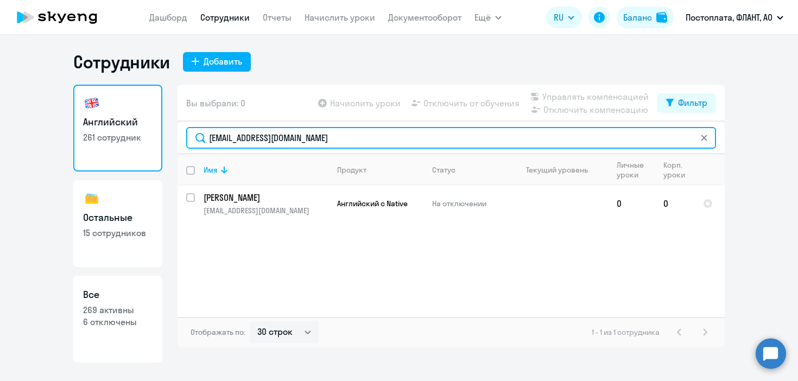
drag, startPoint x: 330, startPoint y: 140, endPoint x: 138, endPoint y: 140, distance: 191.5
click at [138, 140] on div "Английский 261 сотрудник Остальные 15 сотрудников Все 269 активны 6 отключены В…" at bounding box center [398, 224] width 651 height 278
paste input "polinamarkova002"
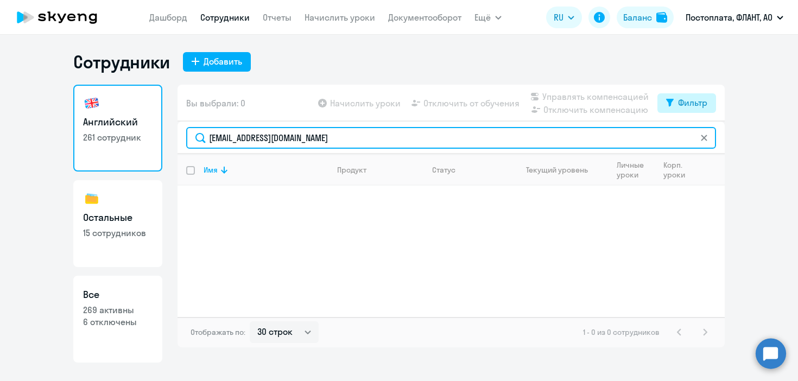
type input "[EMAIL_ADDRESS][DOMAIN_NAME]"
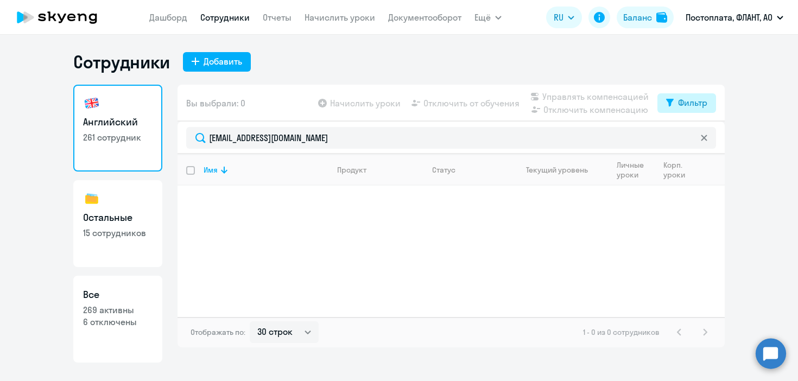
click at [699, 106] on div "Фильтр" at bounding box center [692, 102] width 29 height 13
click at [699, 143] on span at bounding box center [697, 138] width 18 height 11
click at [688, 138] on input "checkbox" at bounding box center [688, 138] width 1 height 1
click at [700, 145] on ds-switcher at bounding box center [697, 141] width 18 height 20
click at [697, 130] on div "Показать отключенных от обучения" at bounding box center [628, 141] width 175 height 46
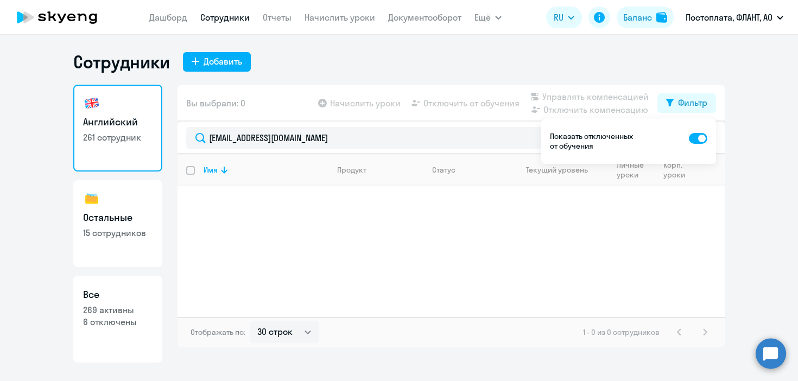
click at [699, 138] on span at bounding box center [697, 138] width 18 height 11
click at [688, 138] on input "checkbox" at bounding box center [688, 138] width 1 height 1
checkbox input "false"
click at [320, 20] on link "Начислить уроки" at bounding box center [339, 17] width 71 height 11
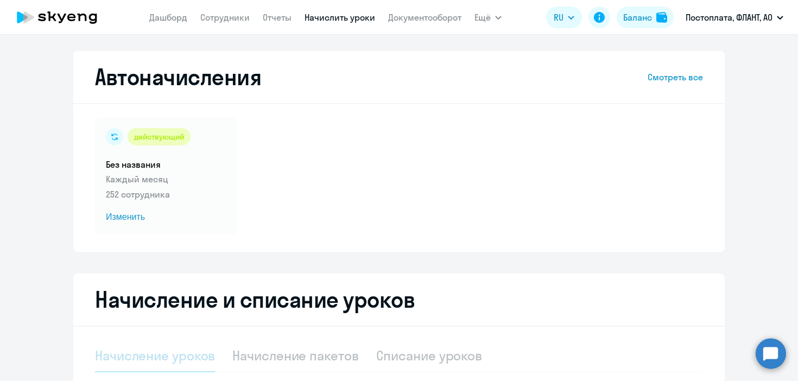
scroll to position [158, 0]
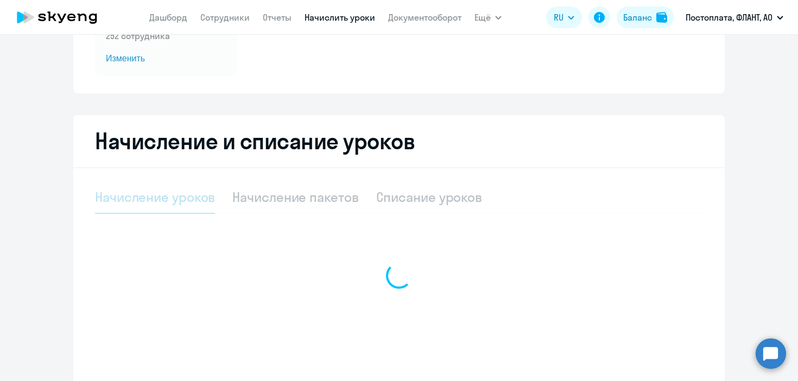
select select "10"
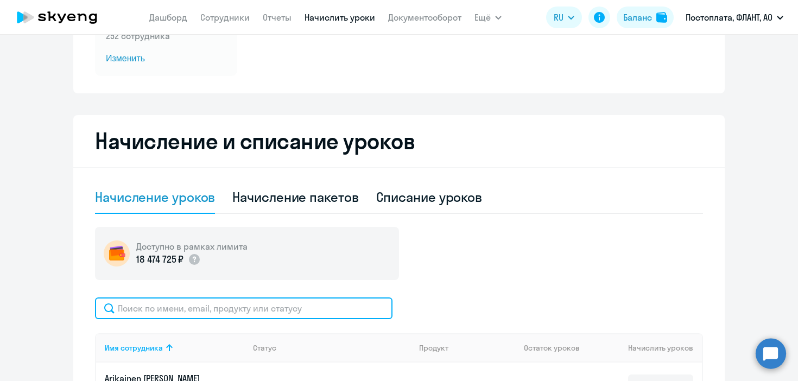
click at [229, 305] on input "text" at bounding box center [243, 308] width 297 height 22
paste input "[EMAIL_ADDRESS][DOMAIN_NAME]"
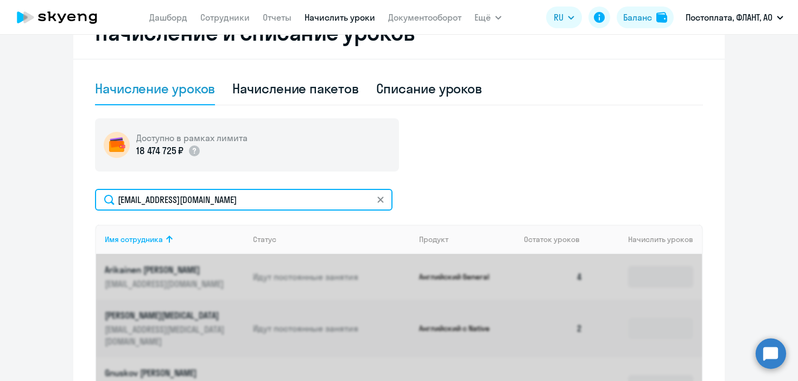
scroll to position [334, 0]
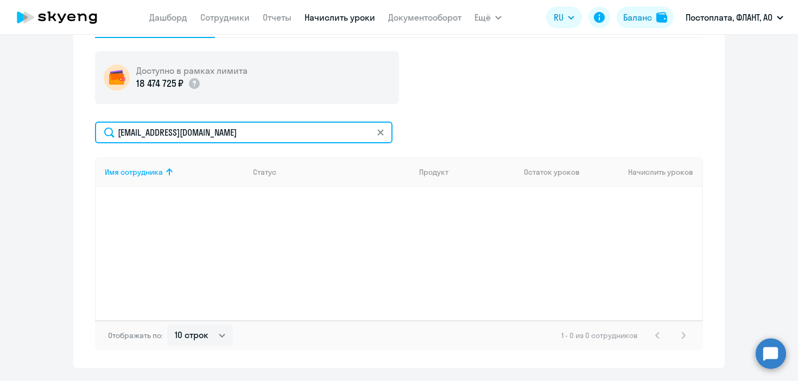
type input "[EMAIL_ADDRESS][DOMAIN_NAME]"
